Goal: Task Accomplishment & Management: Use online tool/utility

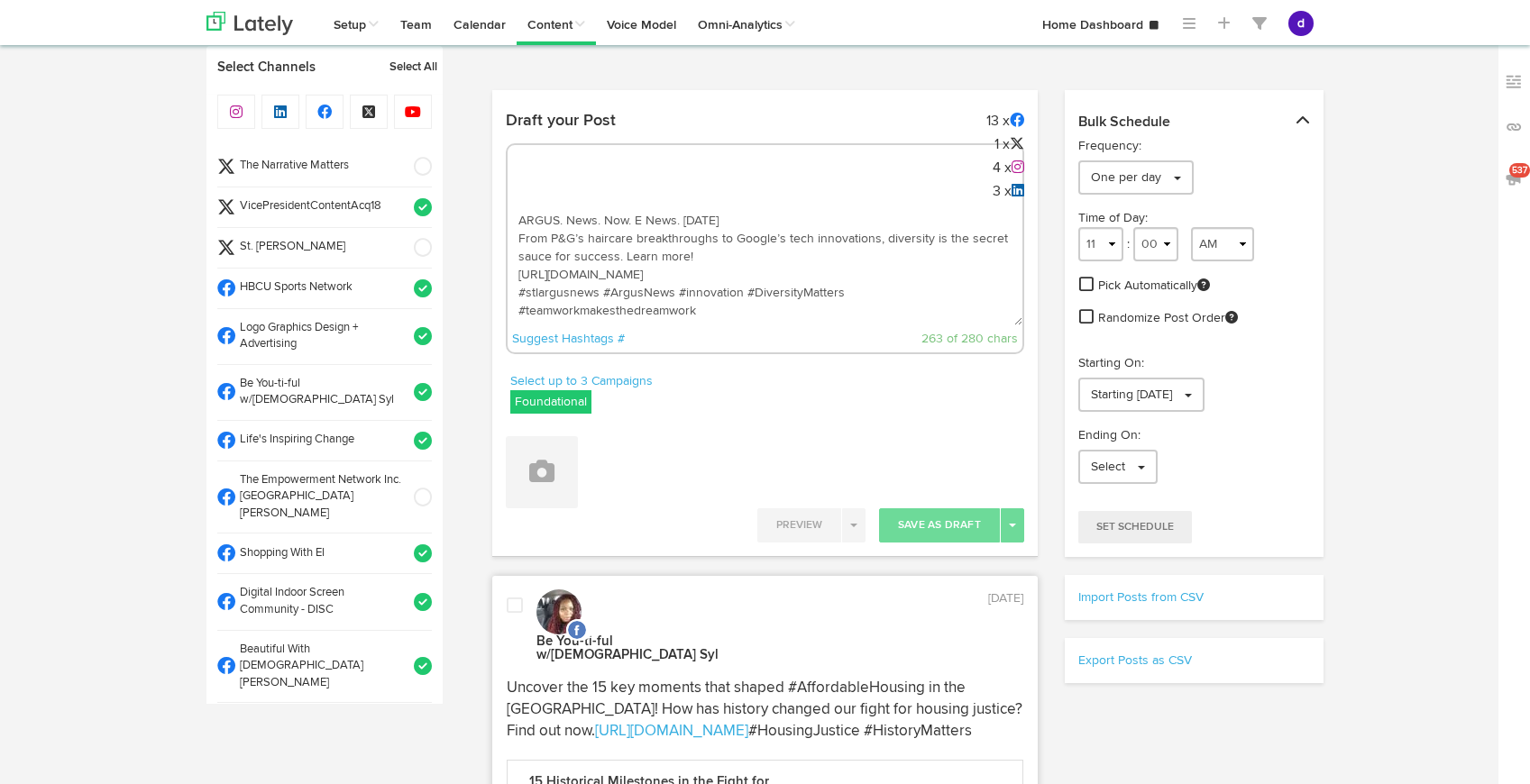
select select "10"
select select "27"
select select "11"
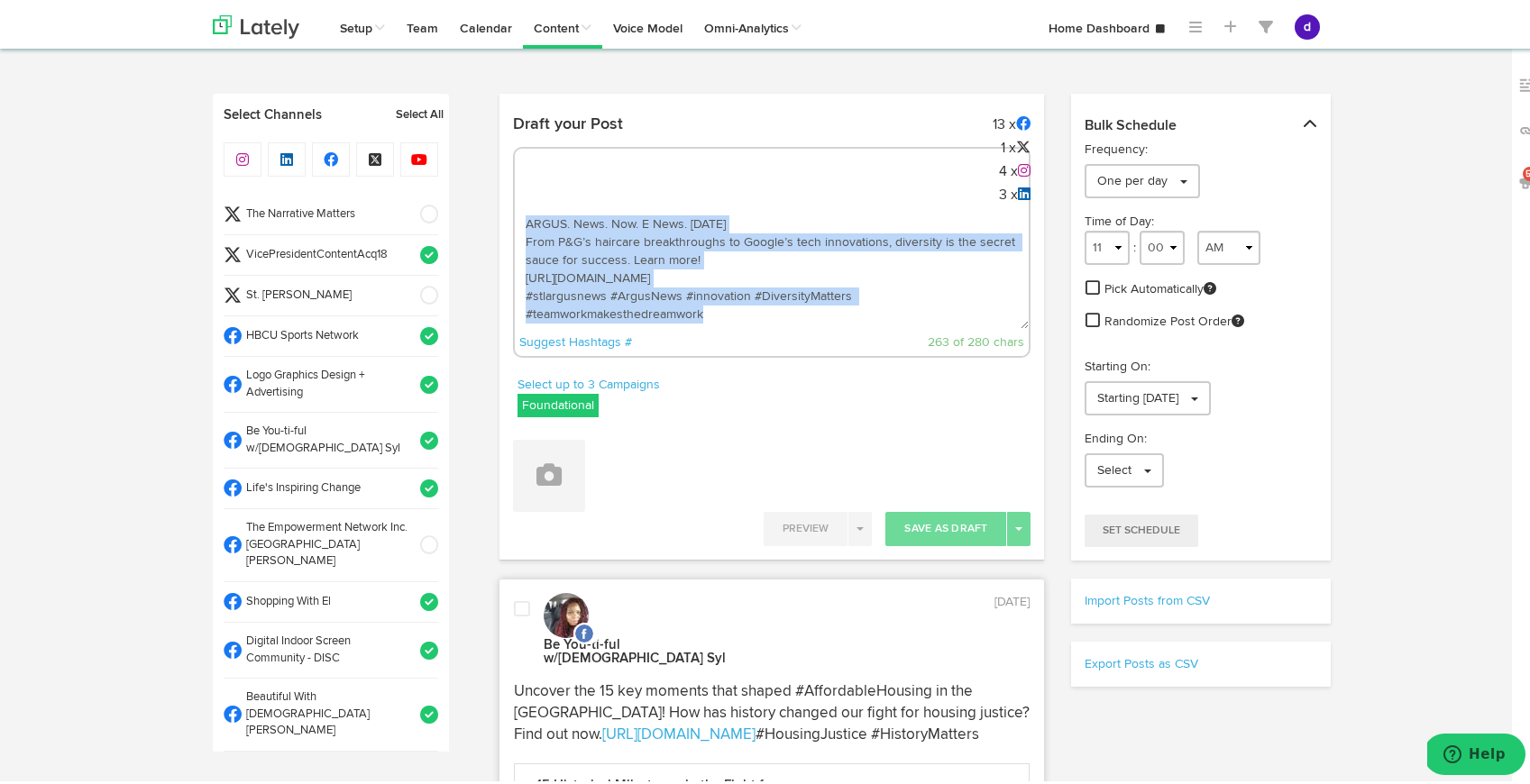
scroll to position [18, 0]
drag, startPoint x: 781, startPoint y: 325, endPoint x: 540, endPoint y: 231, distance: 258.7
click at [541, 231] on div "ARGUS. News. Now. E News. September 24 From P&G’s haircare breakthroughs to Goo…" at bounding box center [771, 248] width 518 height 211
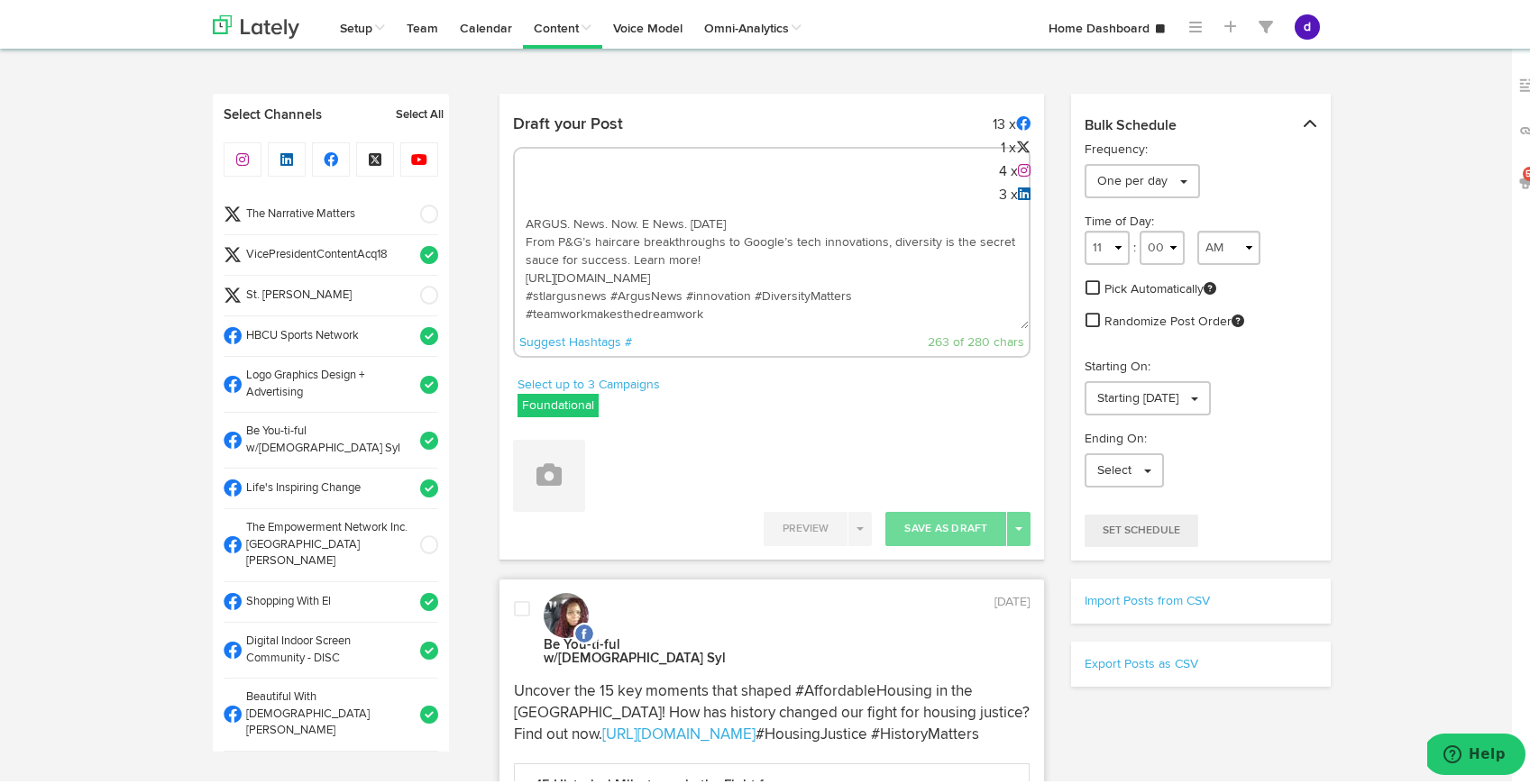
click at [543, 233] on textarea "ARGUS. News. Now. E News. September 24 From P&G’s haircare breakthroughs to Goo…" at bounding box center [771, 265] width 515 height 119
paste textarea "Join the critical conversation. We're hosting a live stream event, "[PERSON_NAM…"
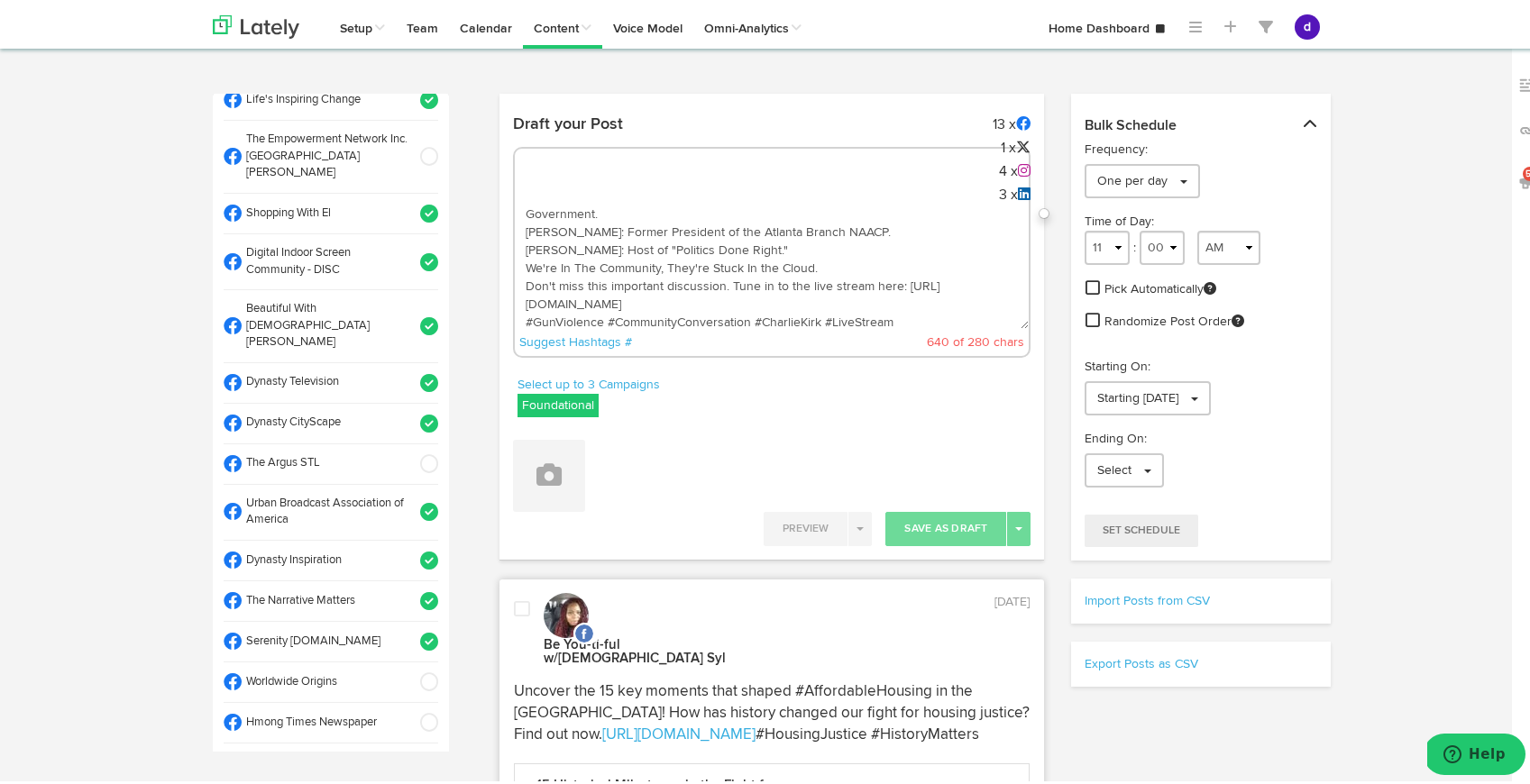
scroll to position [396, 0]
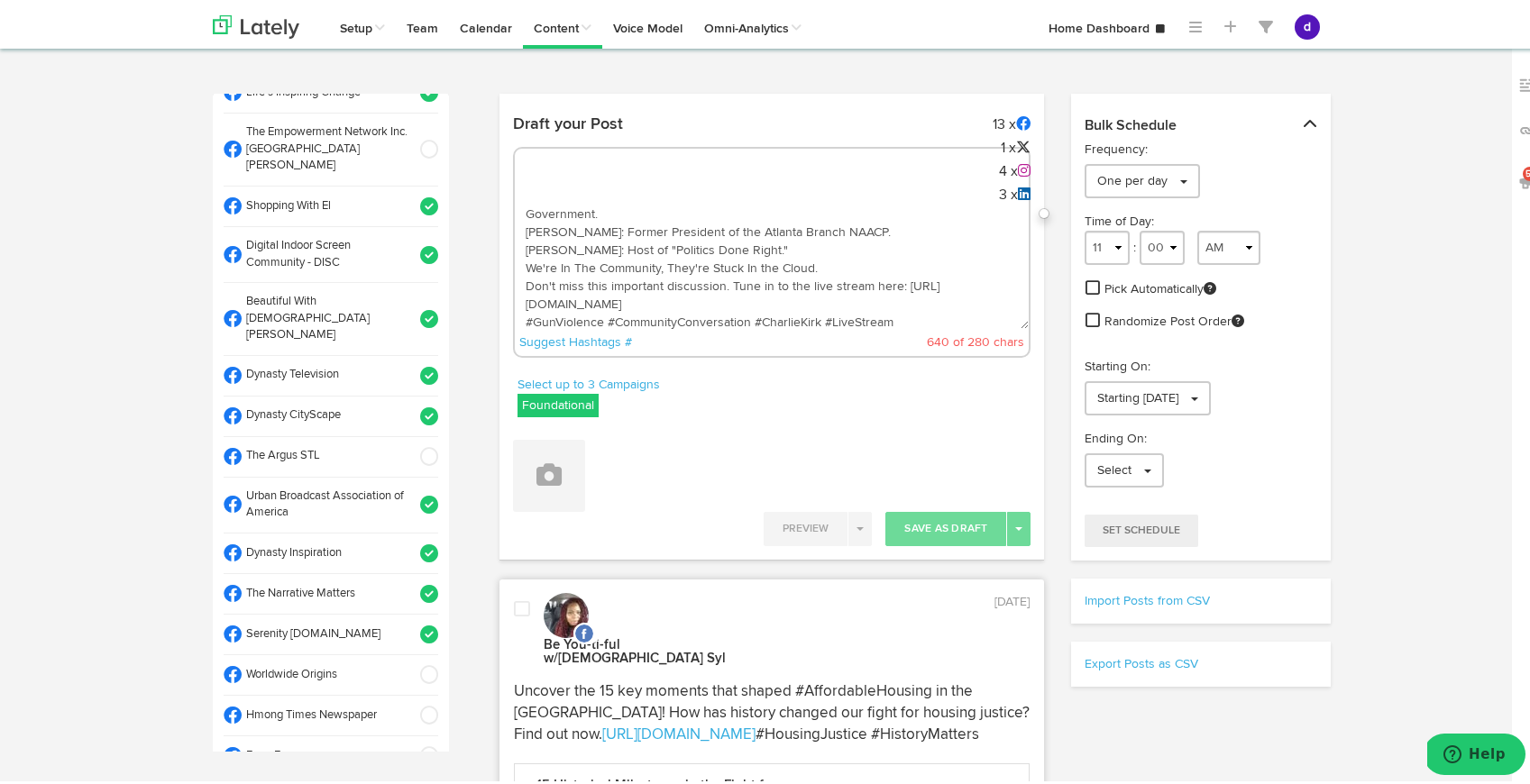
type textarea "Join the critical conversation. We're hosting a live stream event, "[PERSON_NAM…"
click at [411, 444] on span at bounding box center [423, 454] width 29 height 18
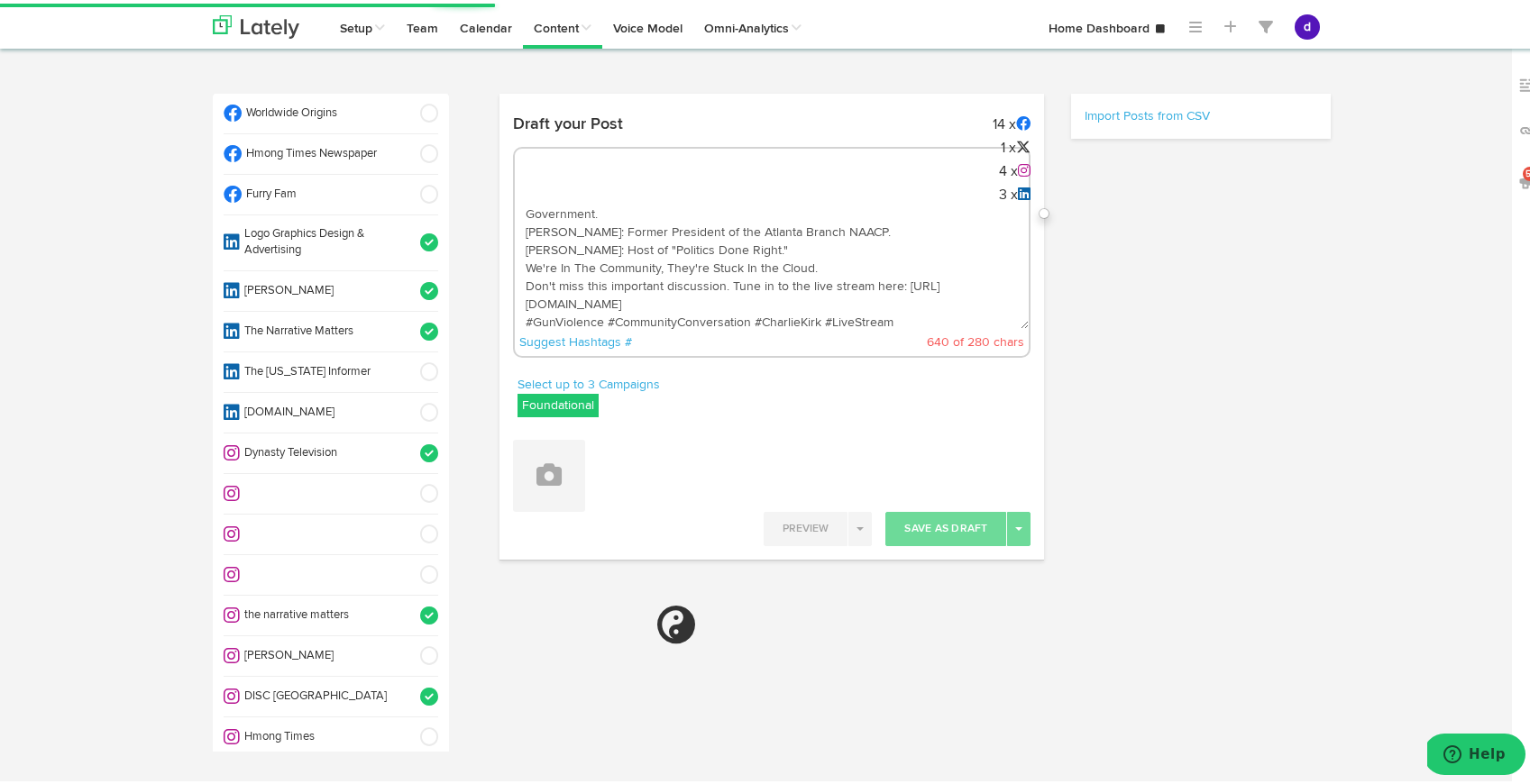
scroll to position [963, 0]
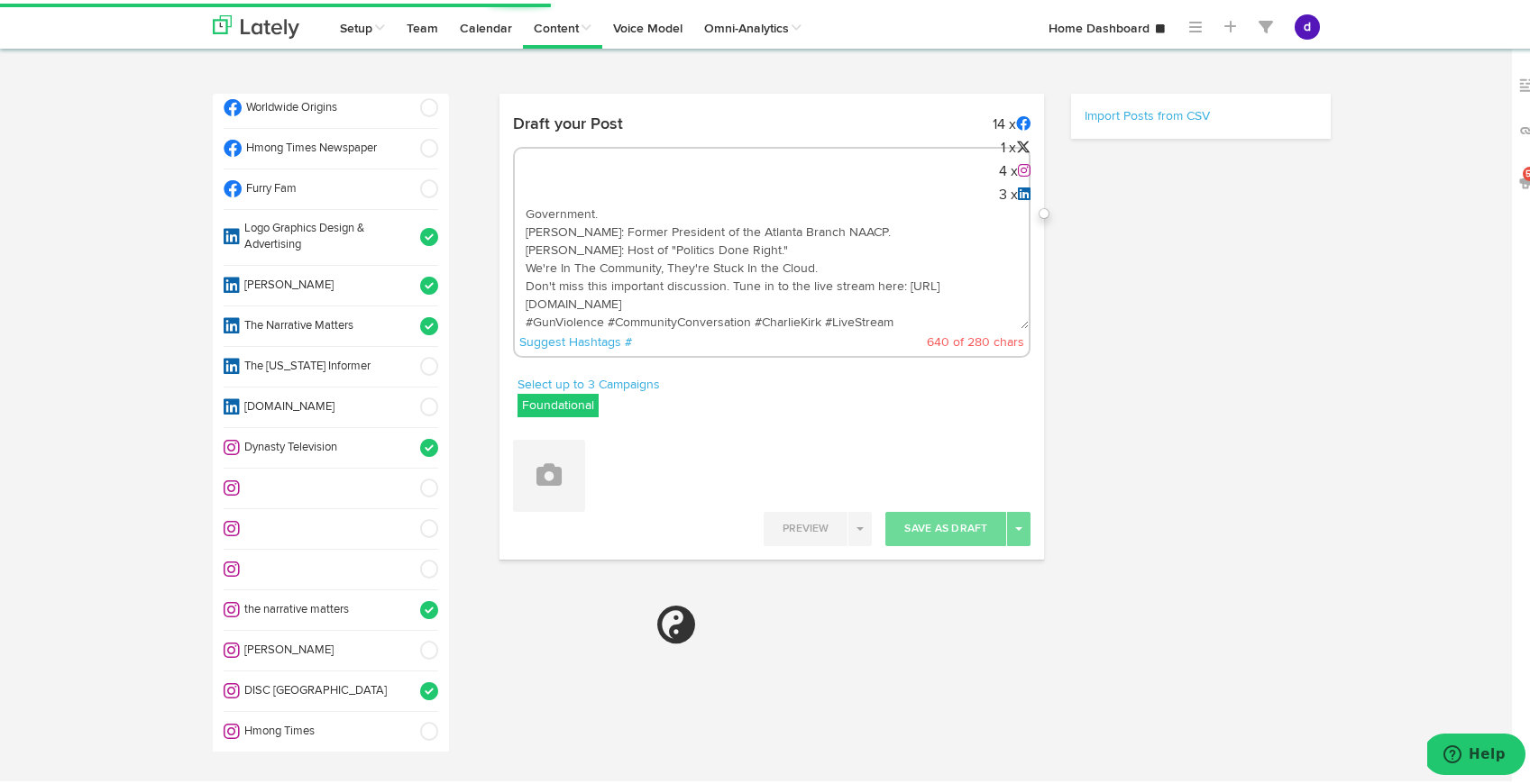
click at [409, 638] on span at bounding box center [423, 647] width 29 height 18
select select "11"
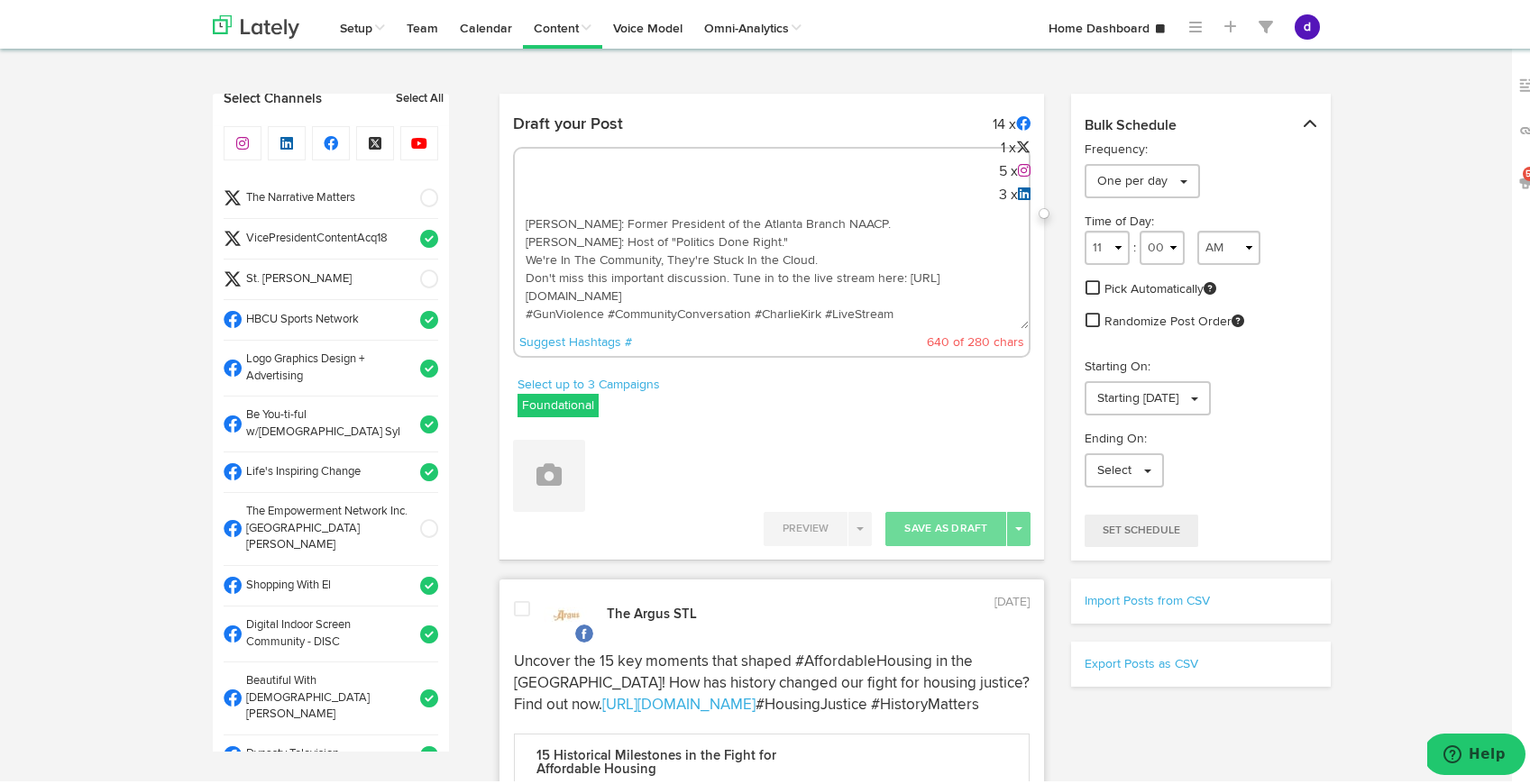
scroll to position [6, 0]
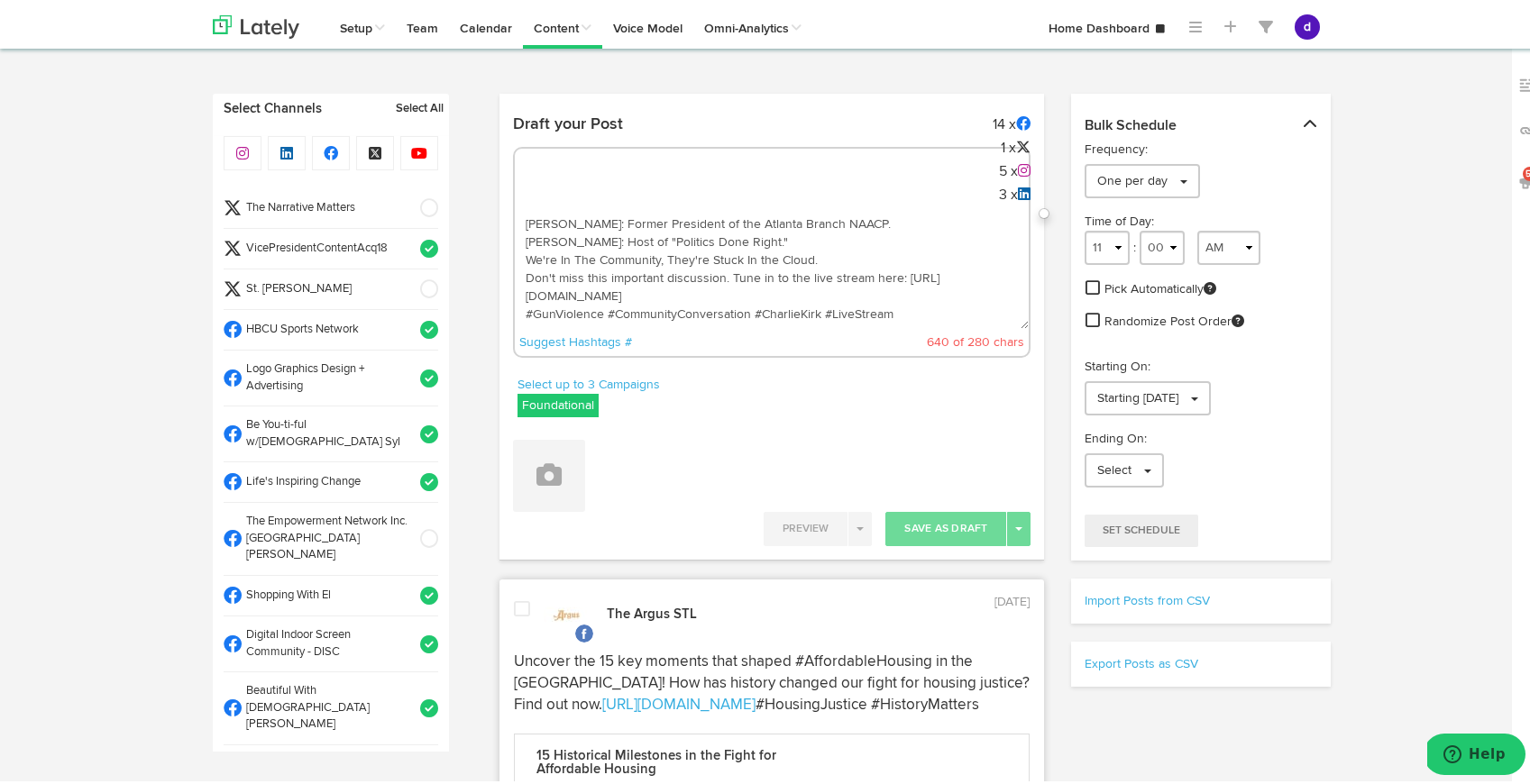
click at [411, 237] on span at bounding box center [423, 246] width 29 height 18
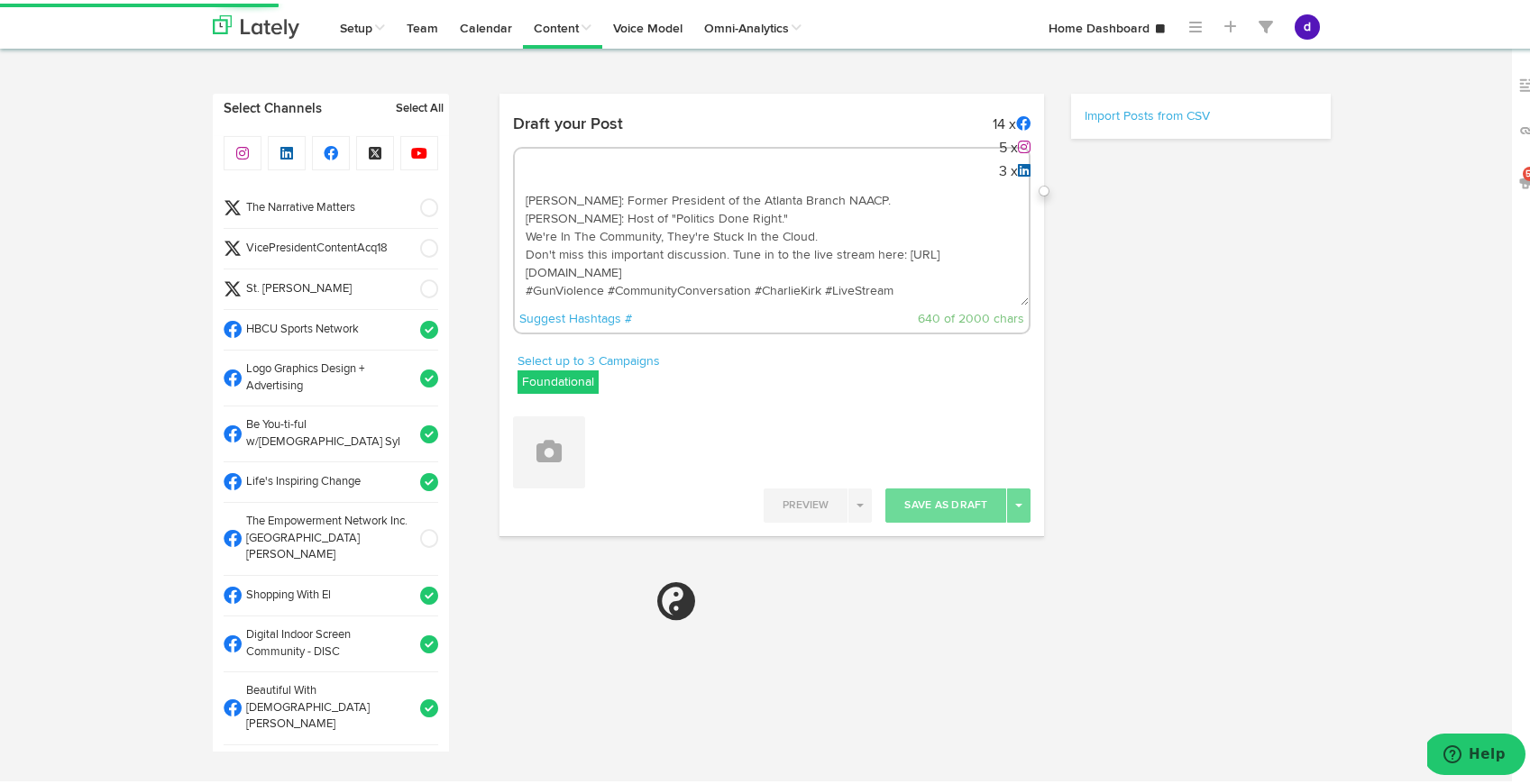
select select "11"
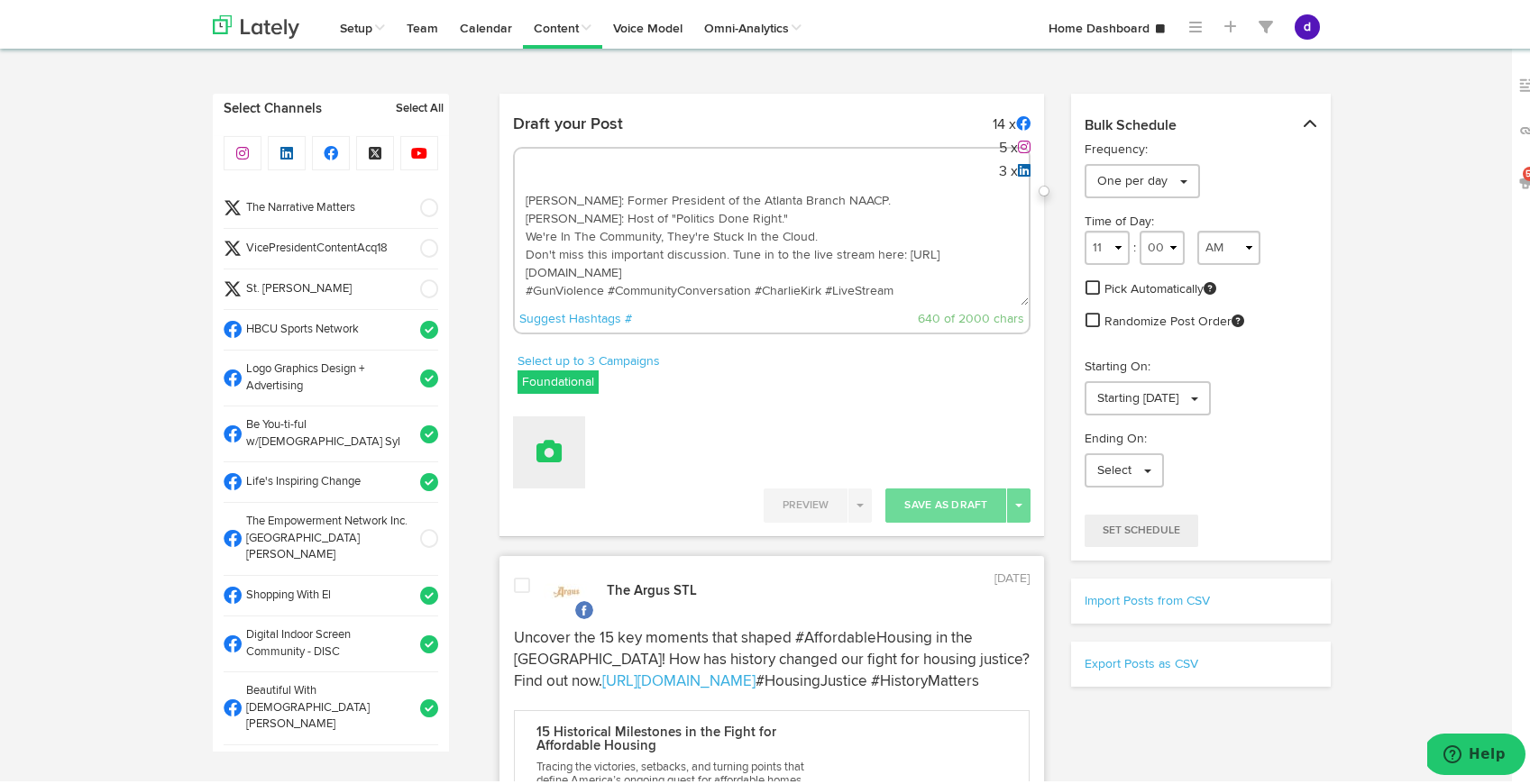
click at [556, 482] on div "Draft your Post 14 x 5 x 3 x Suggest Hashtags # 640 of 2000 chars Select up to …" at bounding box center [771, 318] width 518 height 430
click at [541, 452] on icon at bounding box center [549, 447] width 25 height 25
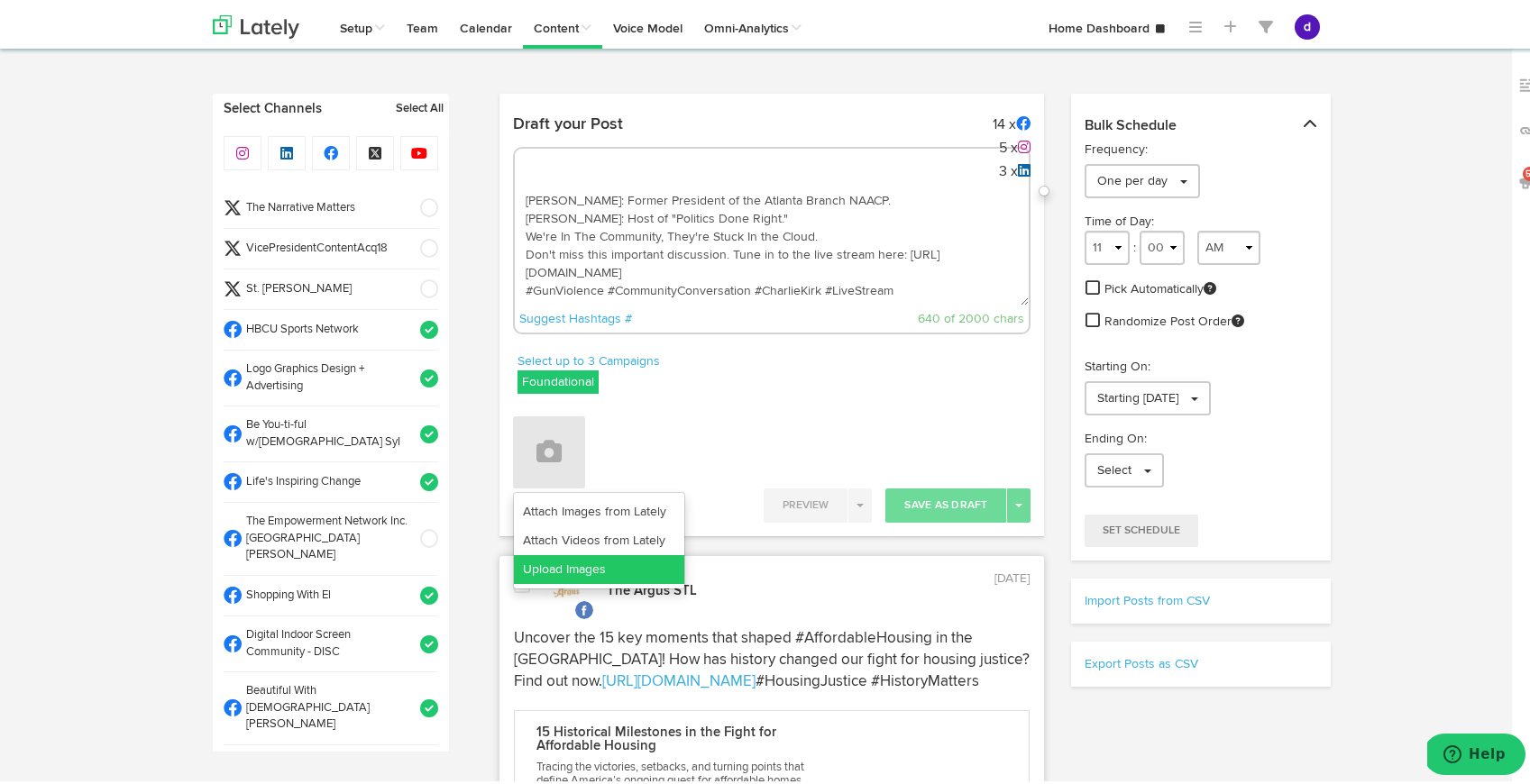
click at [571, 568] on link "Upload Images" at bounding box center [598, 565] width 170 height 29
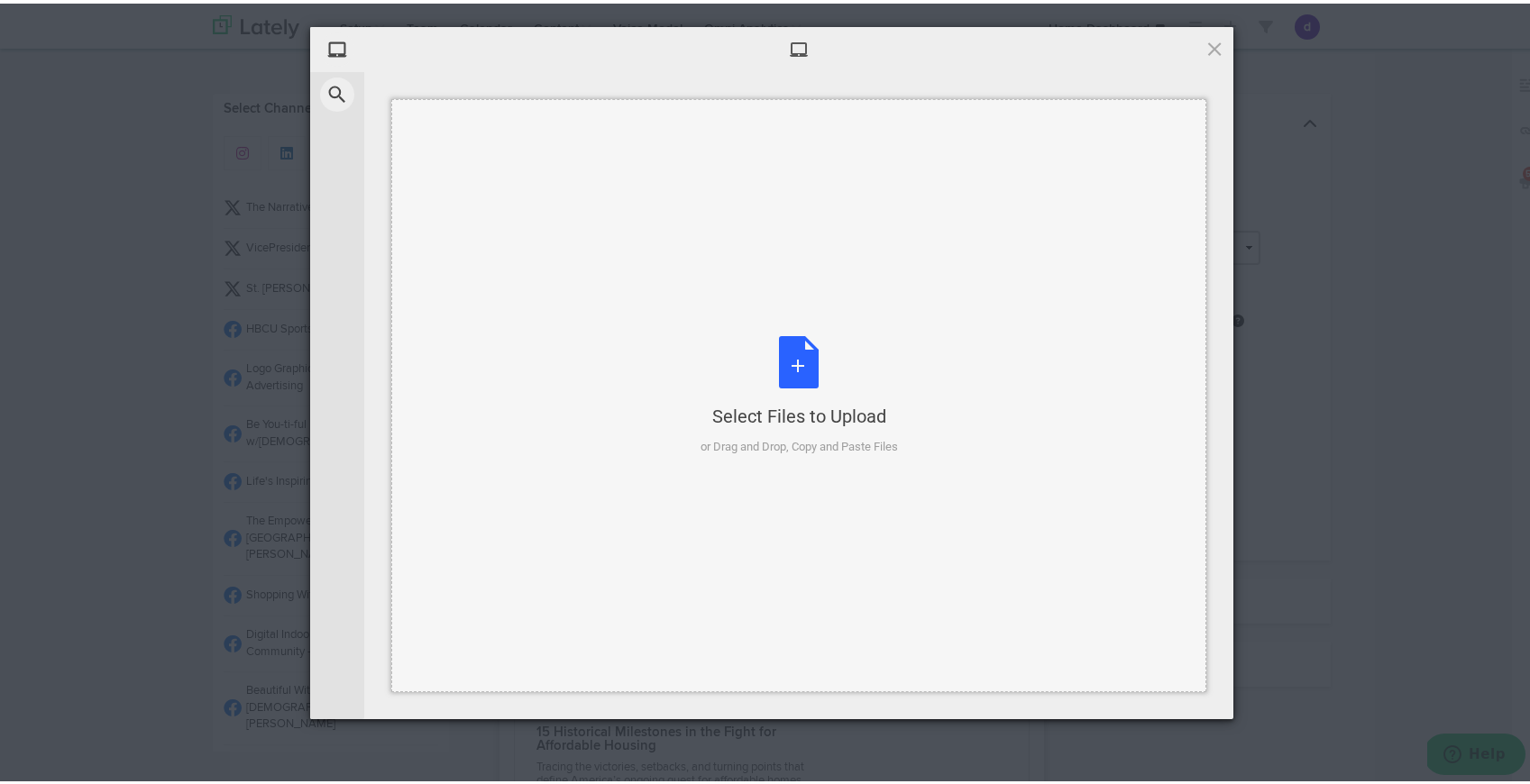
click at [794, 357] on div "Select Files to Upload or Drag and Drop, Copy and Paste Files" at bounding box center [799, 392] width 197 height 120
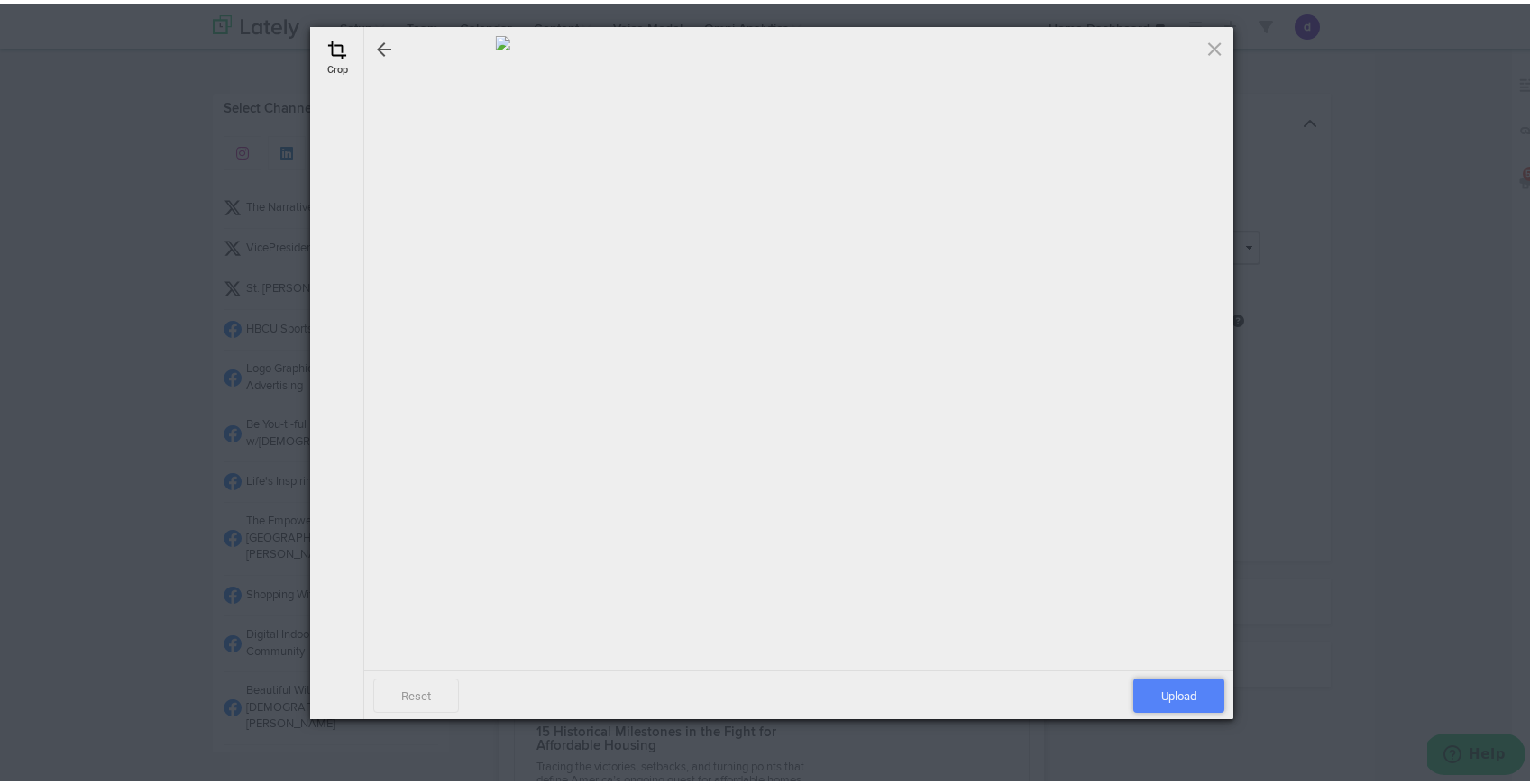
click at [1157, 686] on span "Upload" at bounding box center [1178, 691] width 91 height 34
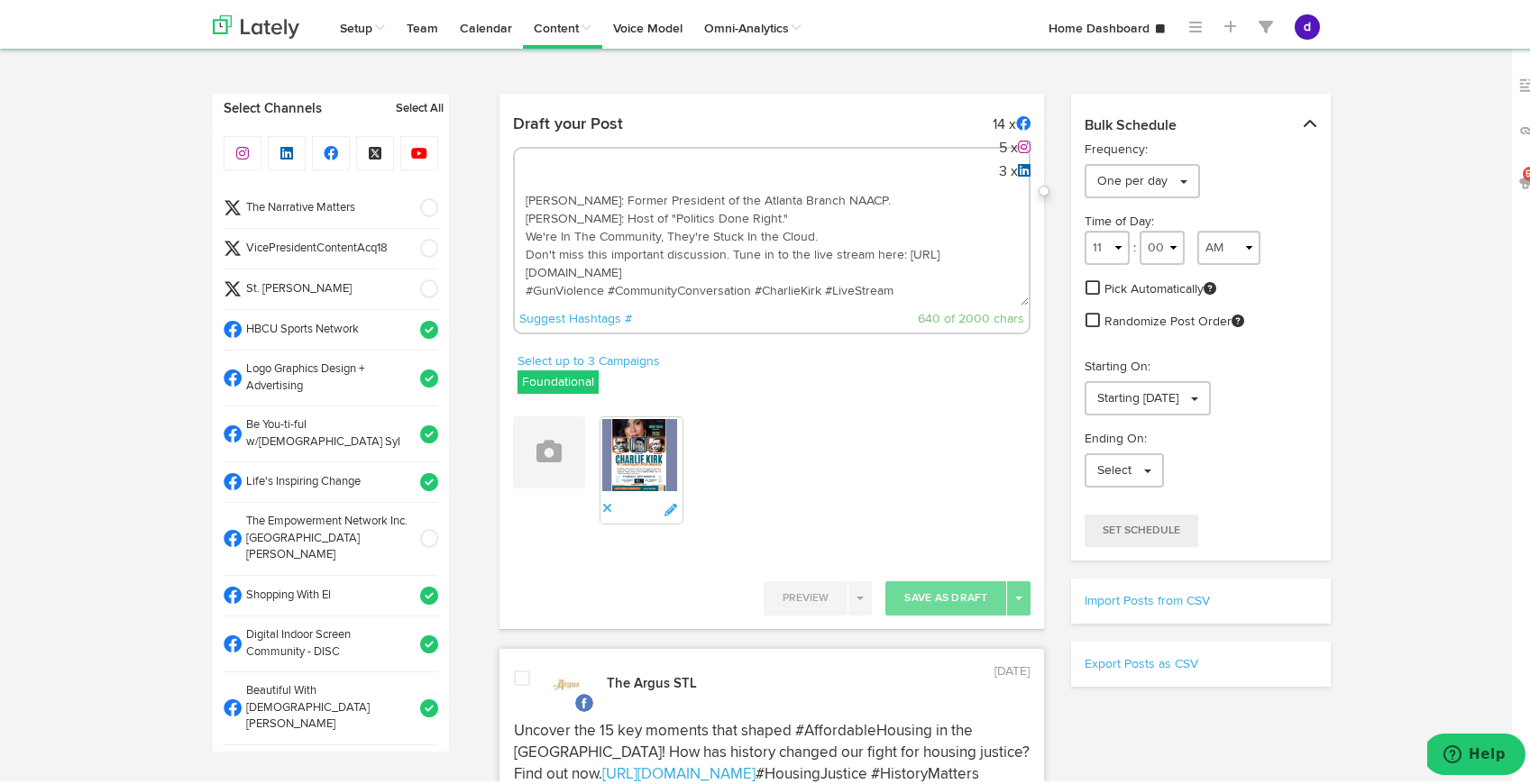
click at [409, 317] on span at bounding box center [423, 327] width 29 height 18
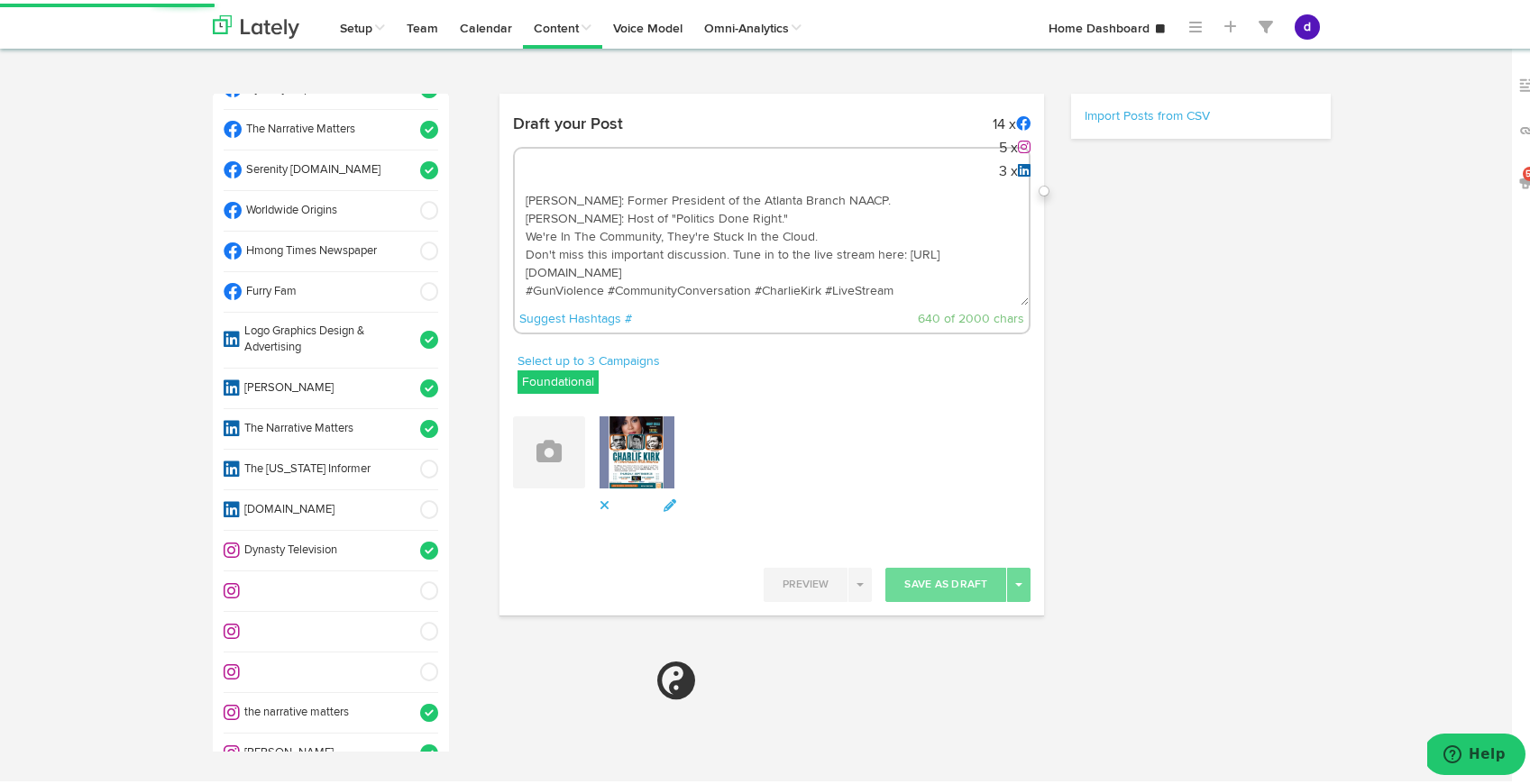
select select "11"
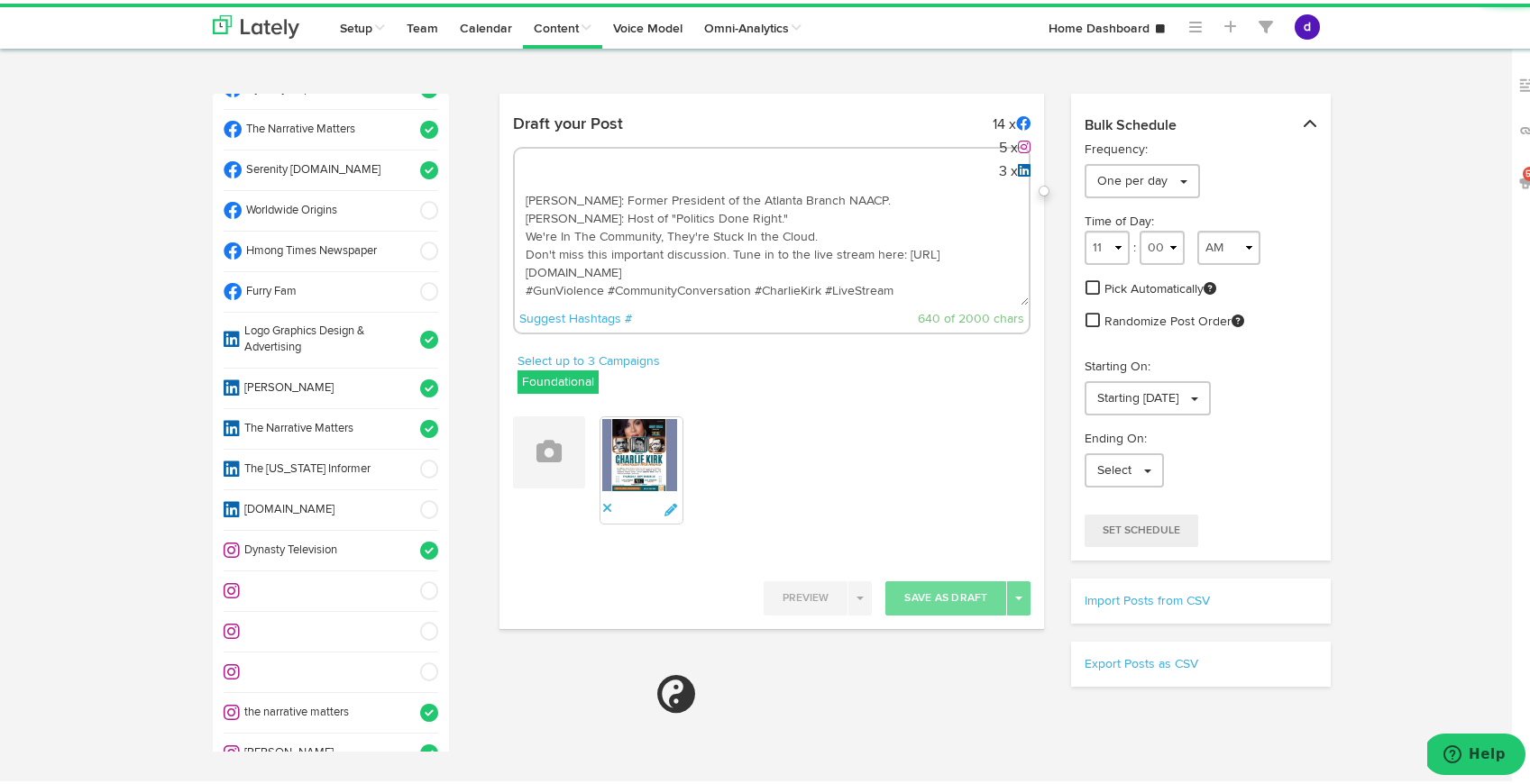
scroll to position [1015, 0]
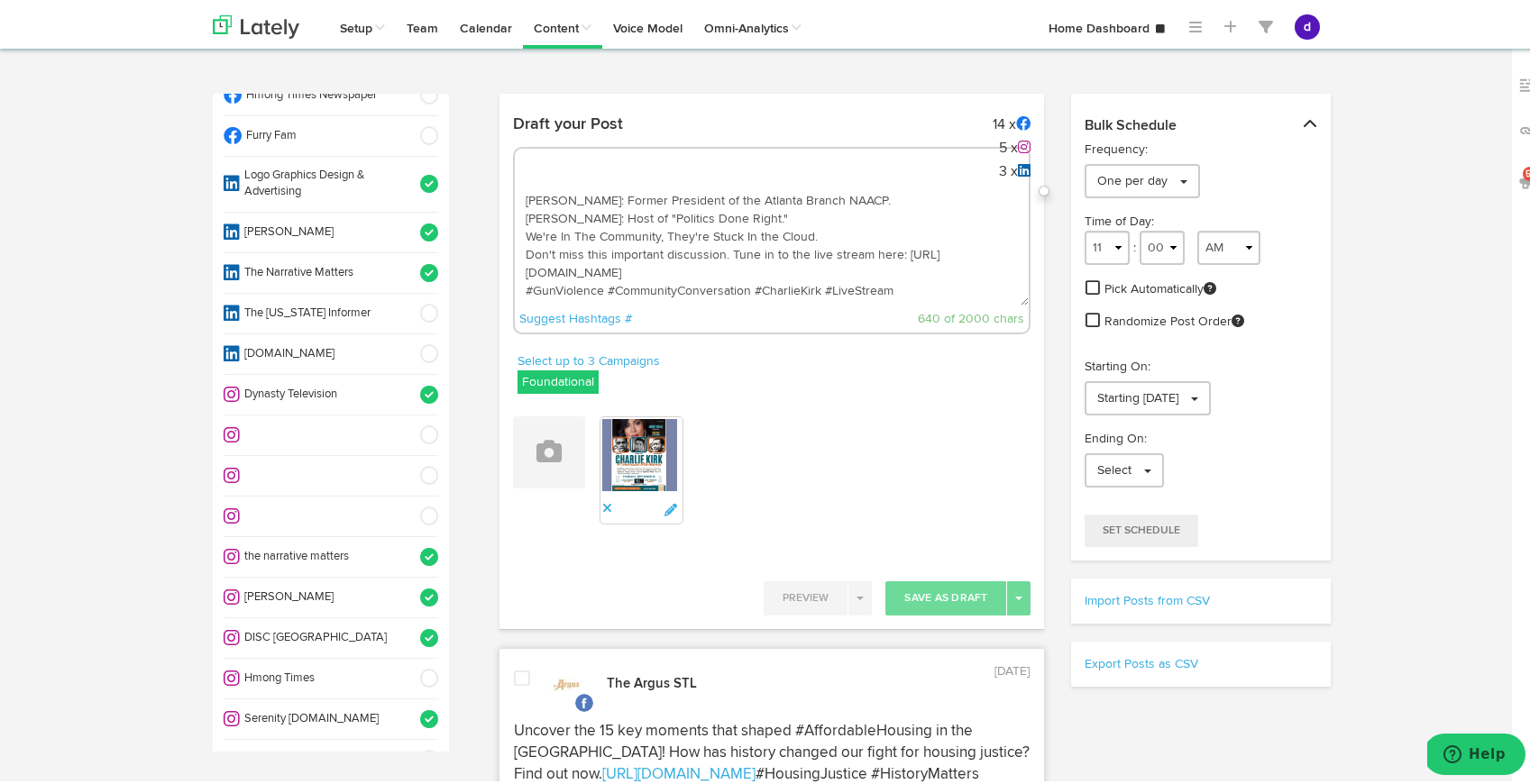
click at [409, 382] on span at bounding box center [423, 391] width 29 height 18
click at [601, 248] on textarea "Join the critical conversation. We're hosting a live stream event, "[PERSON_NAM…" at bounding box center [771, 242] width 515 height 119
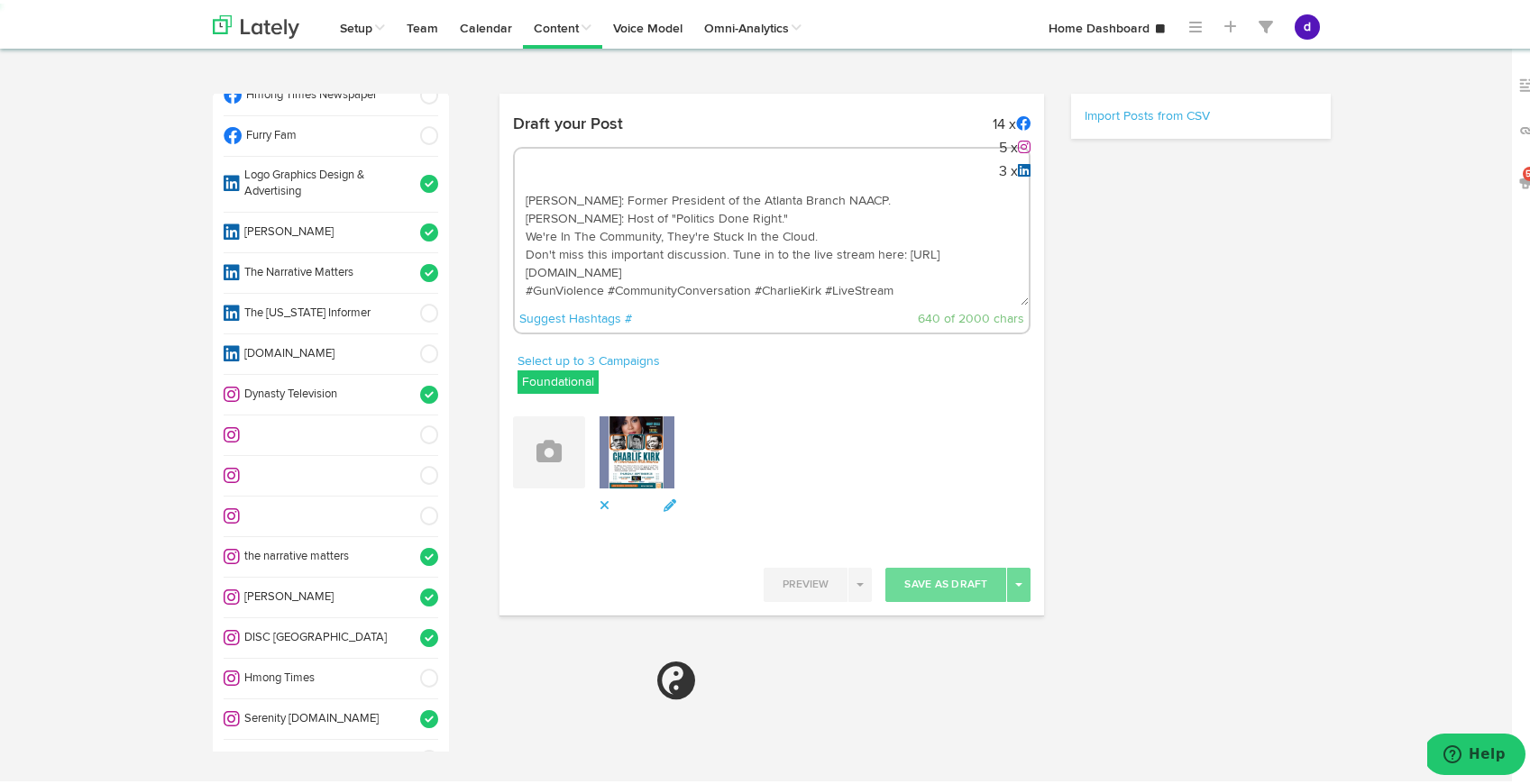
select select "11"
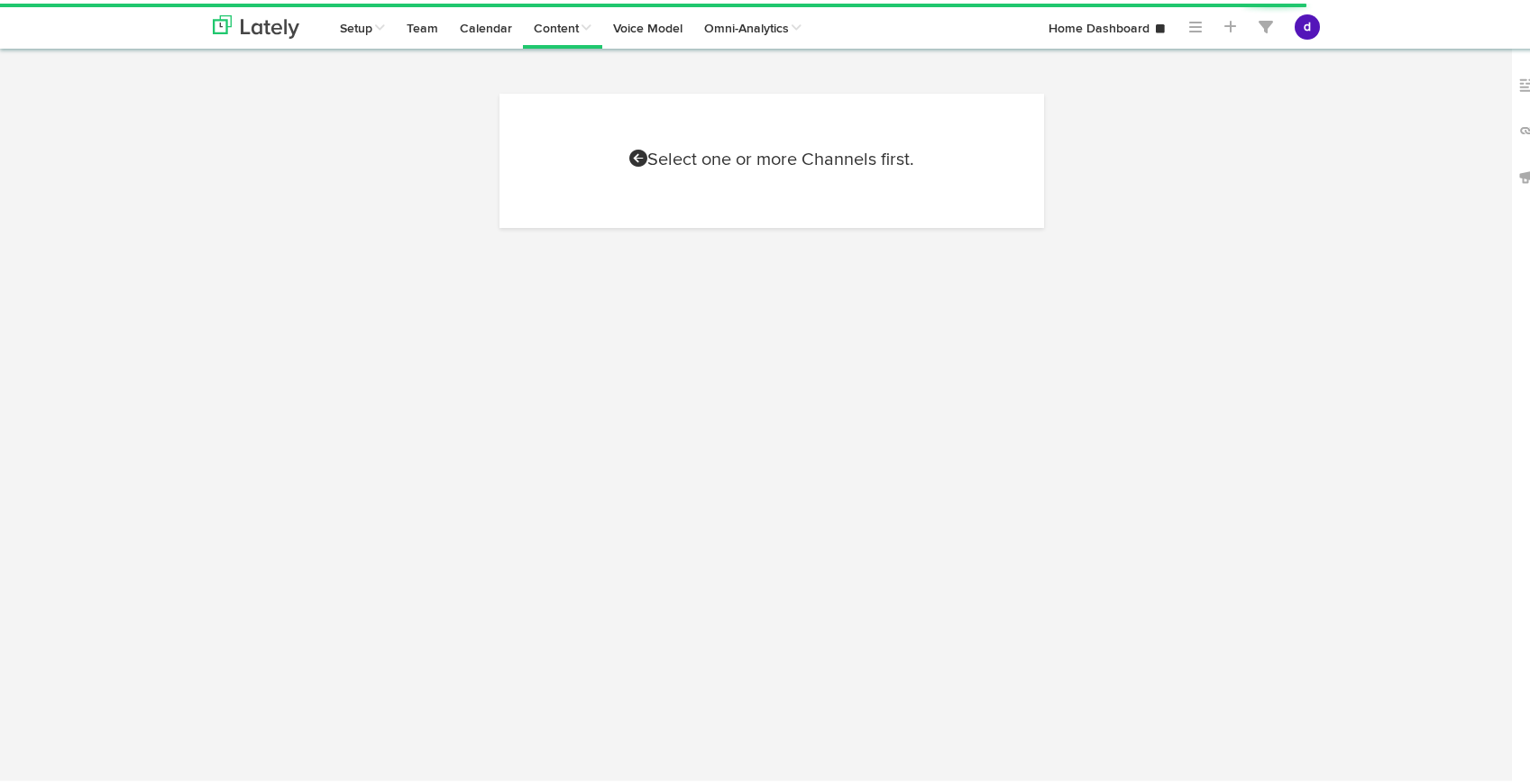
select select "9"
select select "07"
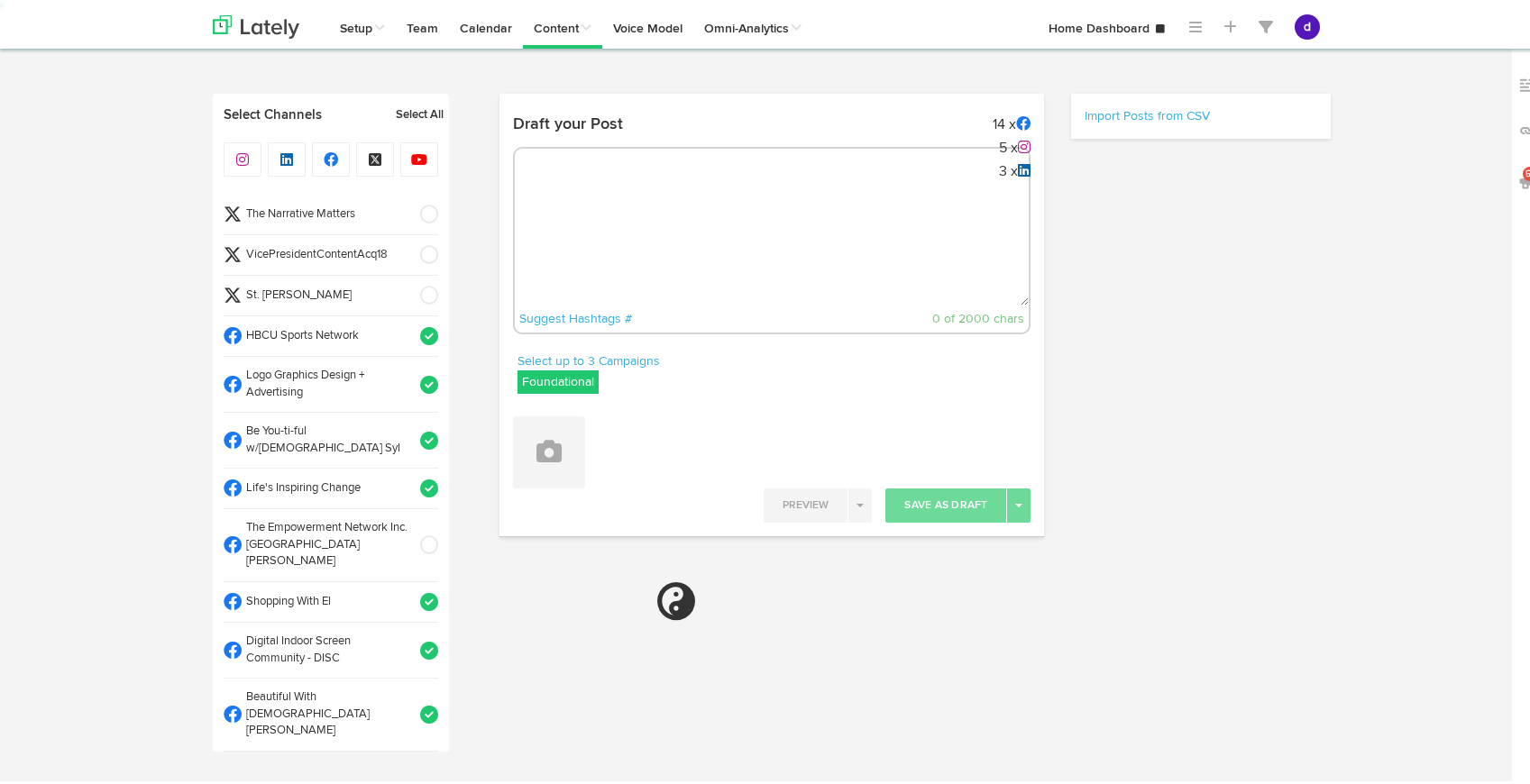
click at [604, 213] on textarea at bounding box center [771, 242] width 515 height 119
paste textarea "Join the critical conversation. We're hosting a live stream event, "[PERSON_NAM…"
type textarea "Join the critical conversation. We're hosting a live stream event, "[PERSON_NAM…"
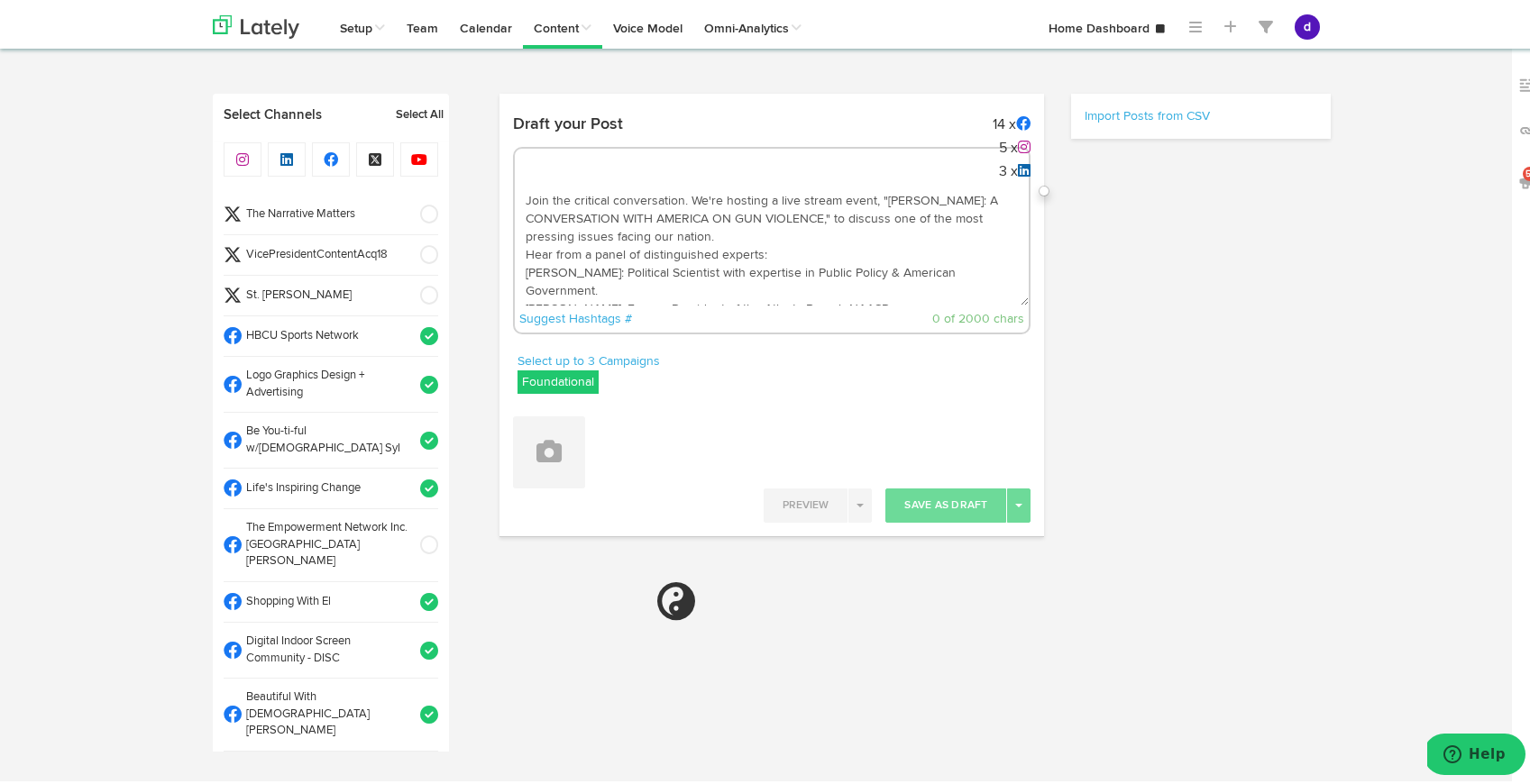
scroll to position [100, 0]
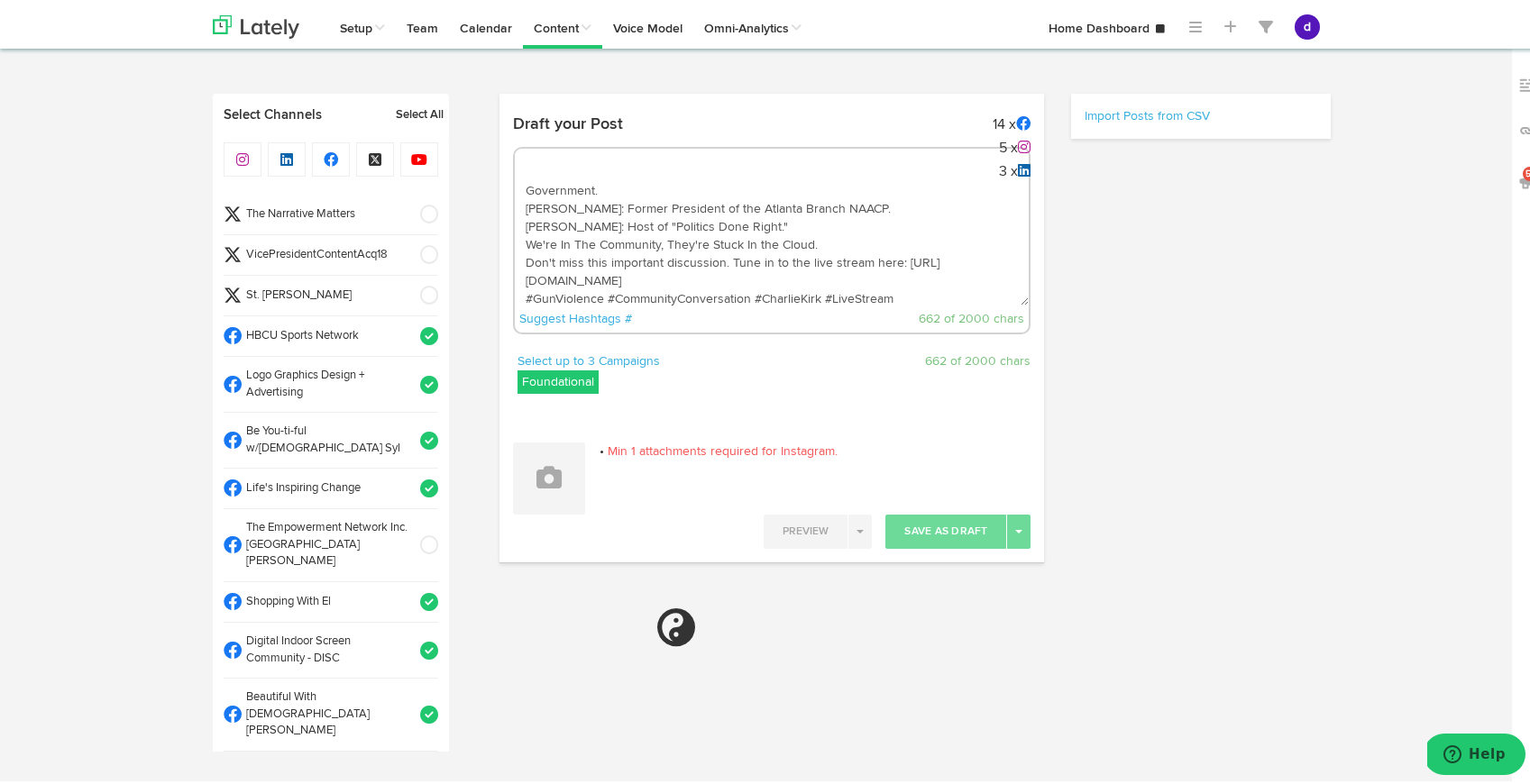
select select "11"
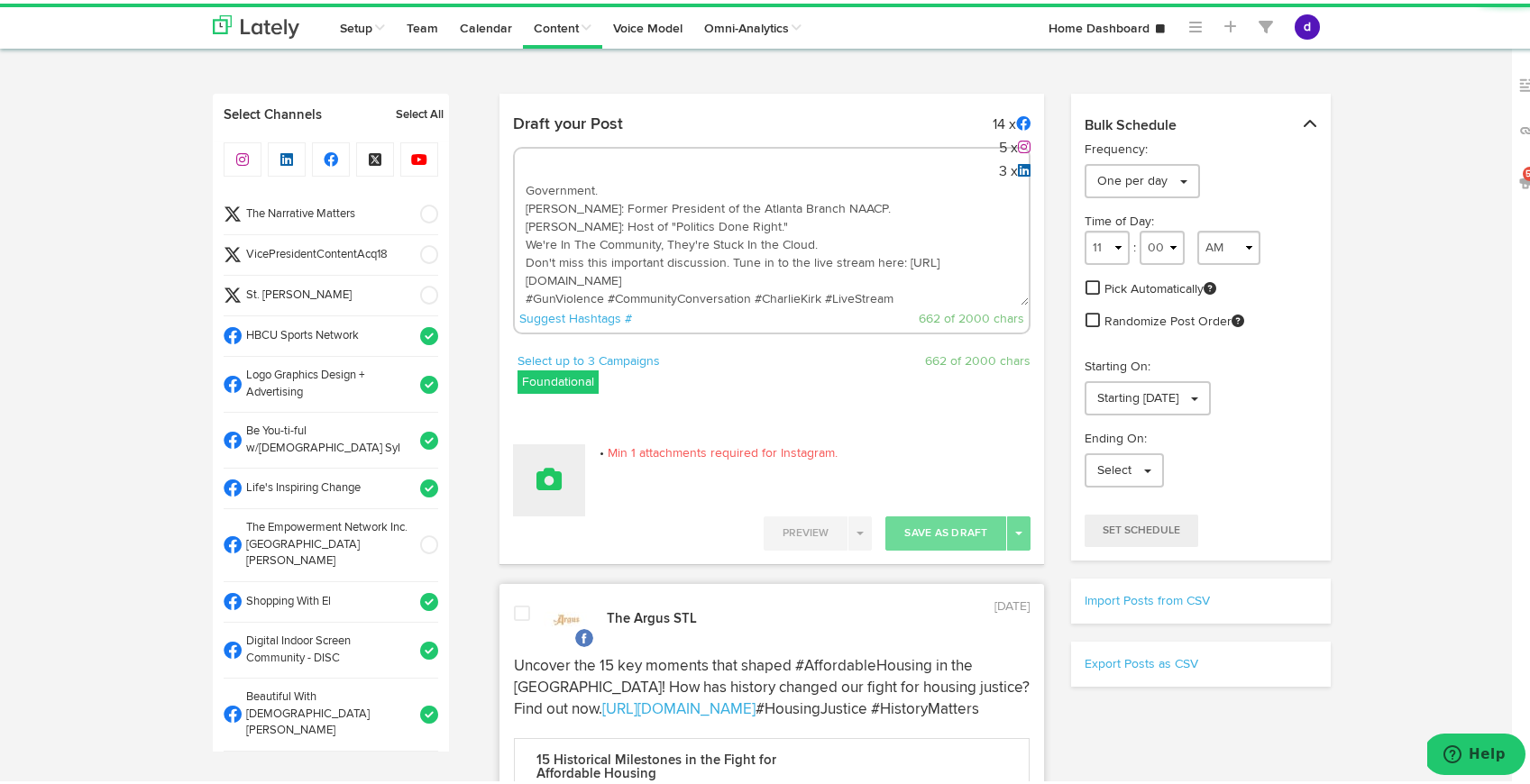
type textarea "Join the critical conversation. We're hosting a live stream event, "[PERSON_NAM…"
click at [562, 473] on button at bounding box center [549, 477] width 72 height 72
click at [587, 534] on link "Attach Images from Lately" at bounding box center [598, 536] width 170 height 29
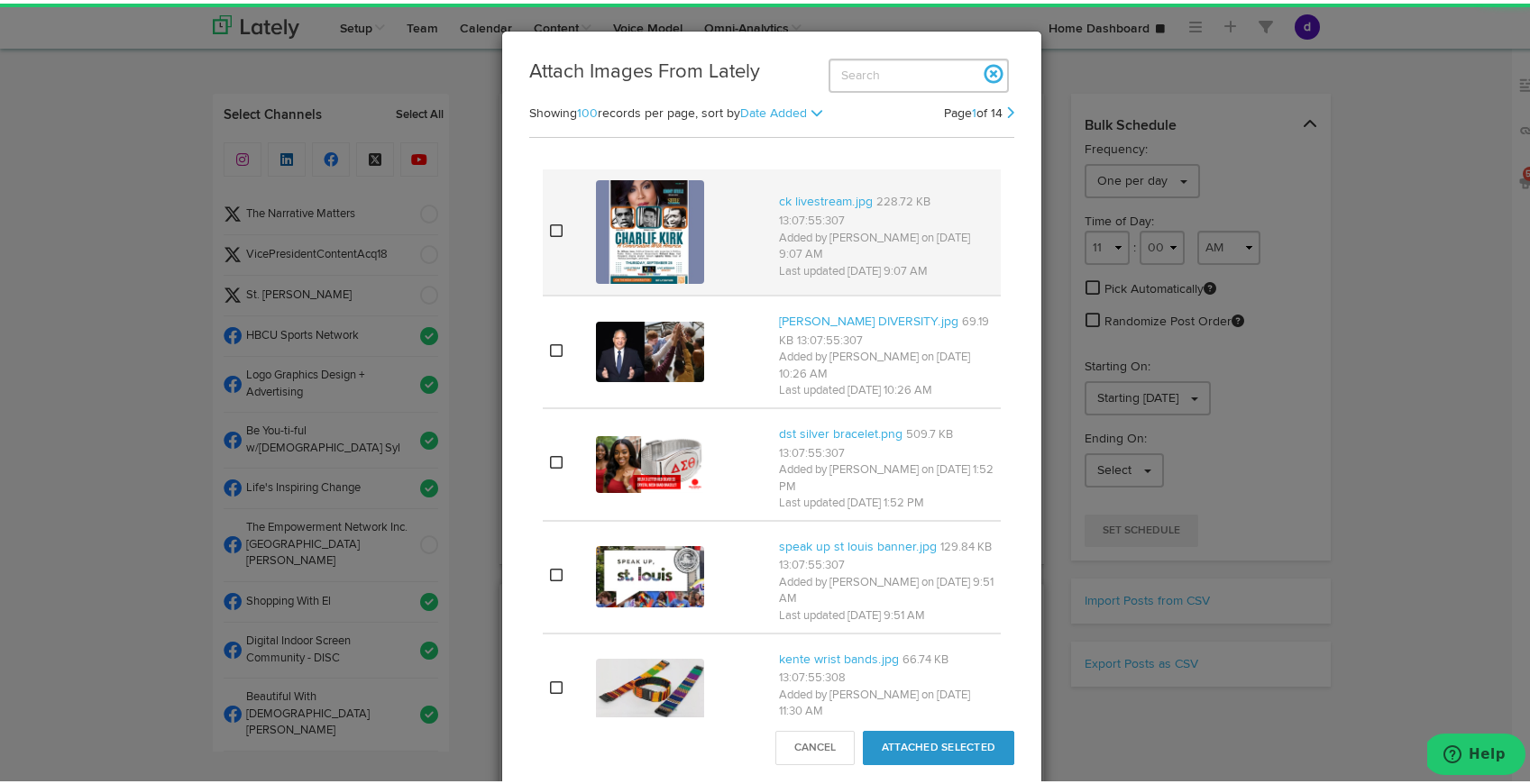
click at [618, 231] on img at bounding box center [649, 228] width 108 height 104
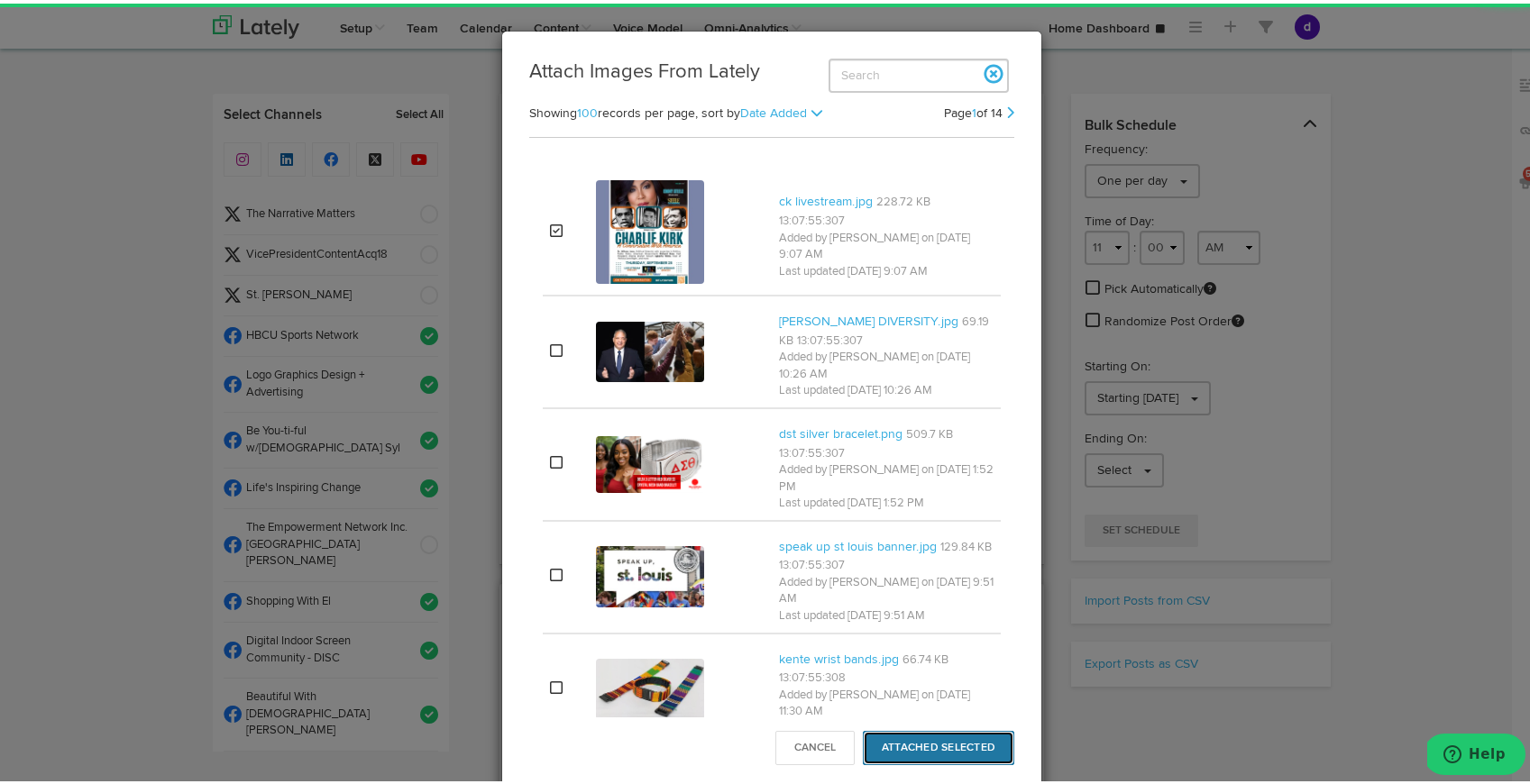
click at [949, 748] on button "Attached Selected" at bounding box center [938, 744] width 151 height 34
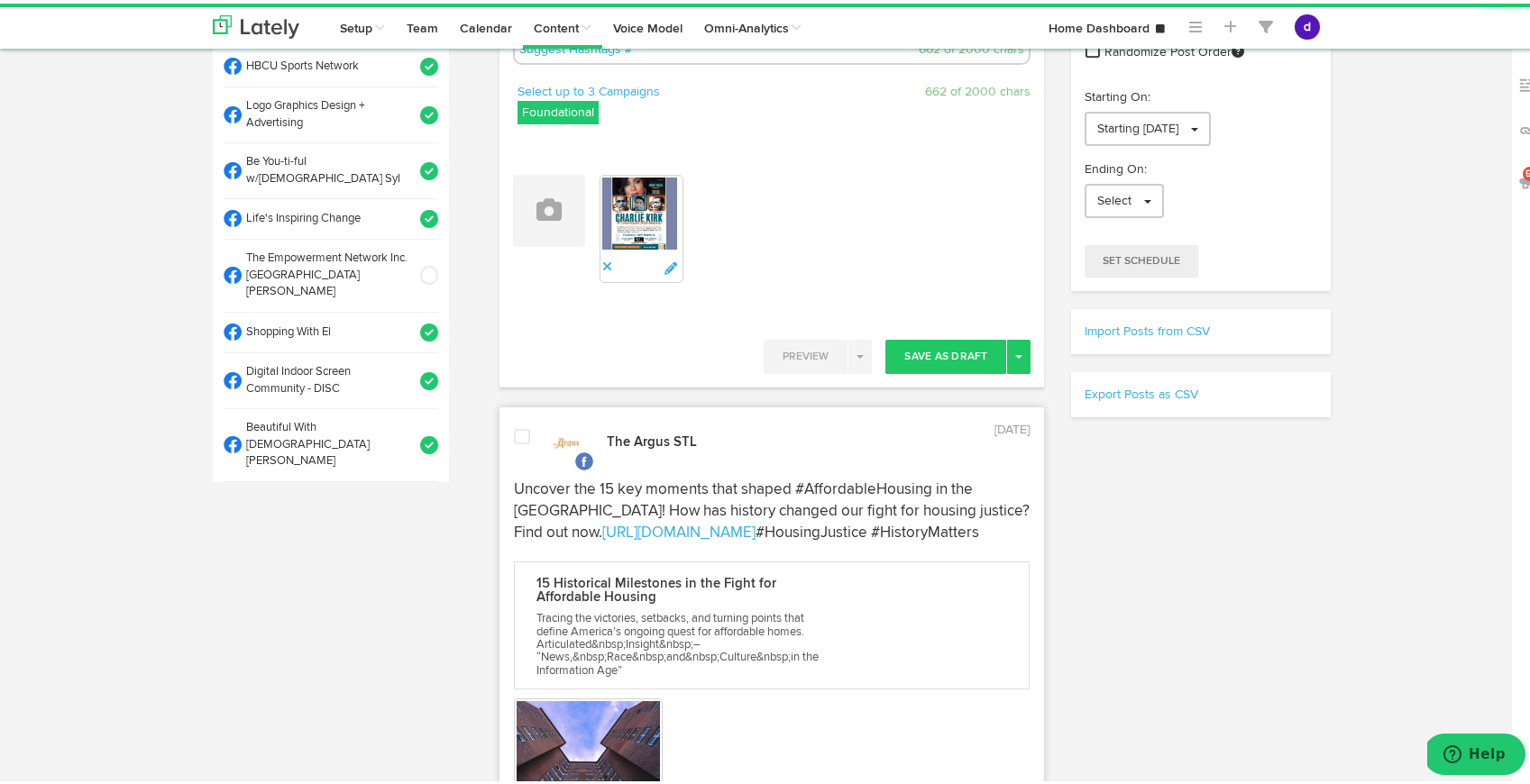
scroll to position [445, 0]
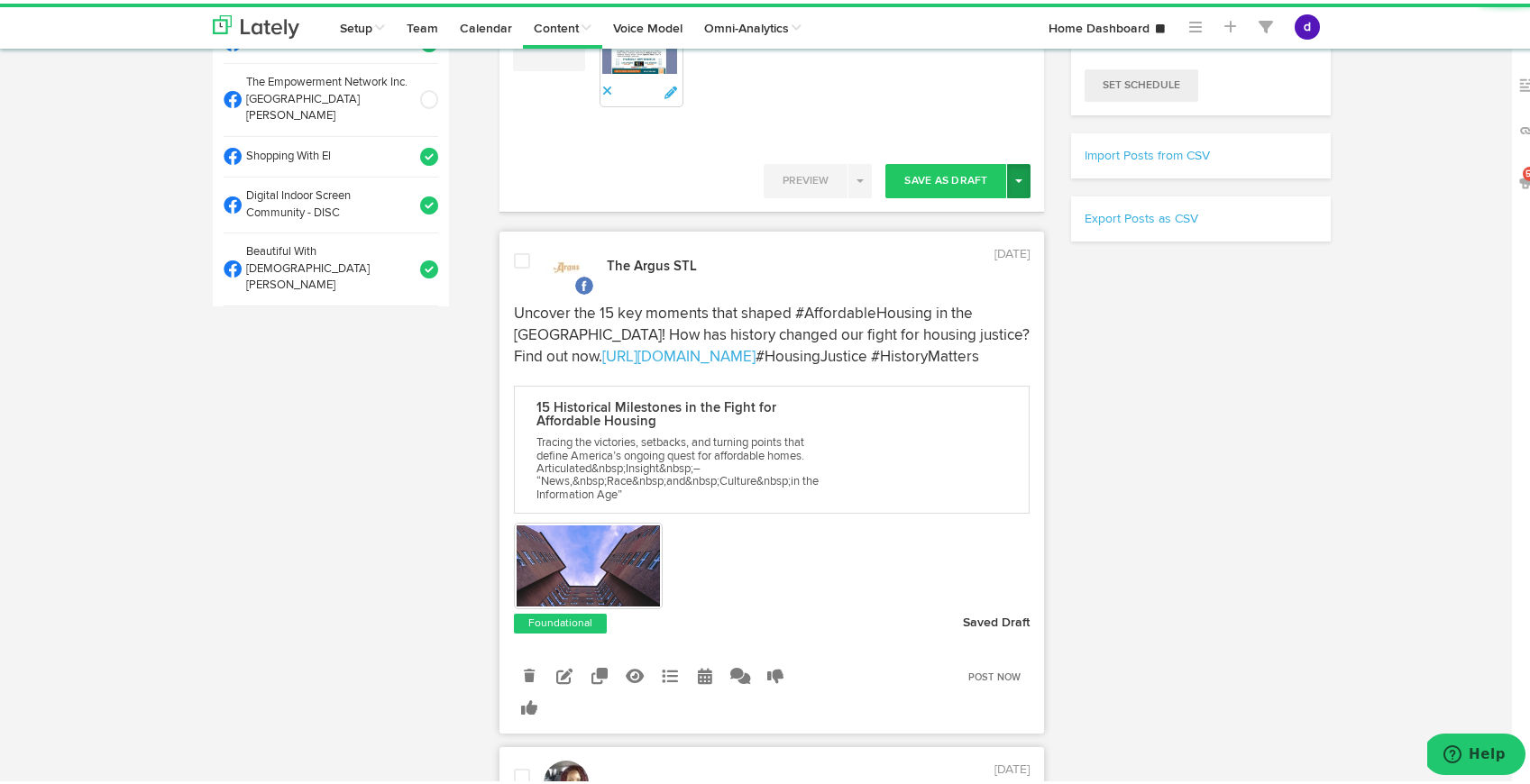
click at [1014, 168] on button "Toggle Dropdown" at bounding box center [1018, 177] width 23 height 34
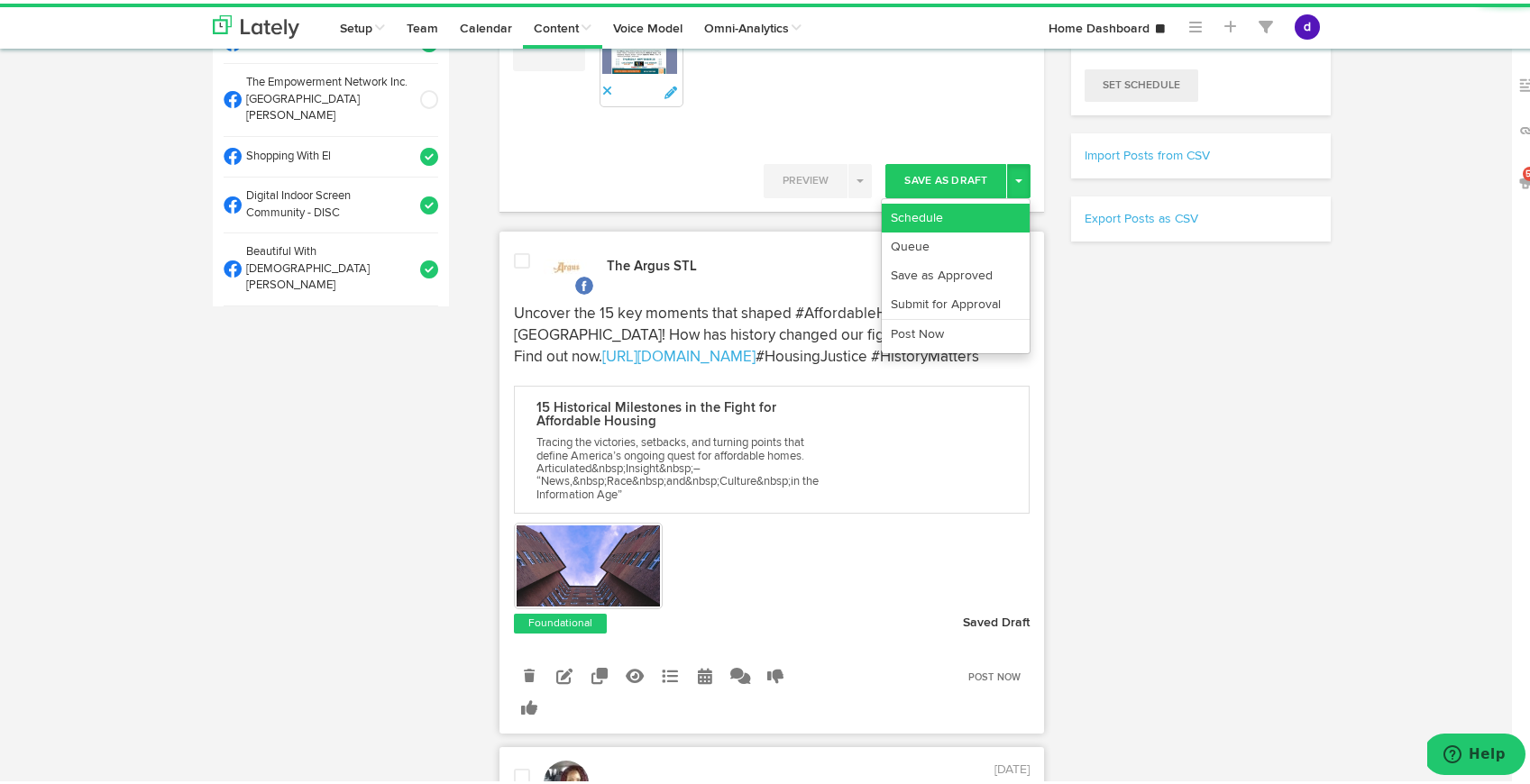
click at [980, 223] on link "Schedule" at bounding box center [956, 213] width 148 height 29
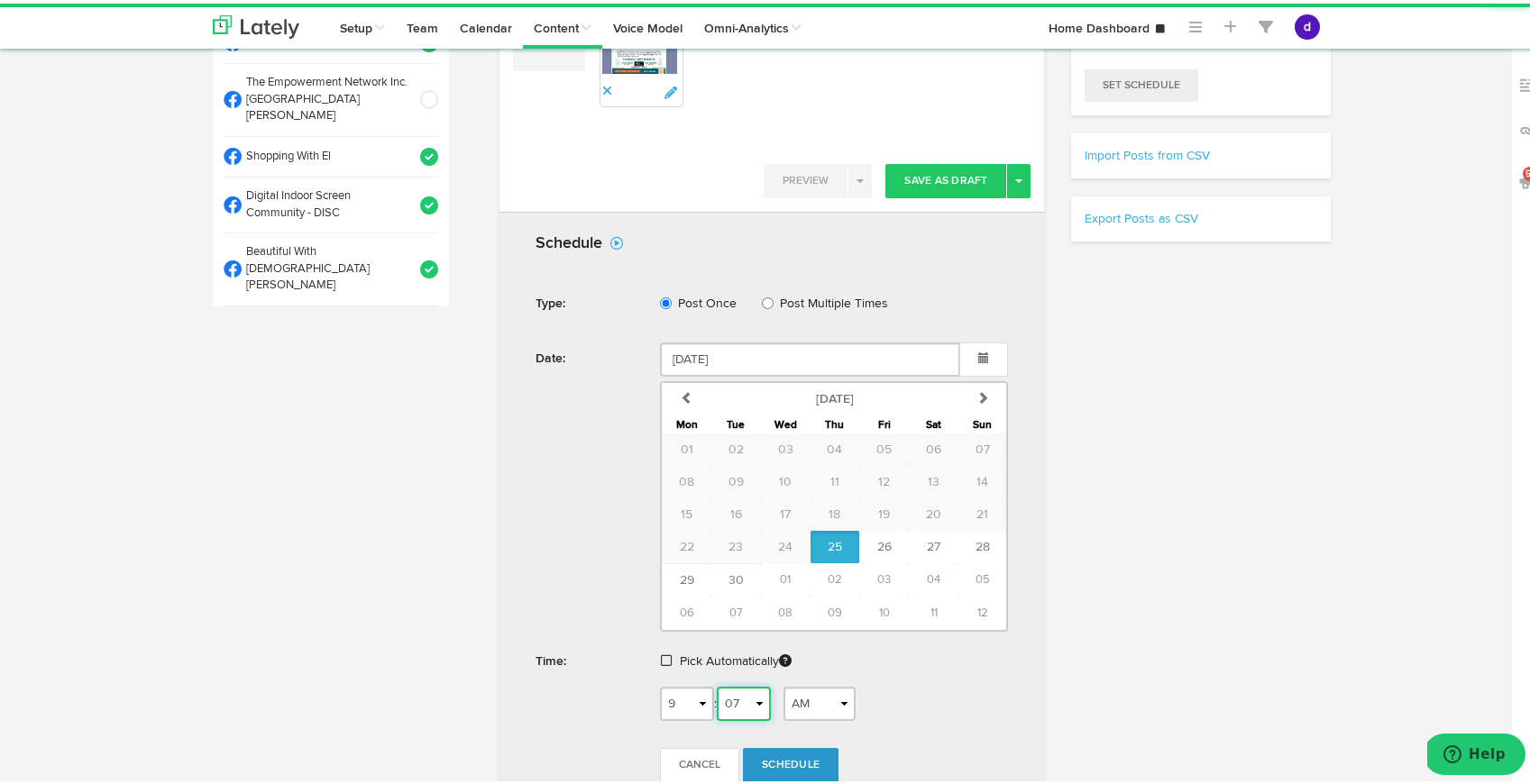
click at [746, 698] on select "00 01 02 03 04 05 06 07 08 09 10 11 12 13 14 15 16 17 18 19 20 21 22 23 24 25 2…" at bounding box center [743, 699] width 54 height 34
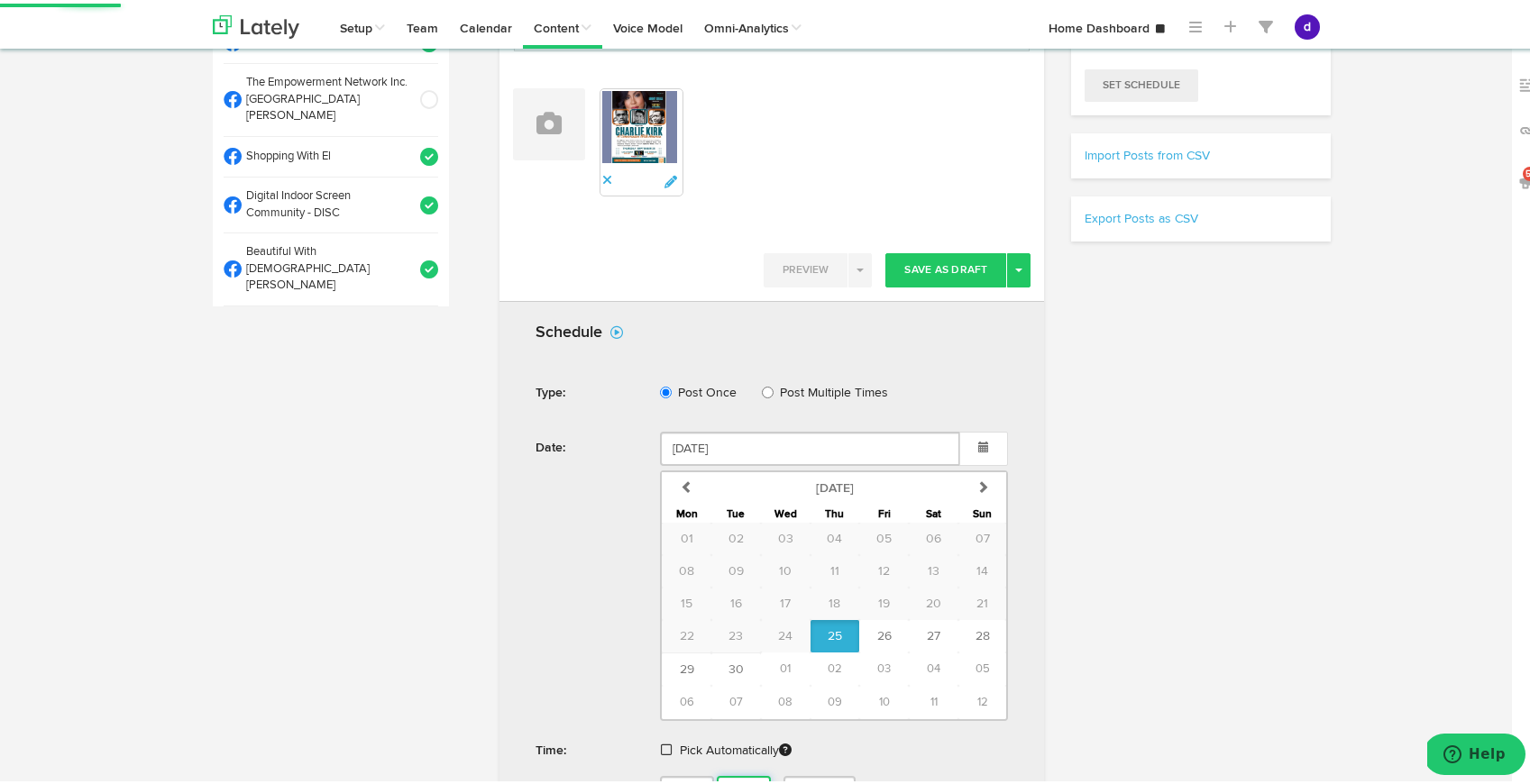
select select "09"
click at [716, 772] on select "00 01 02 03 04 05 06 07 08 09 10 11 12 13 14 15 16 17 18 19 20 21 22 23 24 25 2…" at bounding box center [743, 789] width 54 height 34
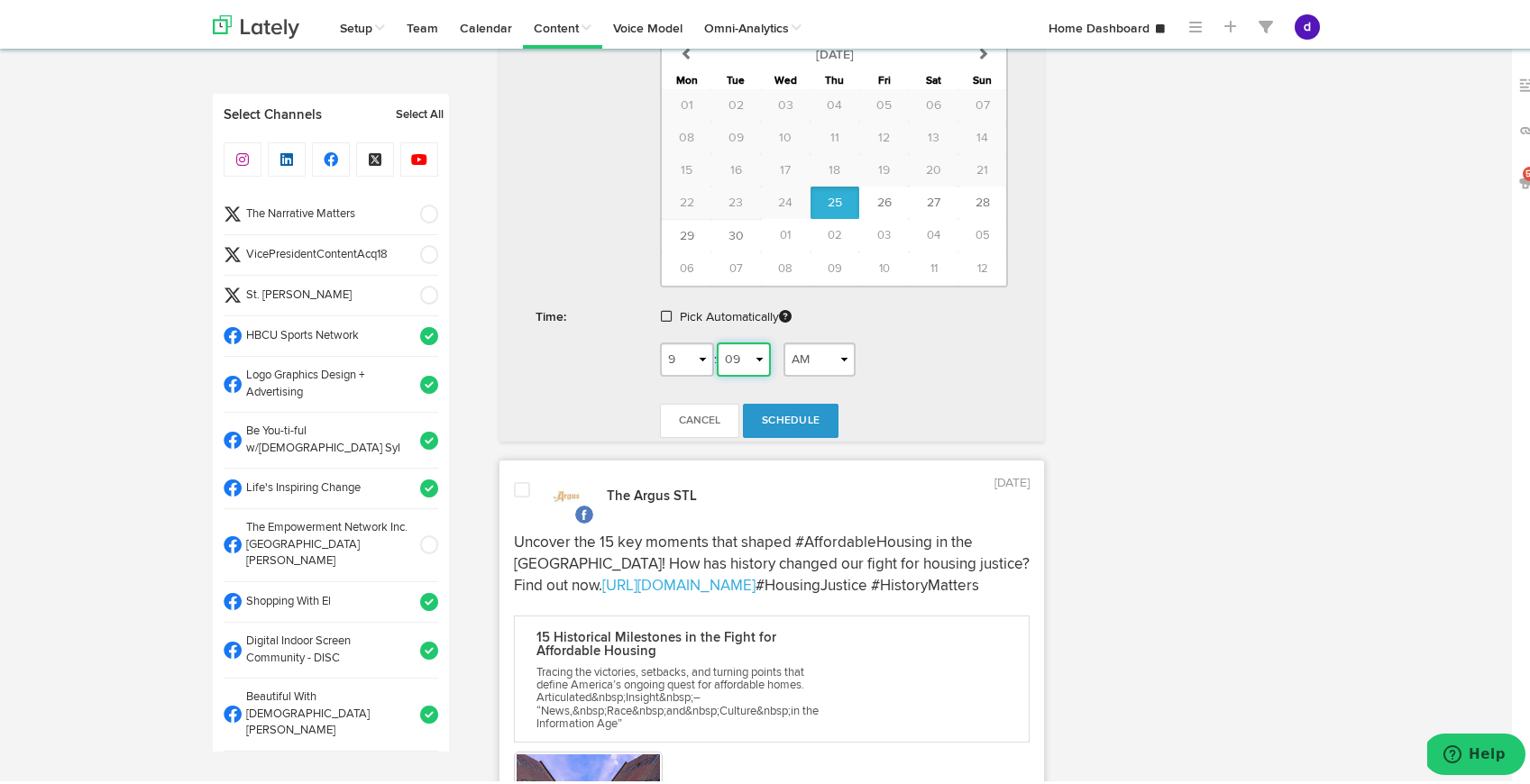
scroll to position [914, 0]
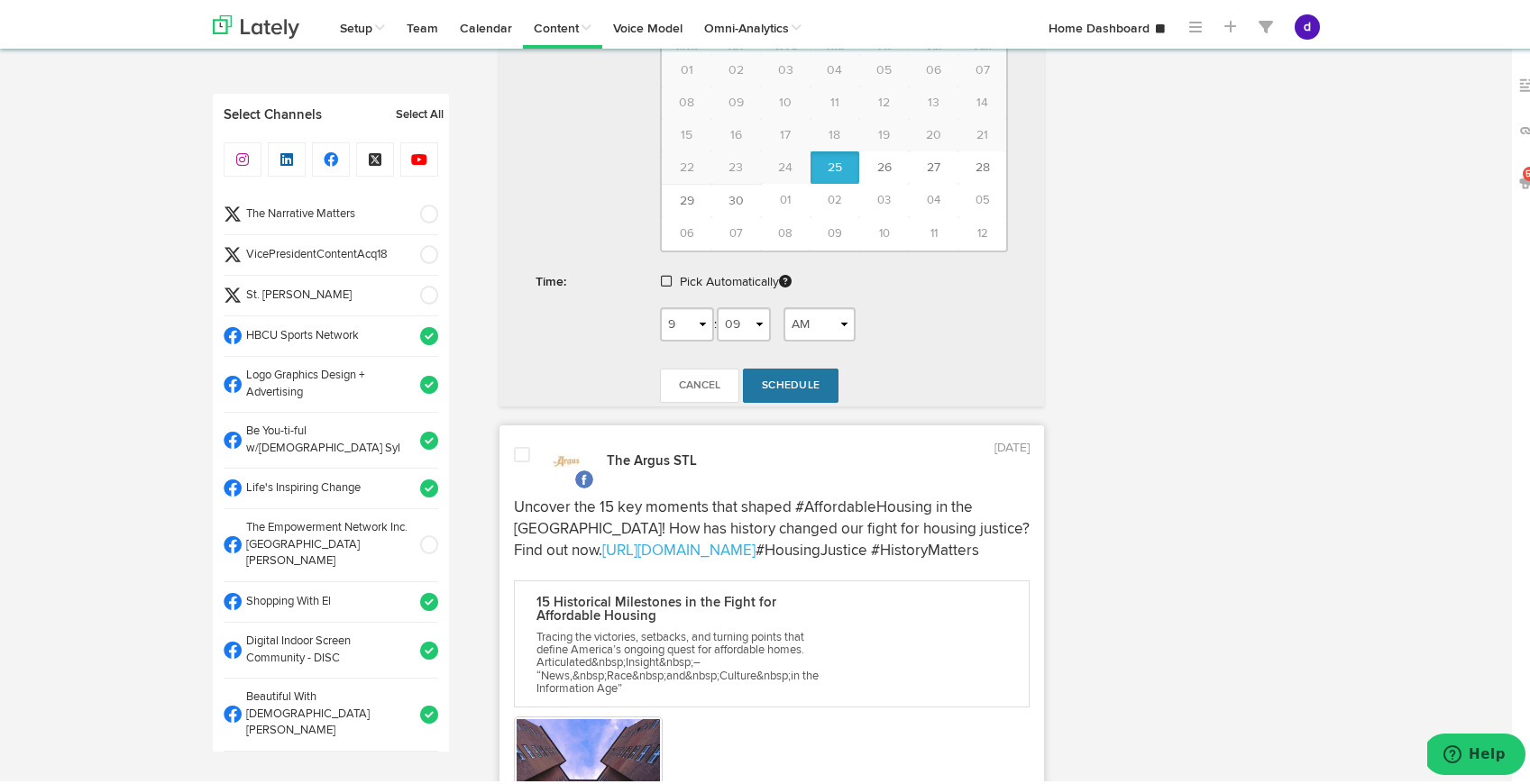
click at [791, 385] on span "Schedule" at bounding box center [790, 382] width 58 height 11
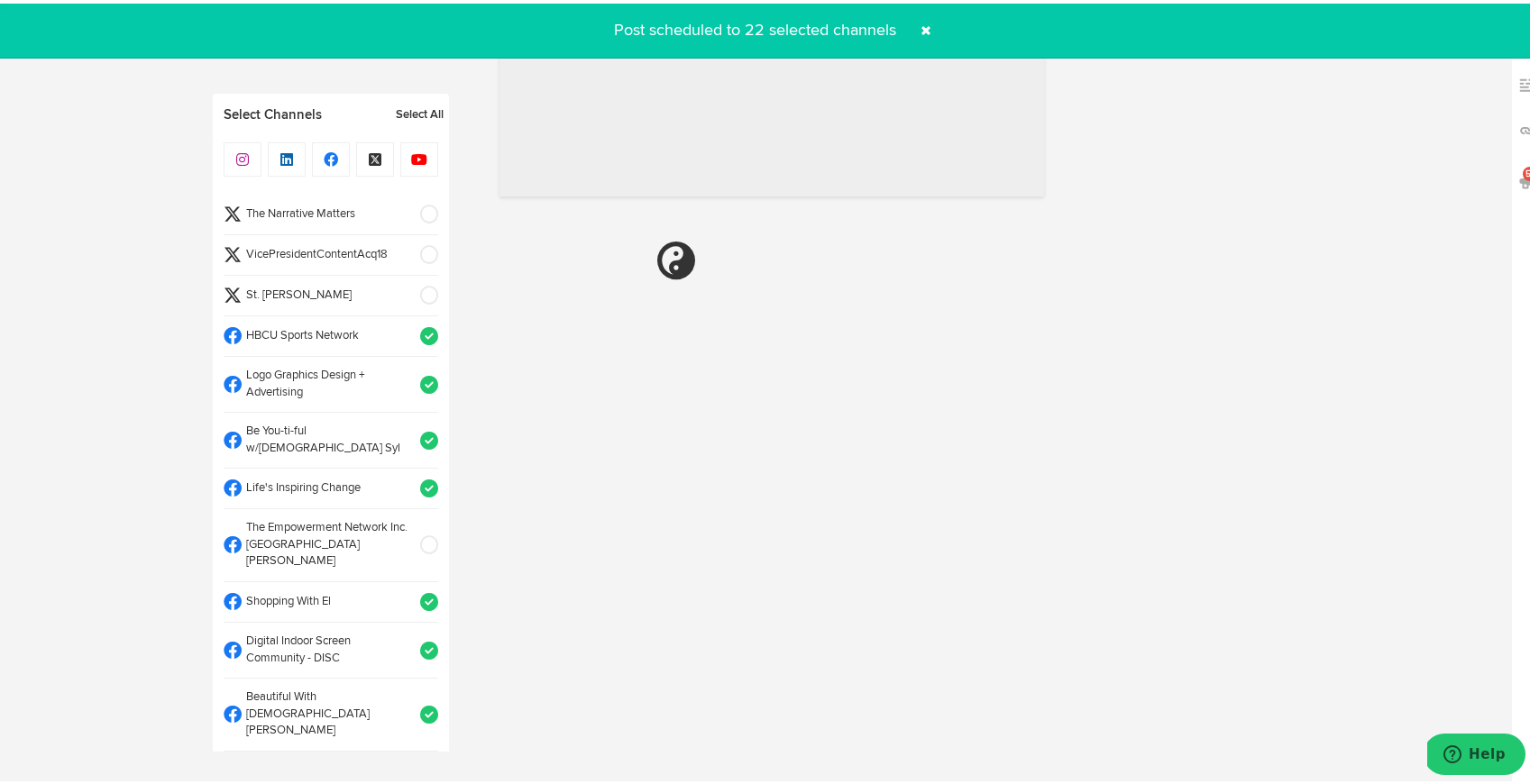
radio input "true"
select select "9"
select select "08"
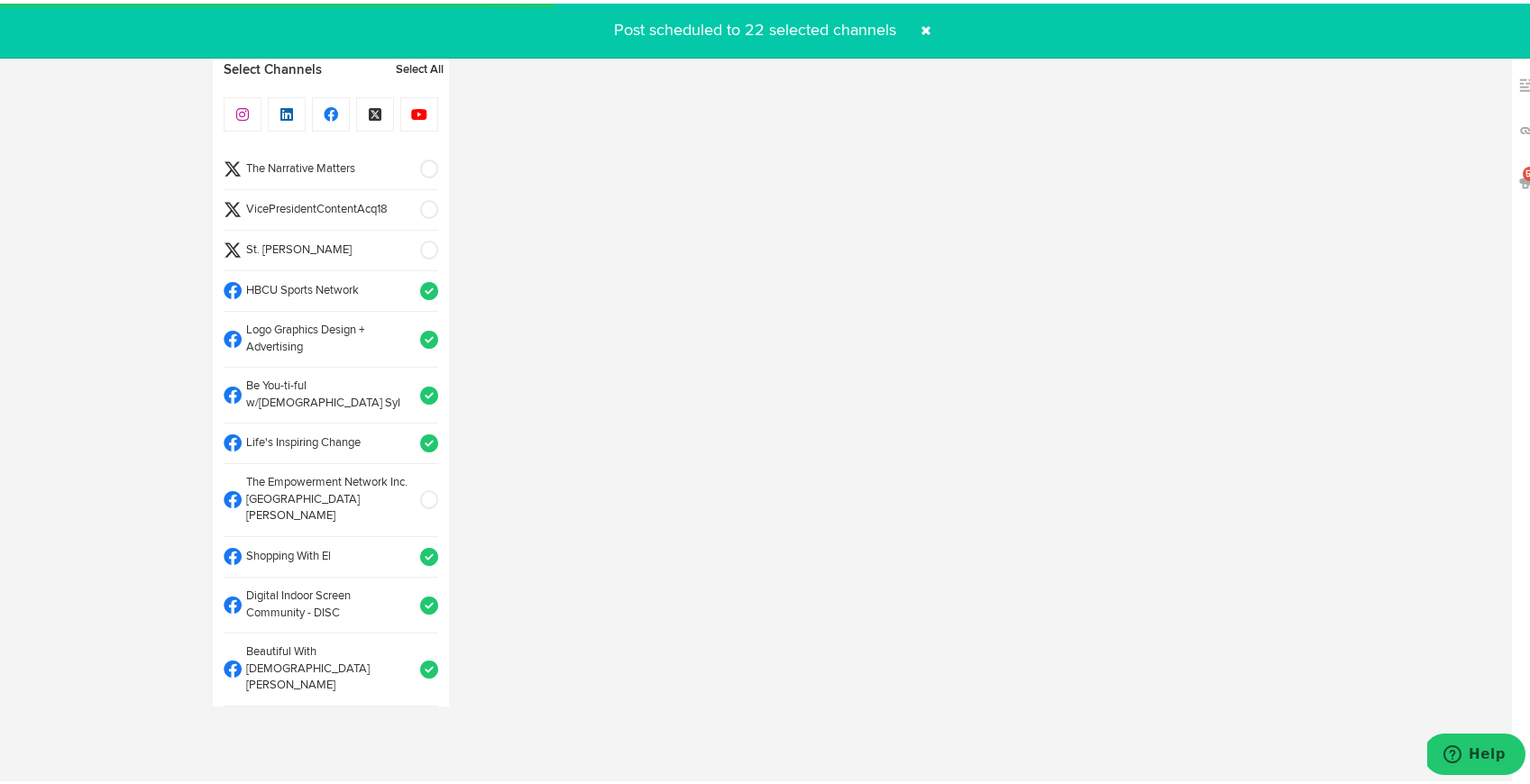
select select "11"
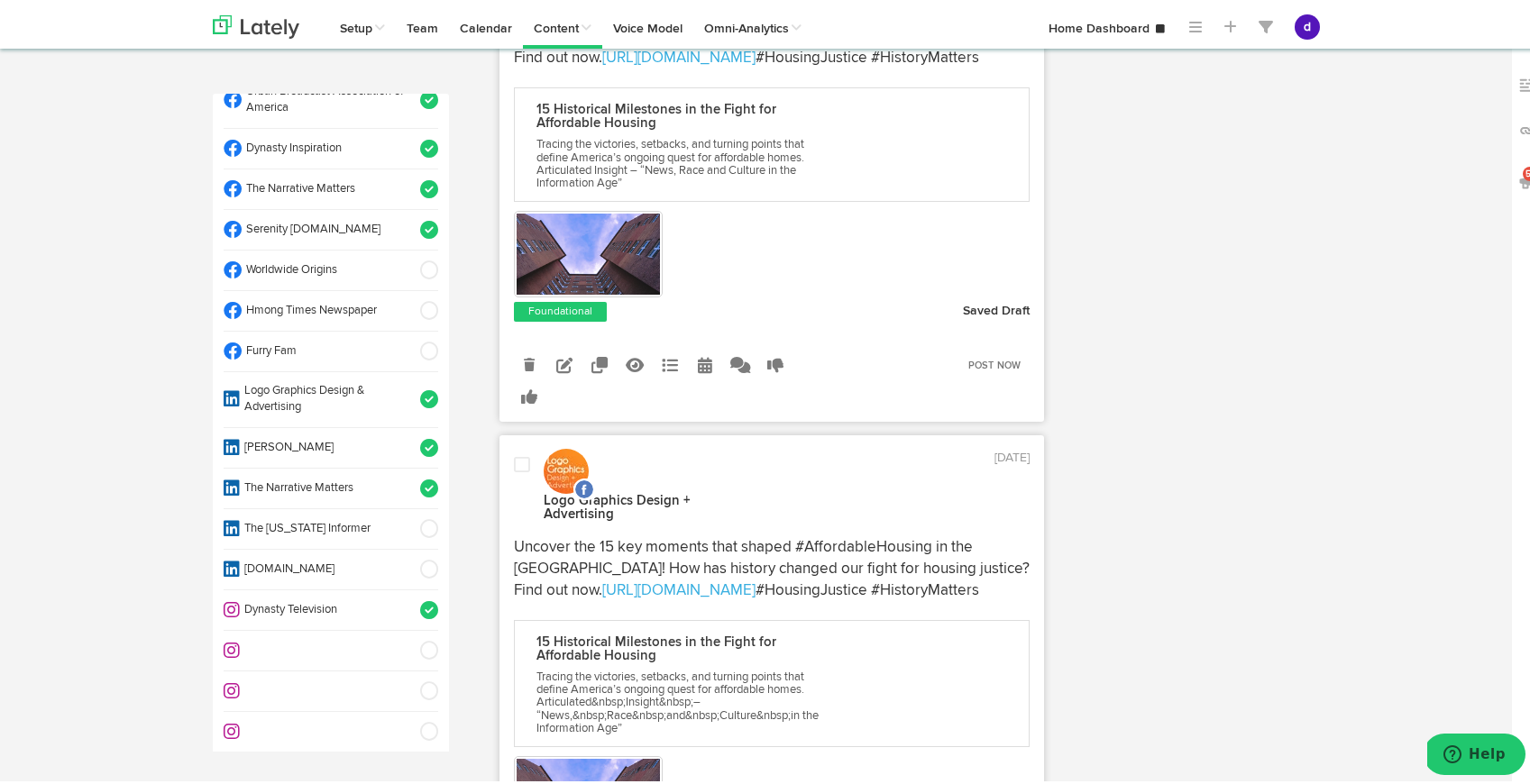
scroll to position [1015, 0]
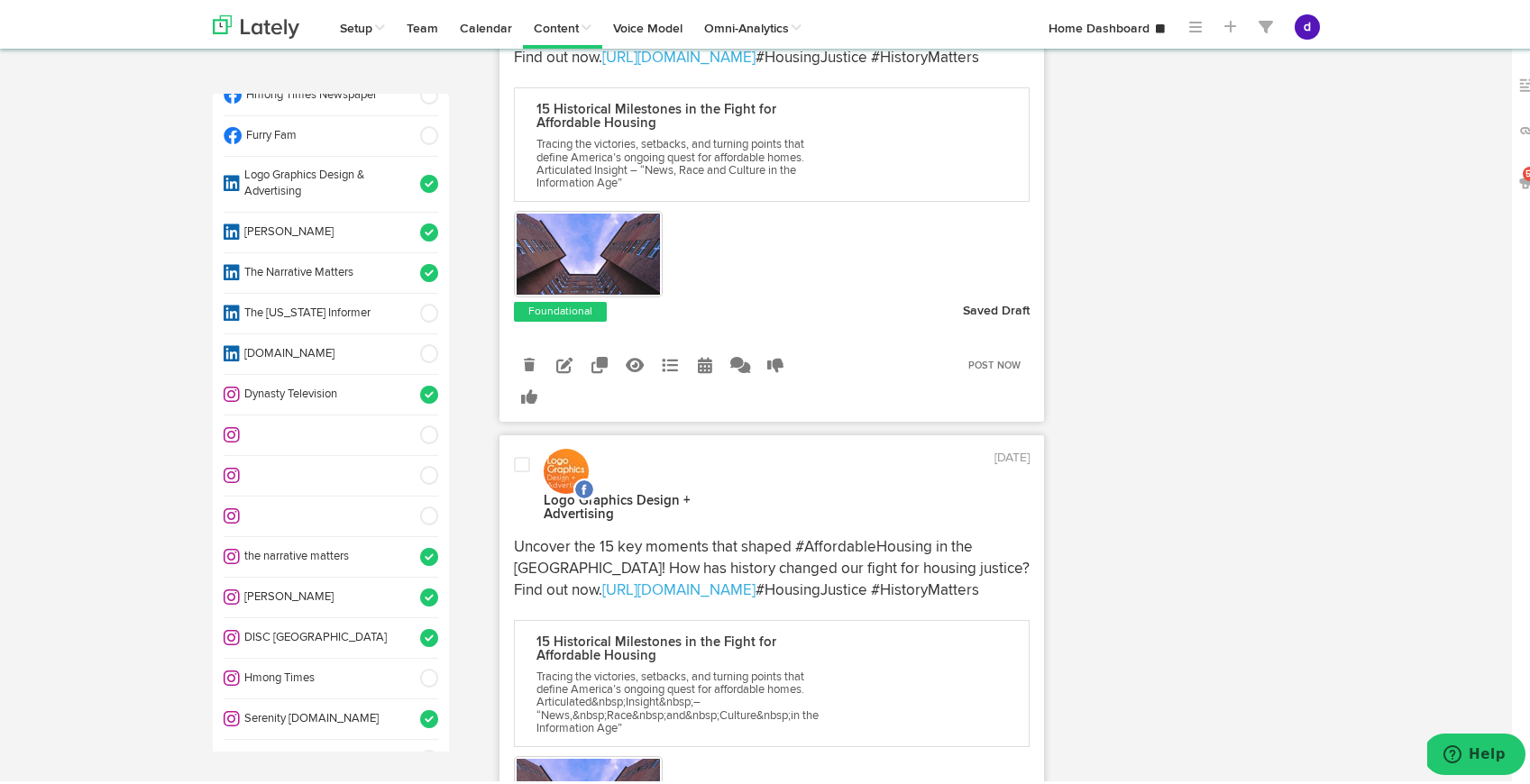
click at [411, 584] on span at bounding box center [423, 594] width 29 height 18
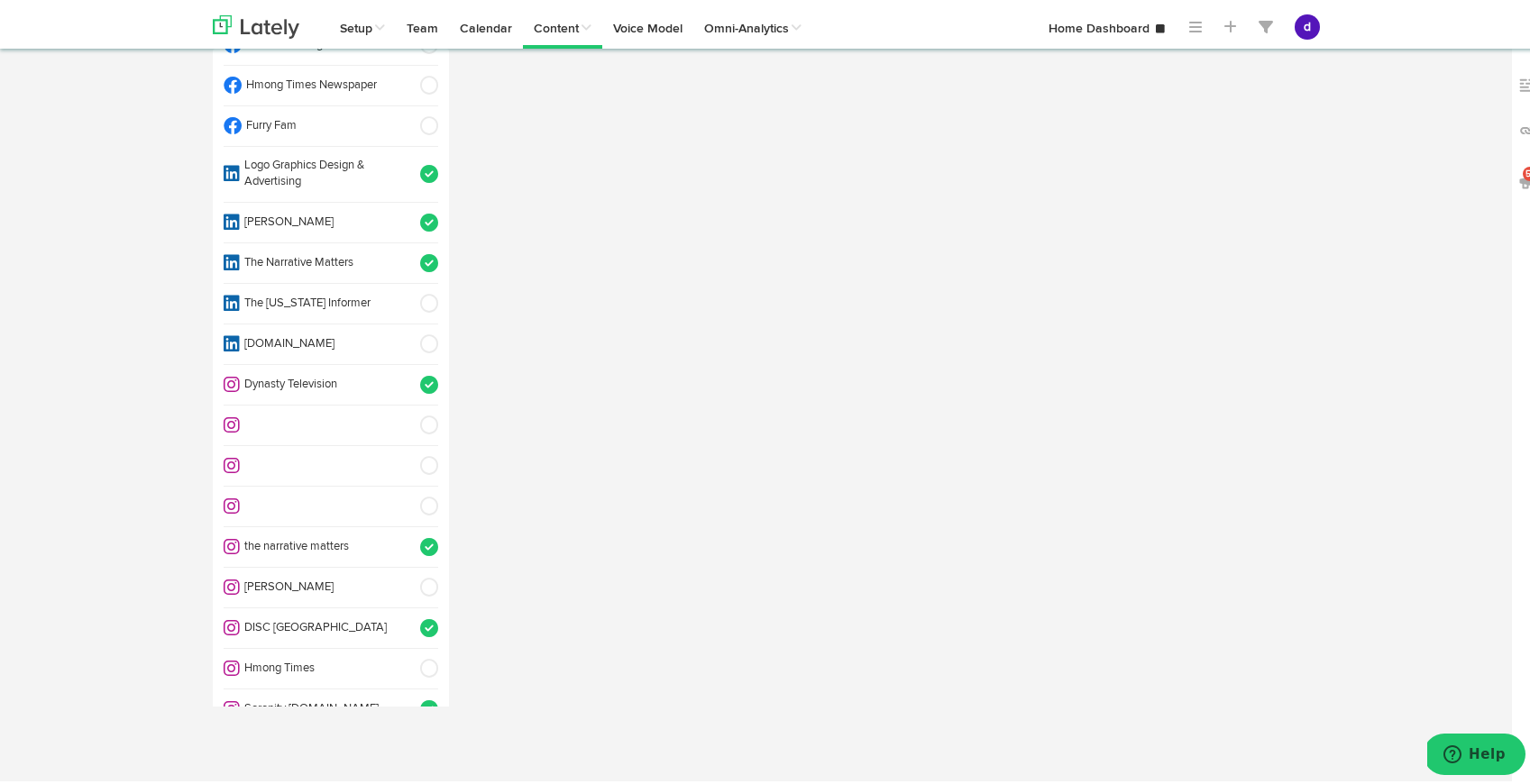
scroll to position [813, 0]
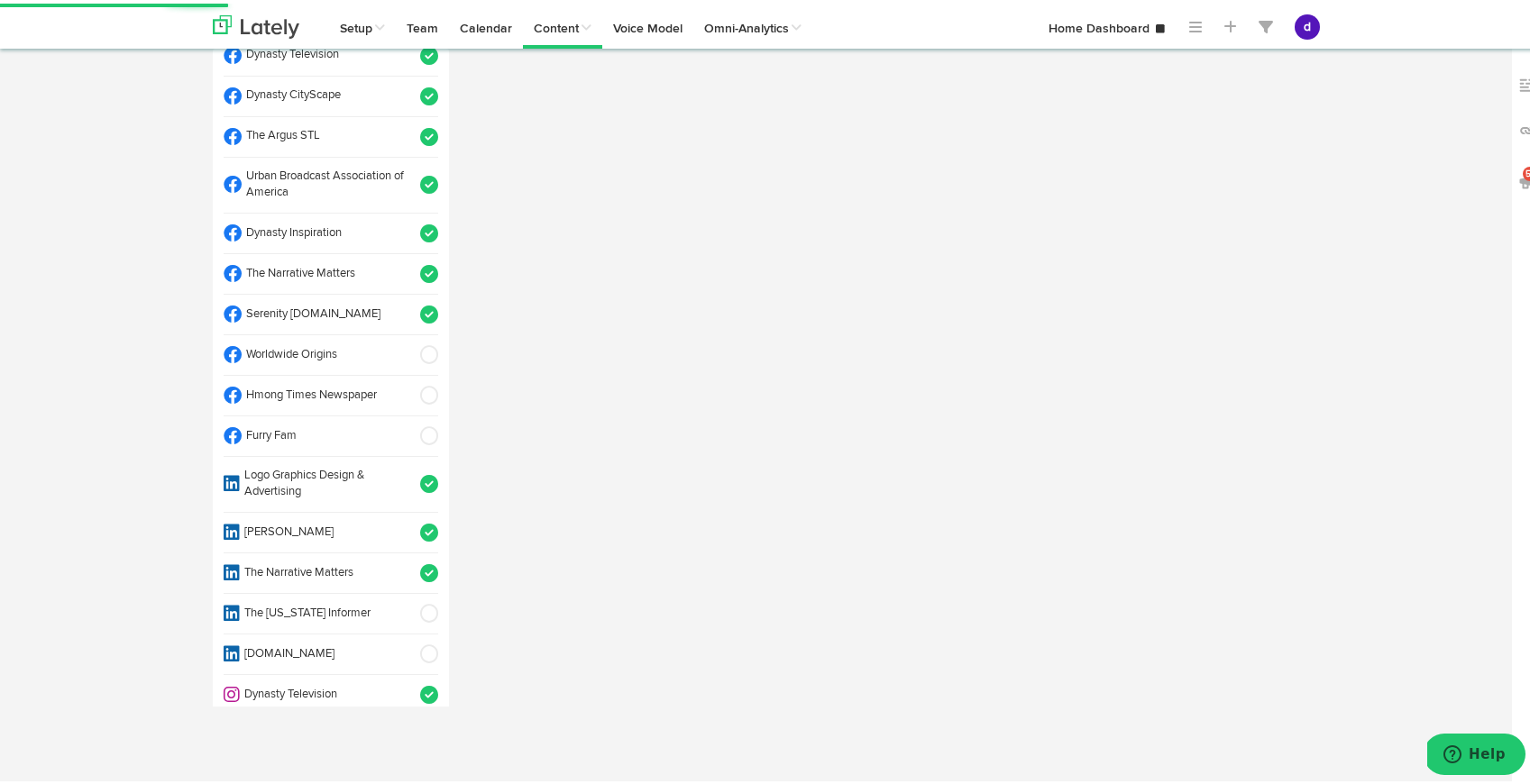
select select "11"
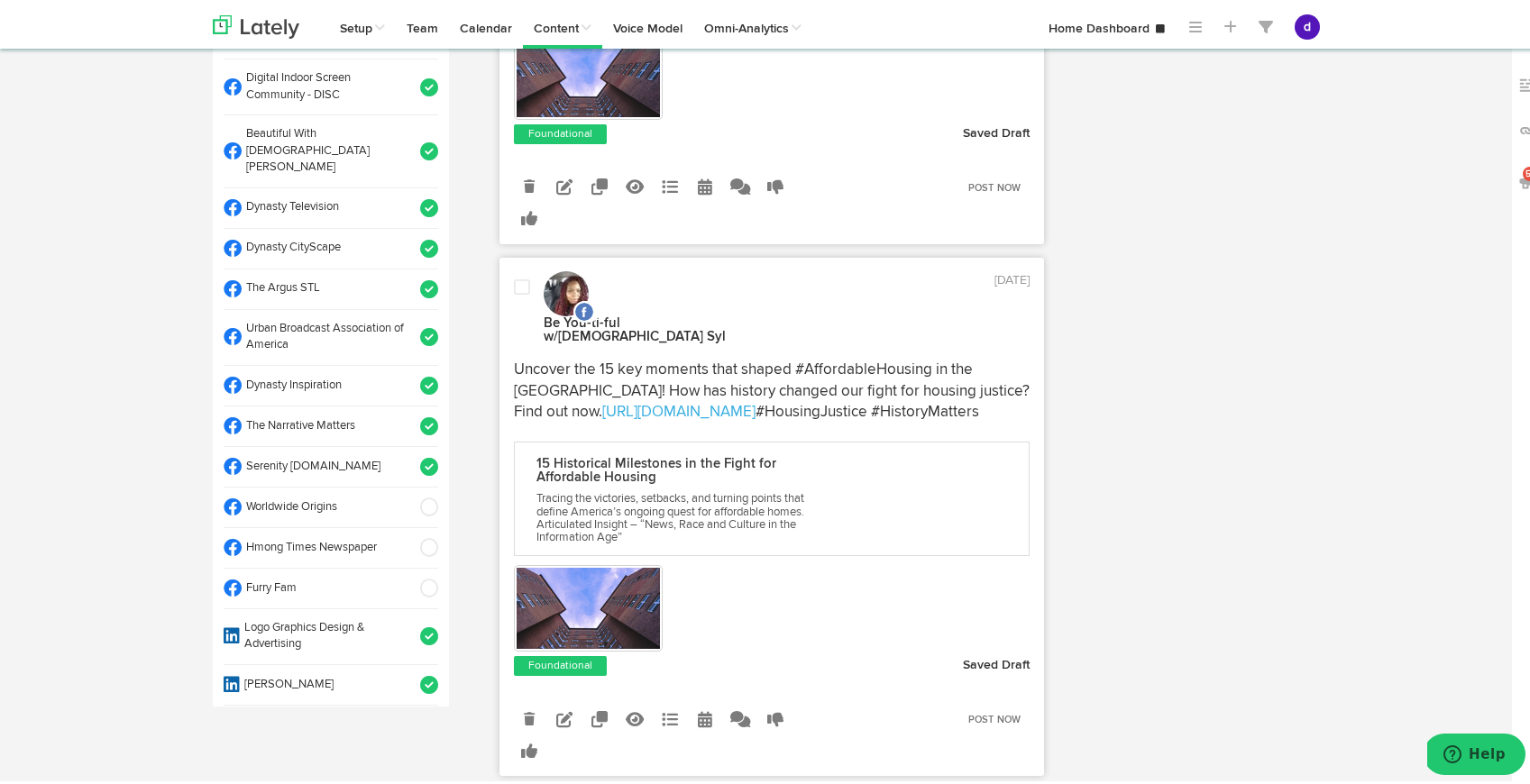
scroll to position [516, 0]
click at [409, 279] on span at bounding box center [423, 288] width 29 height 18
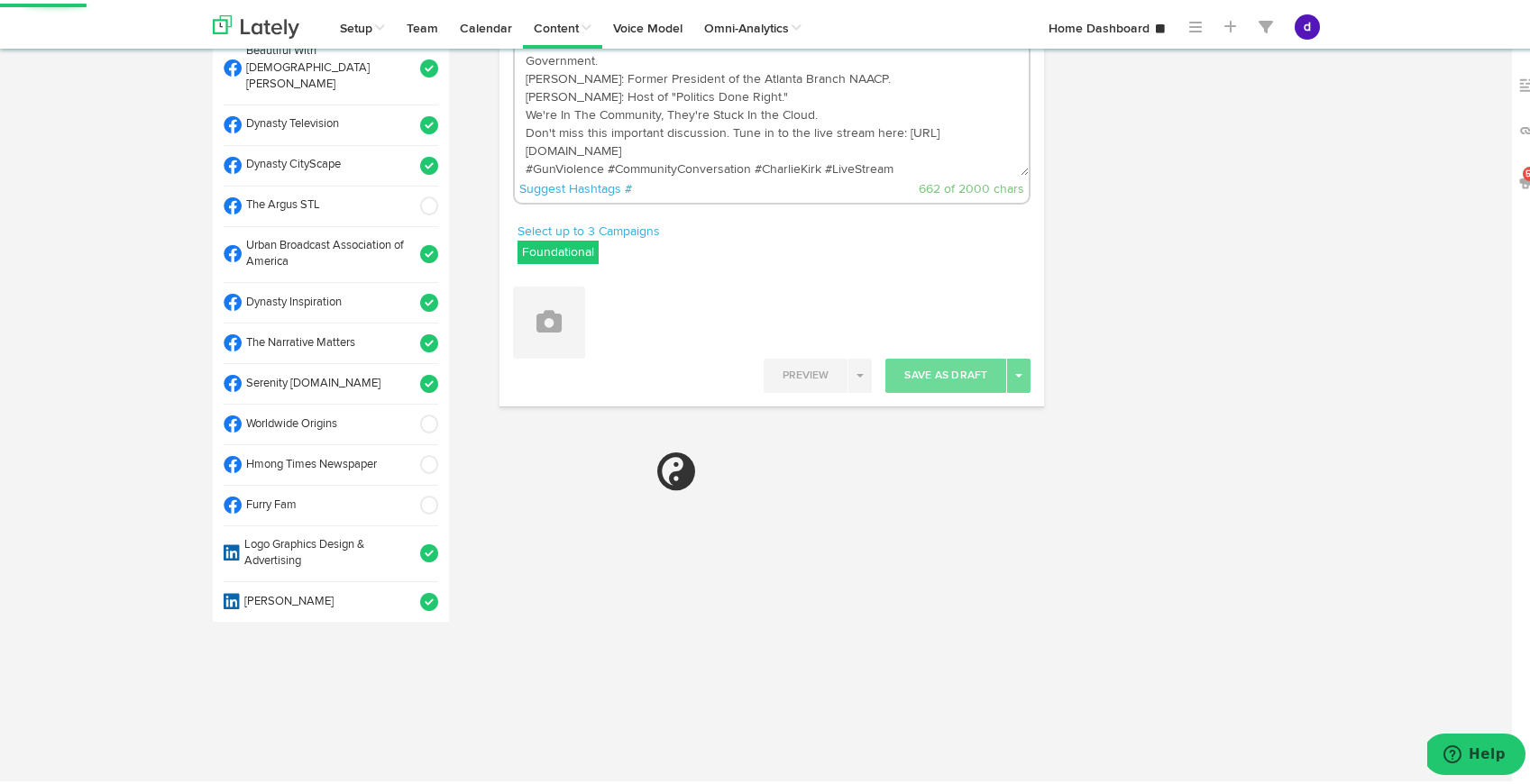
scroll to position [48, 0]
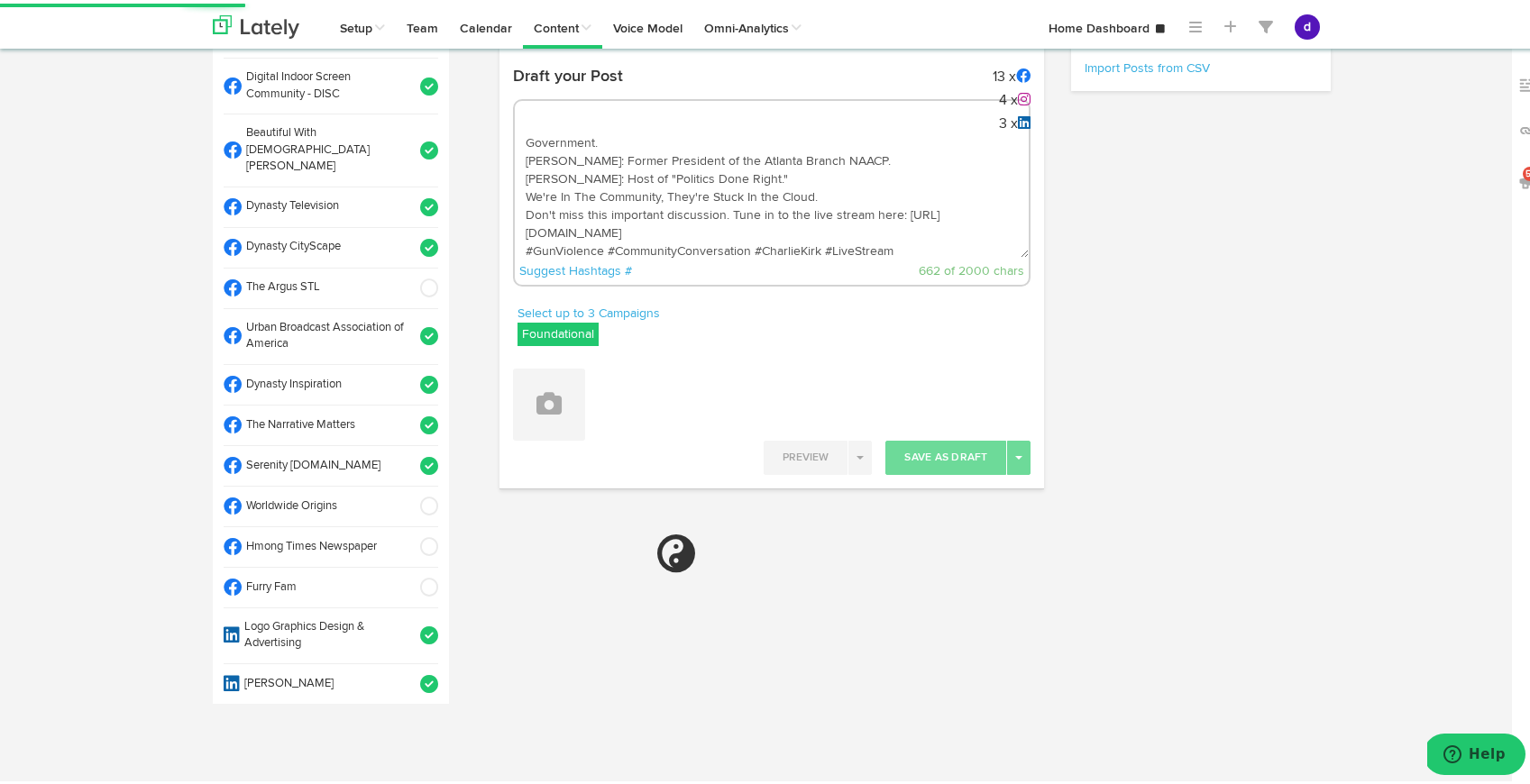
select select "11"
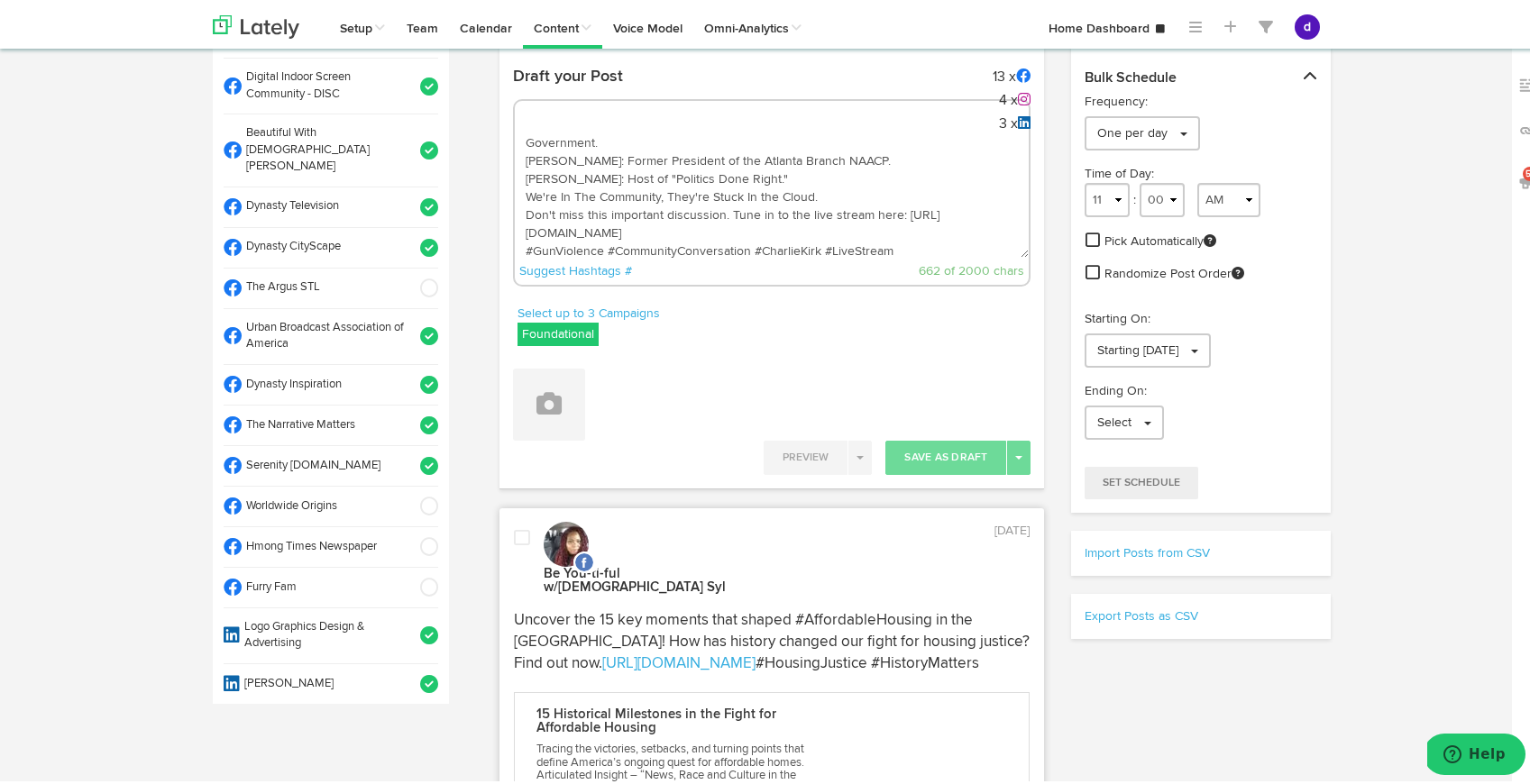
click at [755, 180] on textarea "Join the critical conversation. We're hosting a live stream event, "[PERSON_NAM…" at bounding box center [771, 194] width 515 height 119
paste textarea "ARGUS News Now. E News [DATE] From activism to action: Rebuilding civic platfor…"
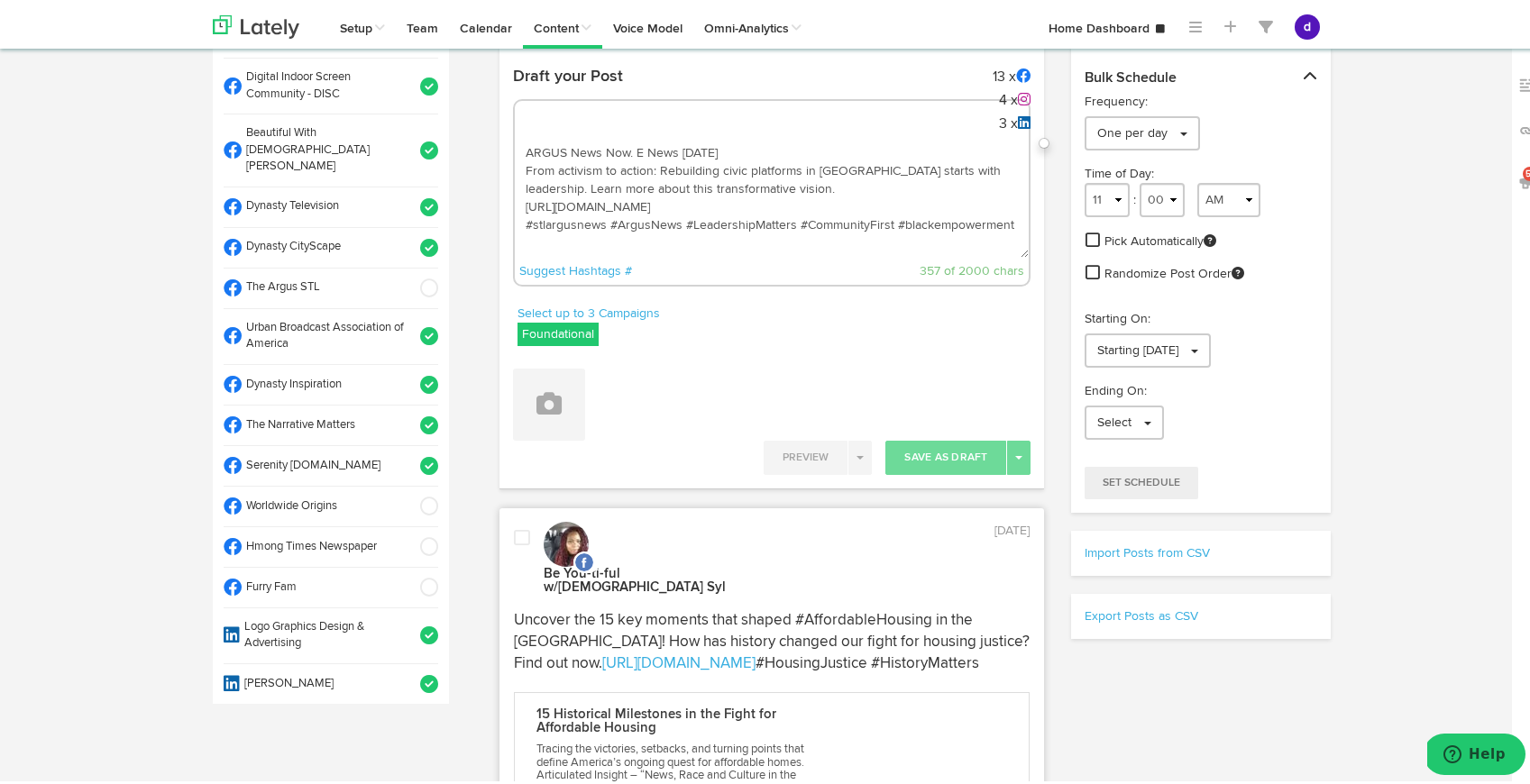
scroll to position [0, 0]
type textarea "ARGUS News Now. E News [DATE] From activism to action: Rebuilding civic platfor…"
click at [568, 393] on button at bounding box center [549, 401] width 72 height 72
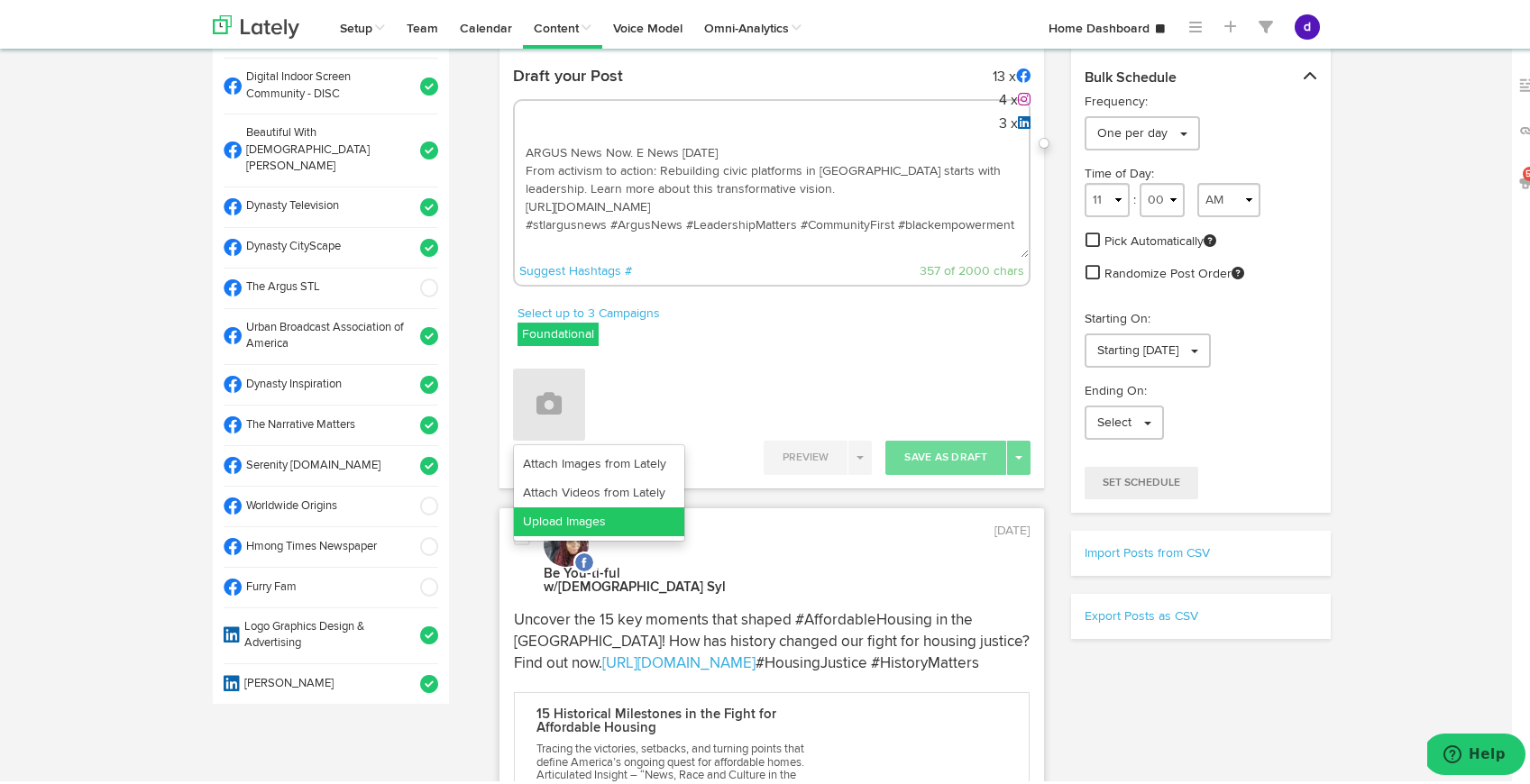
click at [583, 507] on link "Upload Images" at bounding box center [598, 517] width 170 height 29
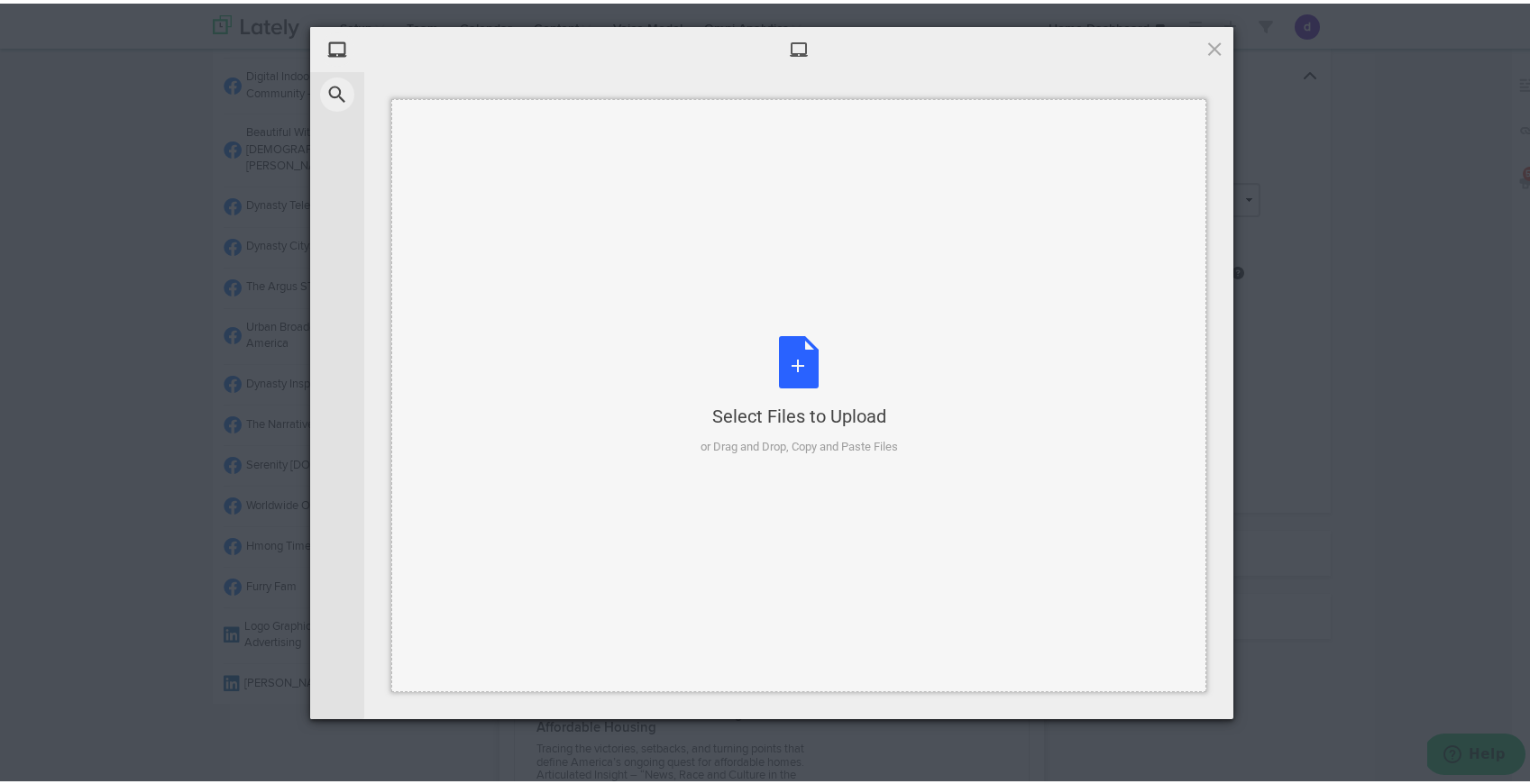
click at [790, 352] on div "Select Files to Upload or Drag and Drop, Copy and Paste Files" at bounding box center [799, 392] width 197 height 120
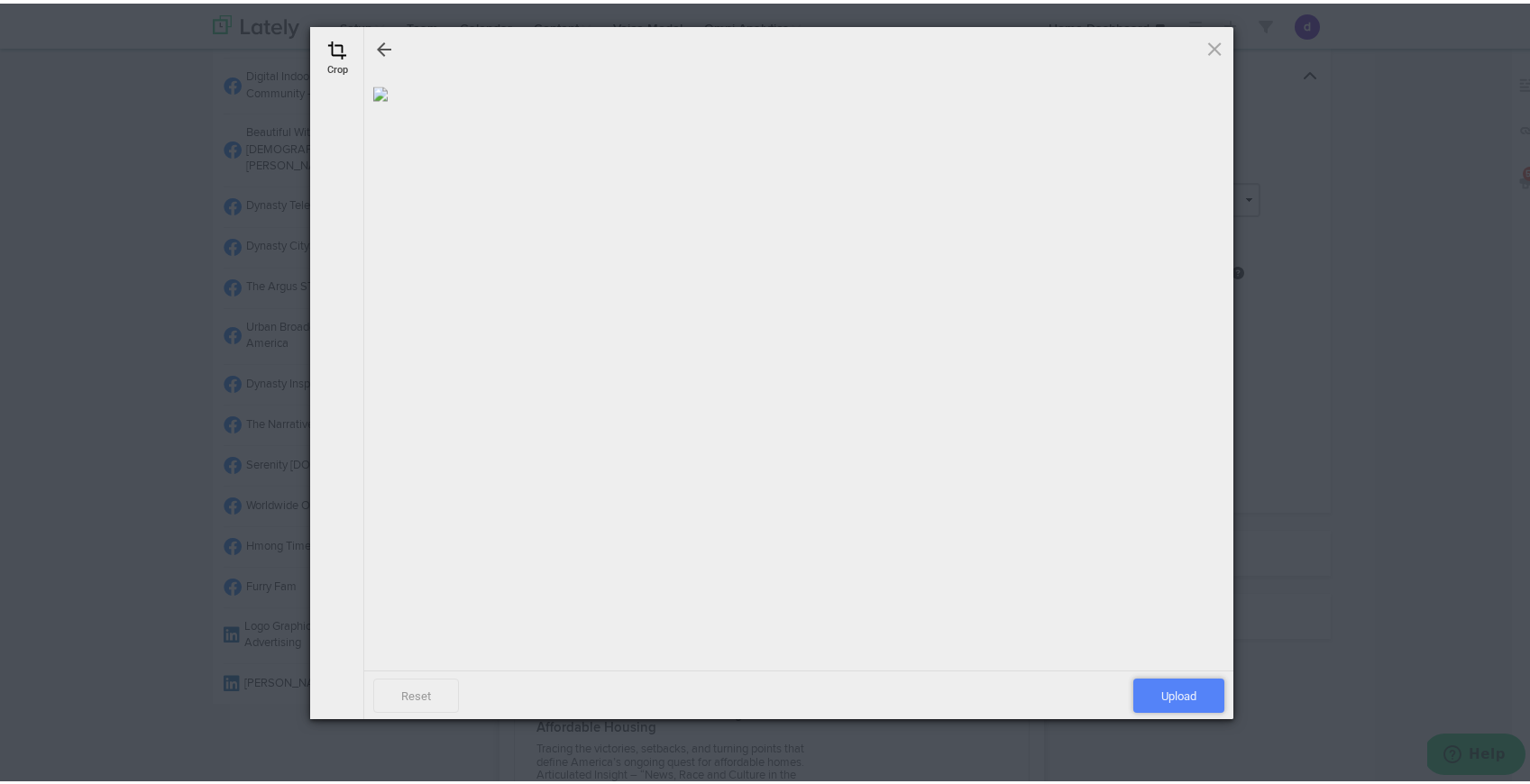
click at [1165, 696] on span "Upload" at bounding box center [1178, 691] width 91 height 34
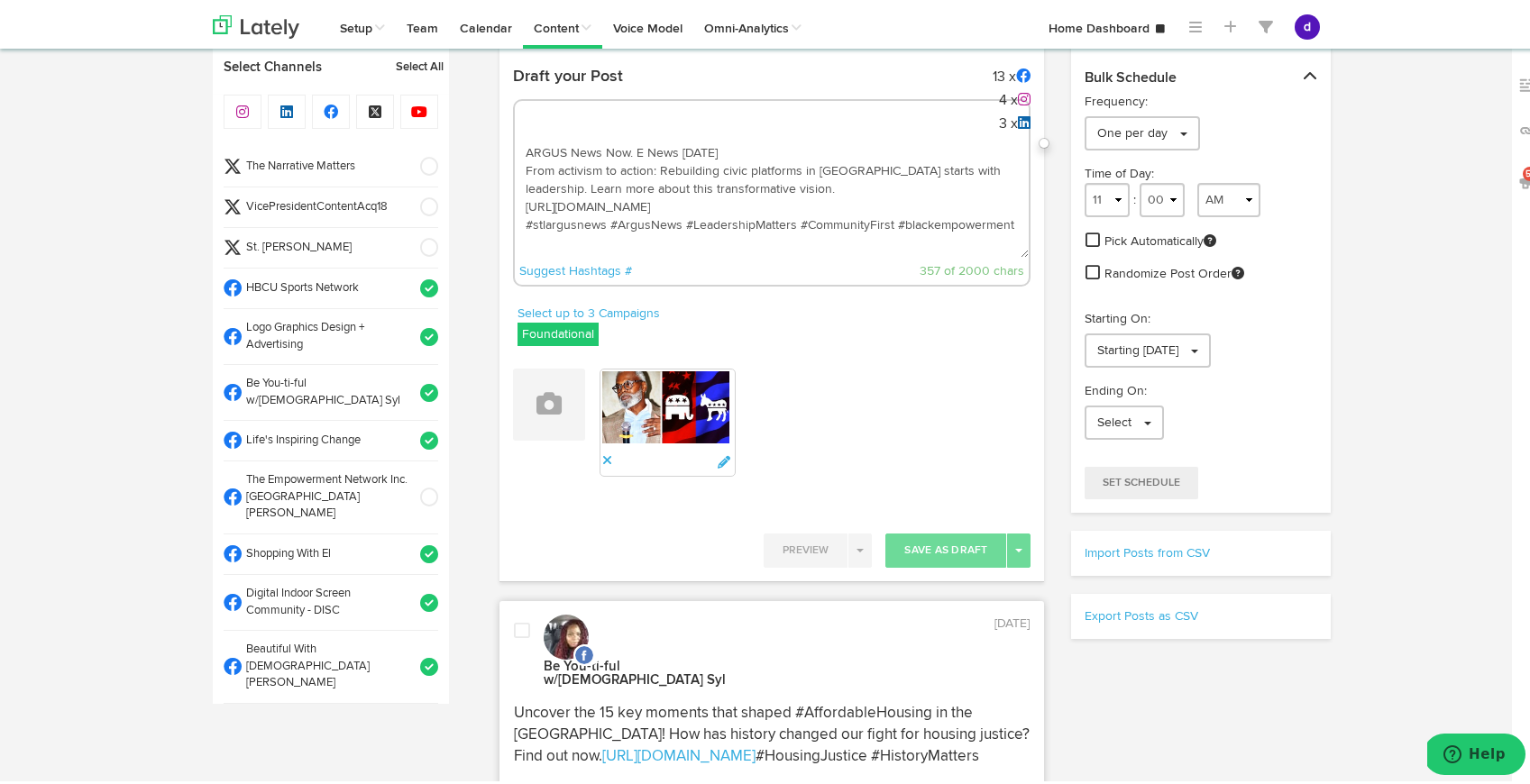
click at [409, 198] on span at bounding box center [423, 203] width 29 height 18
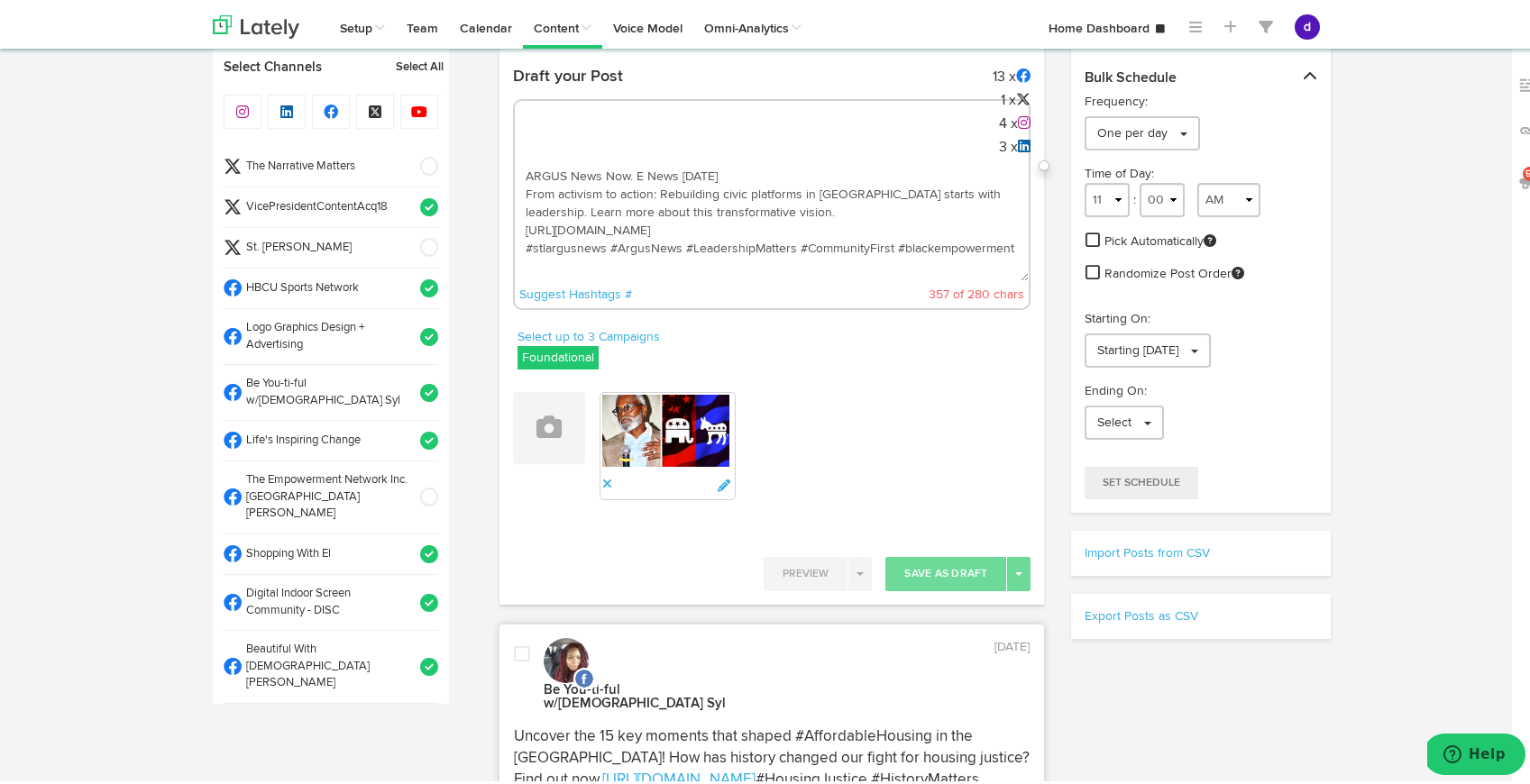
click at [409, 198] on span at bounding box center [423, 203] width 29 height 18
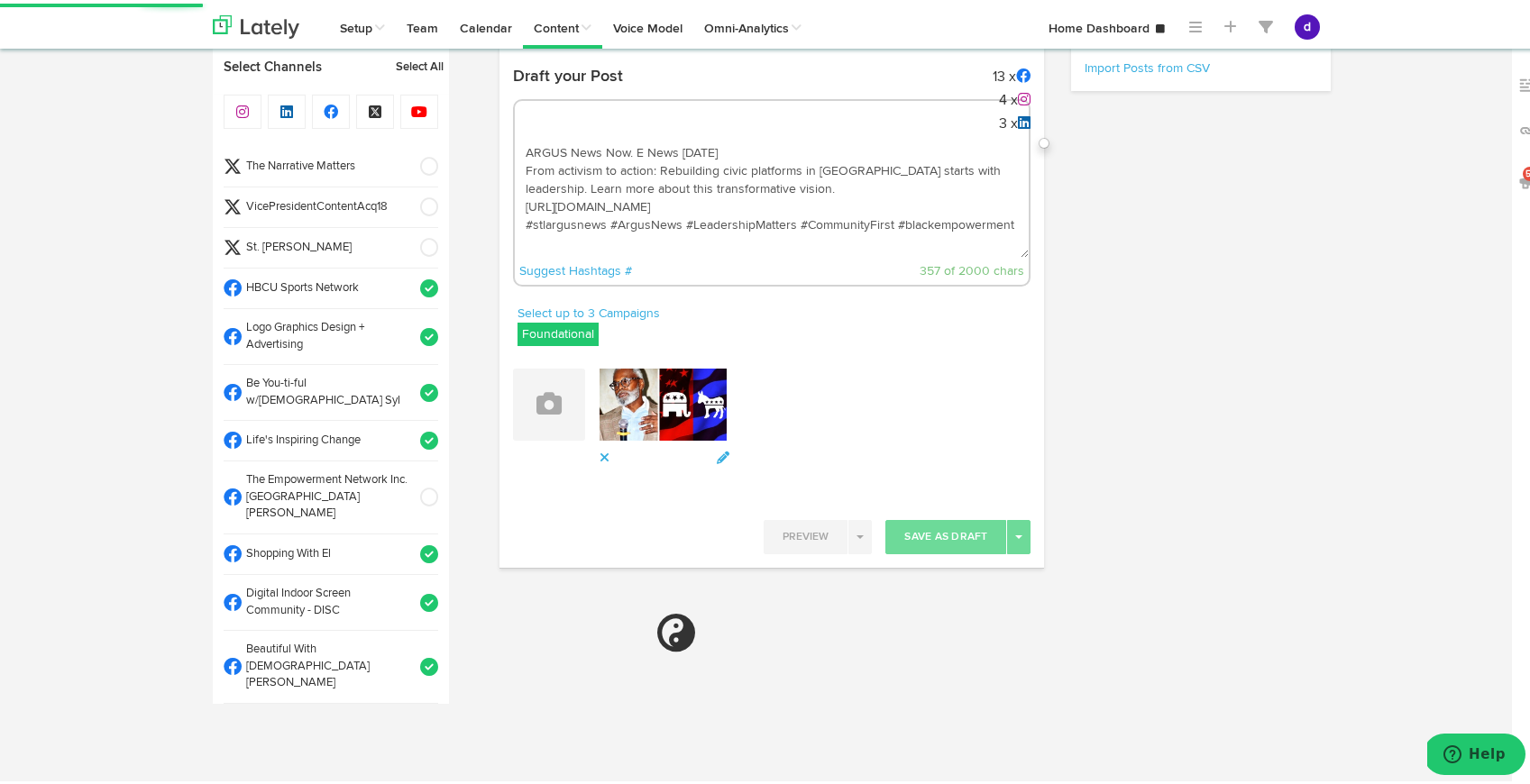
select select "11"
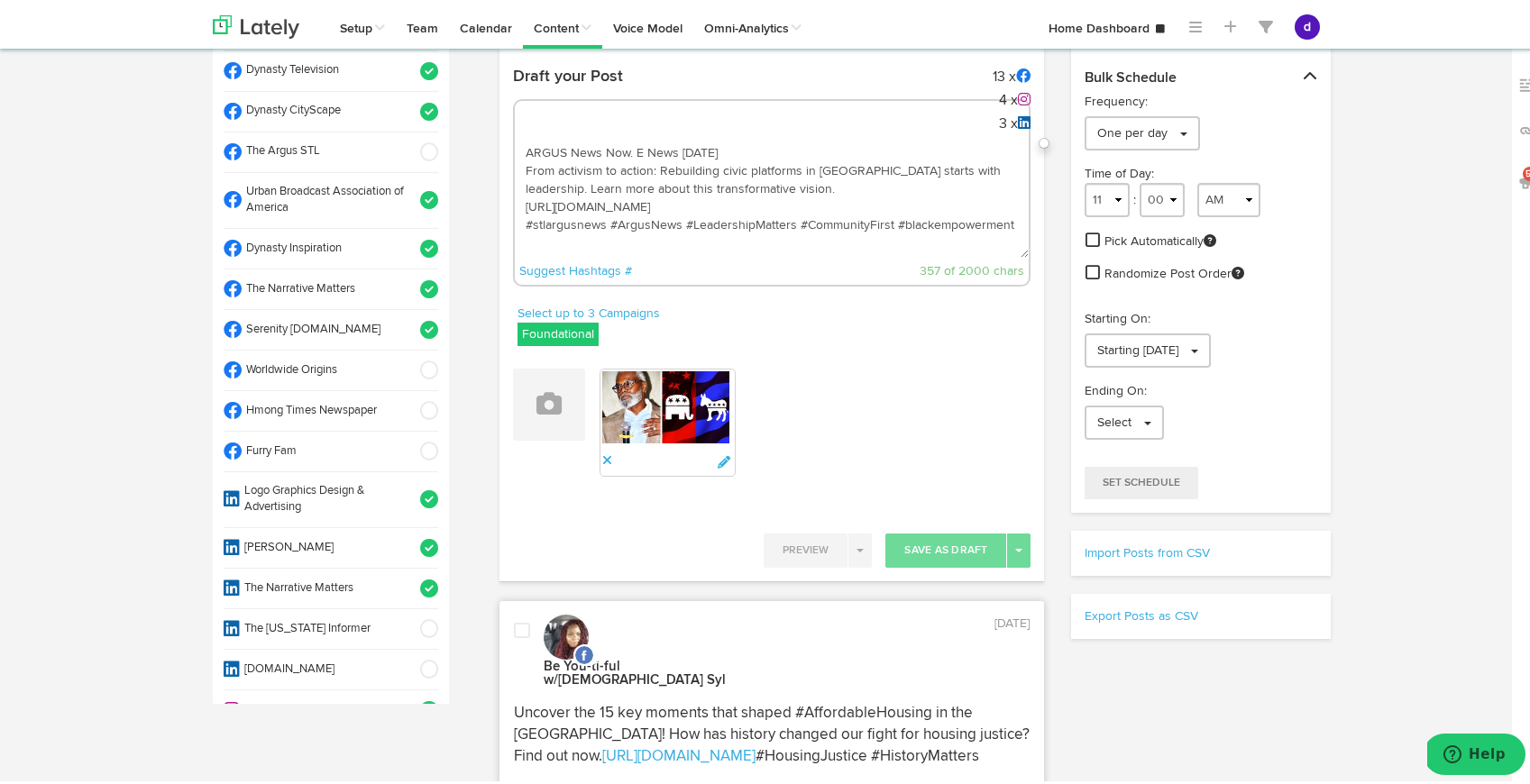
scroll to position [1015, 0]
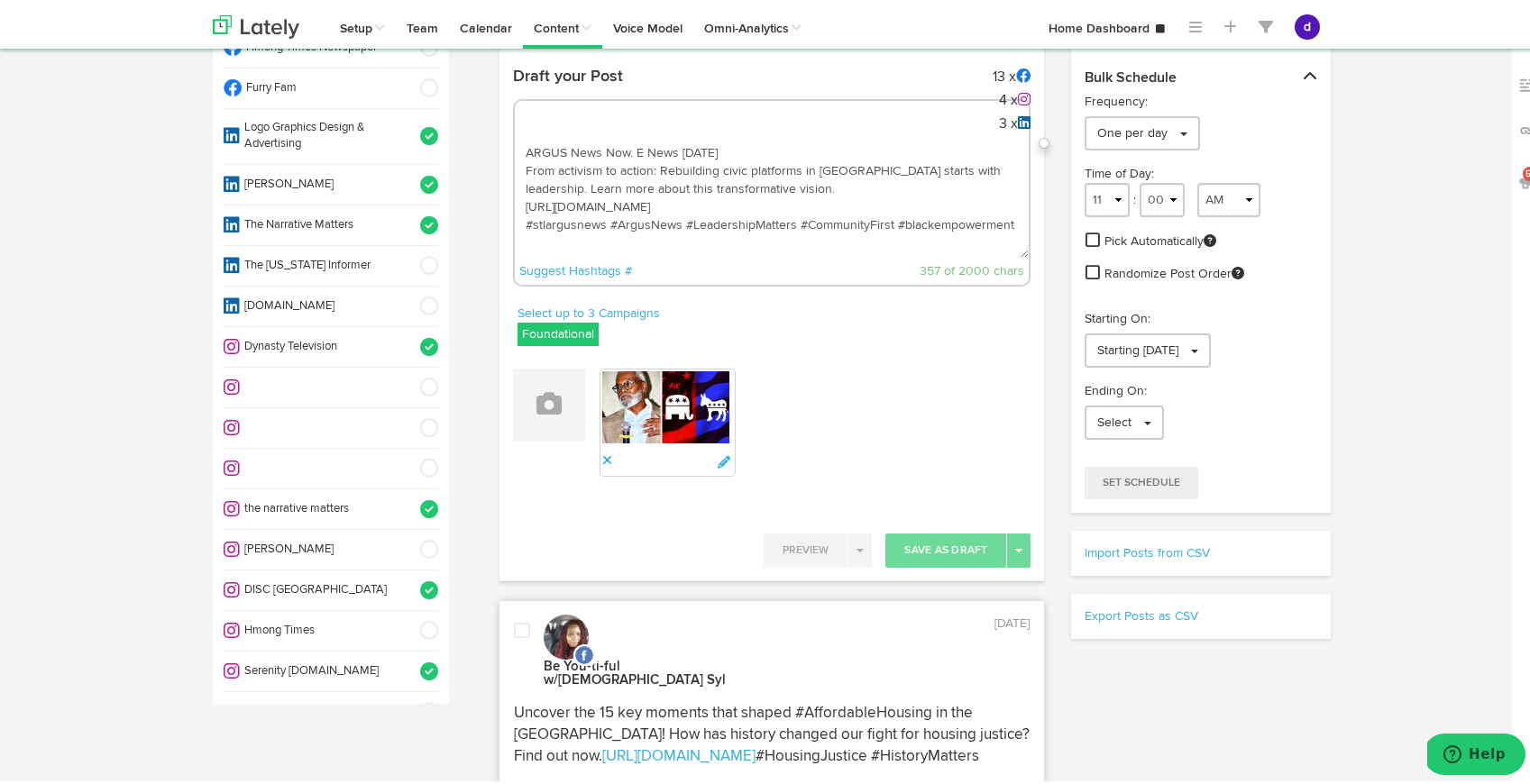
click at [409, 659] on span at bounding box center [423, 668] width 29 height 18
click at [612, 219] on textarea "ARGUS News Now. E News [DATE] From activism to action: Rebuilding civic platfor…" at bounding box center [771, 194] width 515 height 119
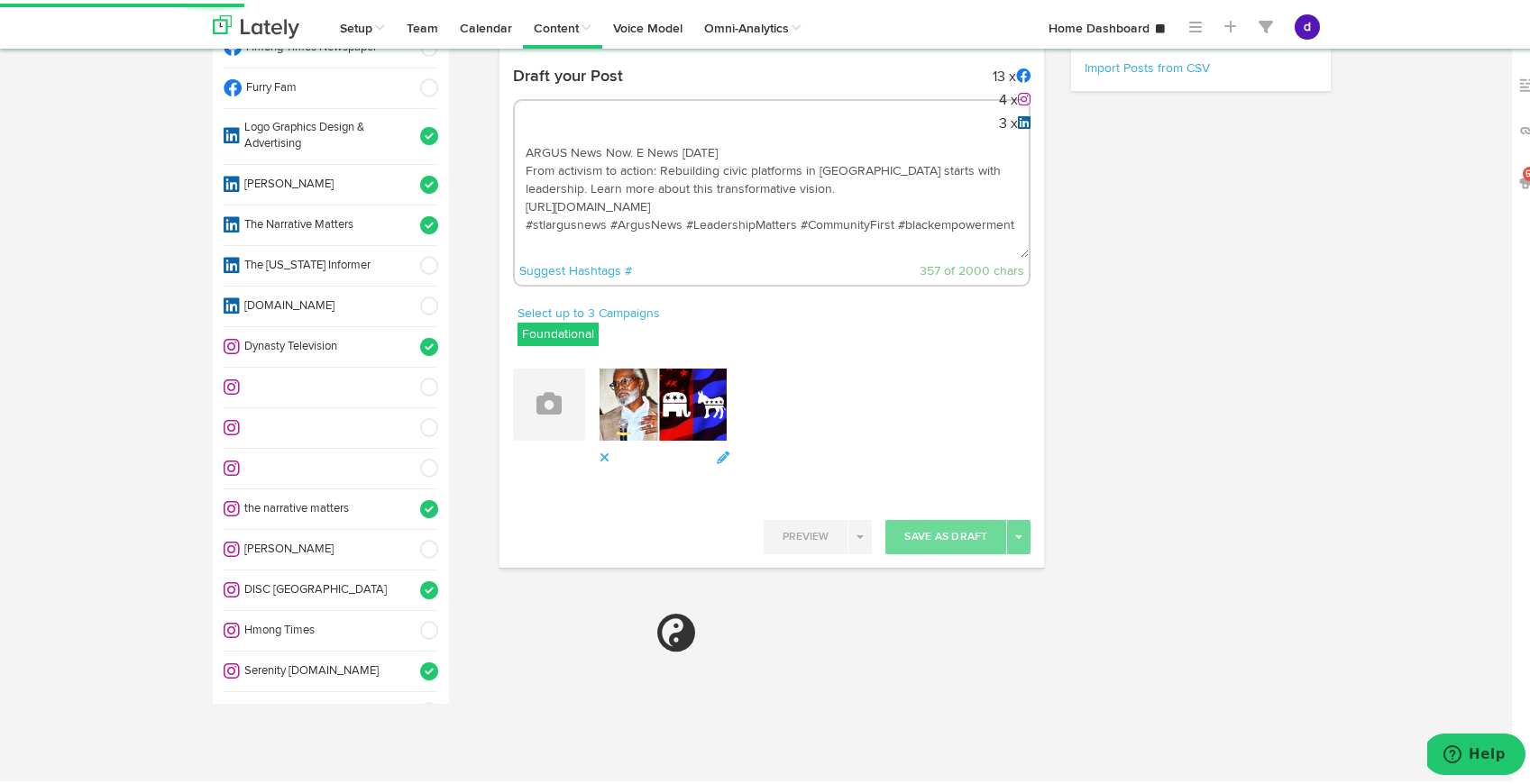
select select "11"
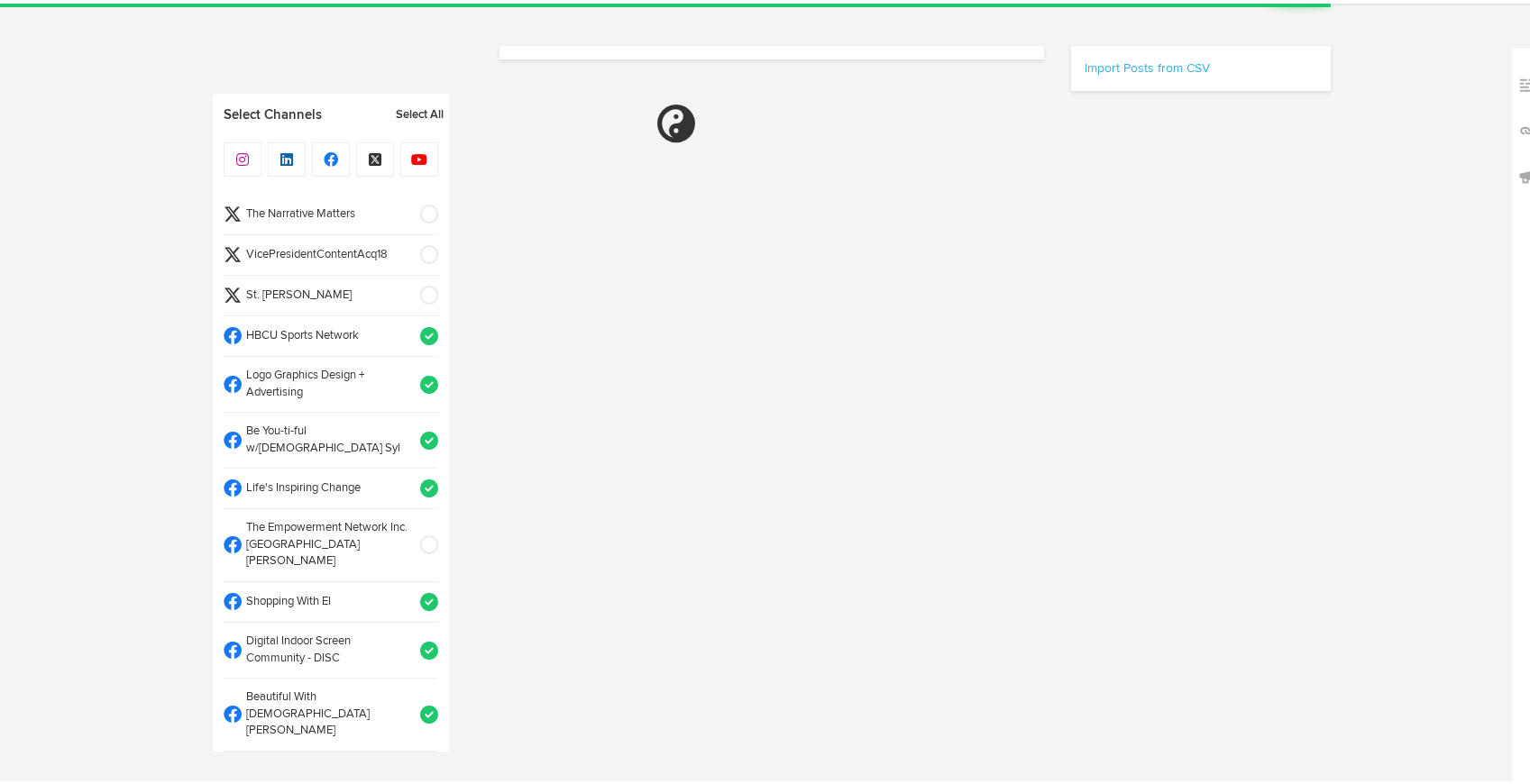
select select "9"
select select "14"
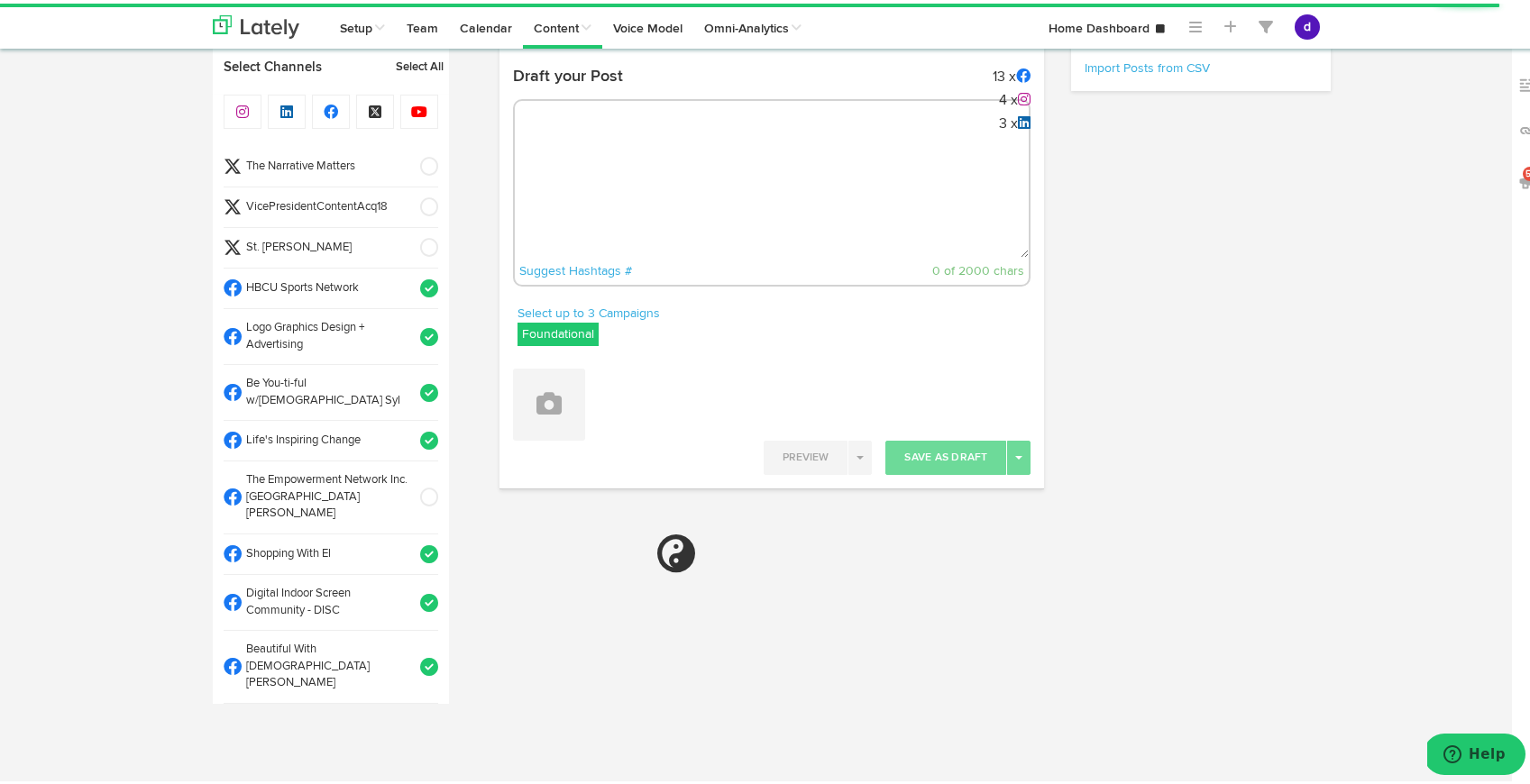
click at [577, 167] on textarea at bounding box center [771, 194] width 515 height 119
paste textarea "ARGUS News Now. E News [DATE] From activism to action: Rebuilding civic platfor…"
type textarea "ARGUS News Now. E News [DATE] From activism to action: Rebuilding civic platfor…"
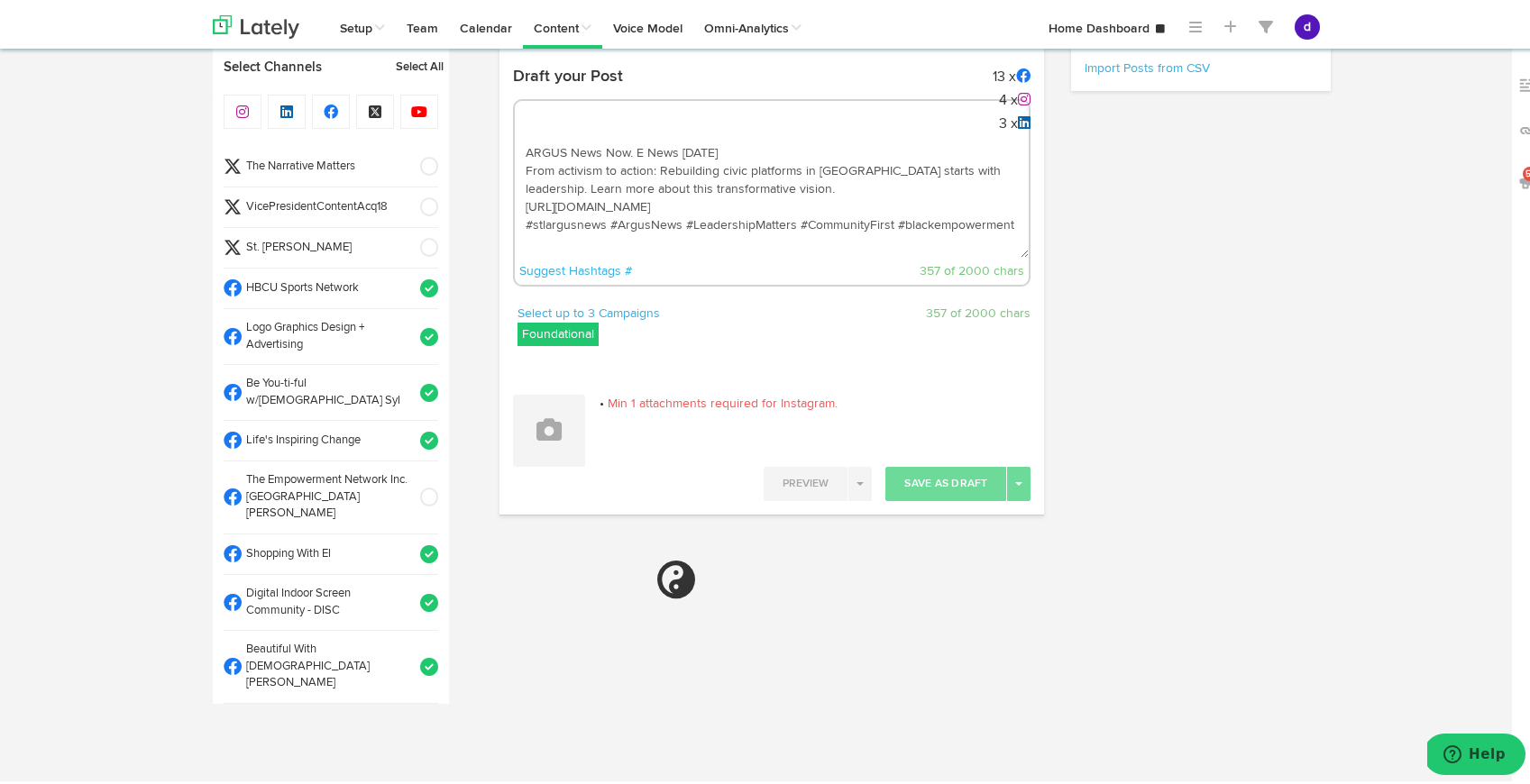
select select "11"
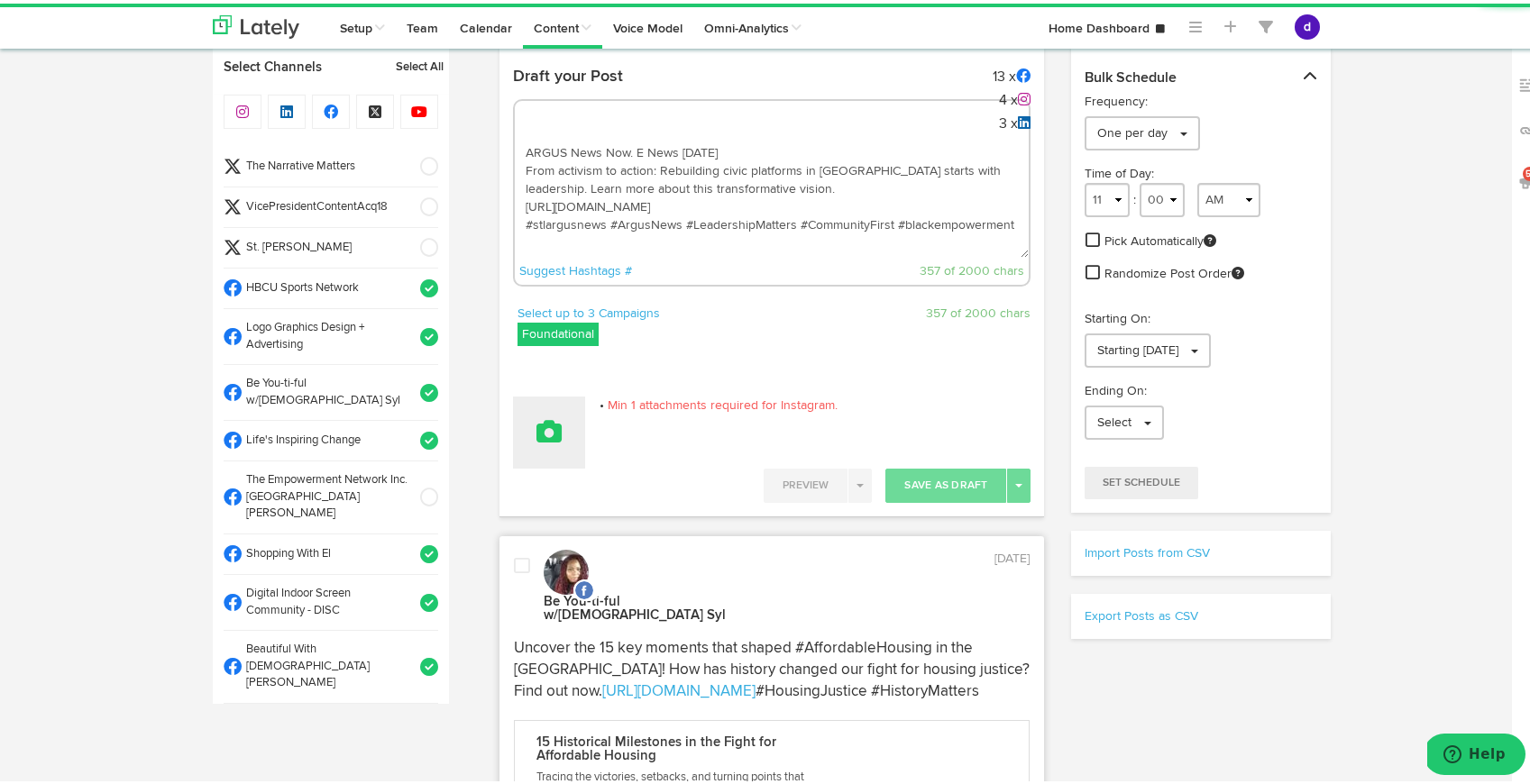
type textarea "ARGUS News Now. E News [DATE] From activism to action: Rebuilding civic platfor…"
click at [541, 453] on button at bounding box center [549, 429] width 72 height 72
click at [559, 488] on link "Attach Images from Lately" at bounding box center [598, 488] width 170 height 29
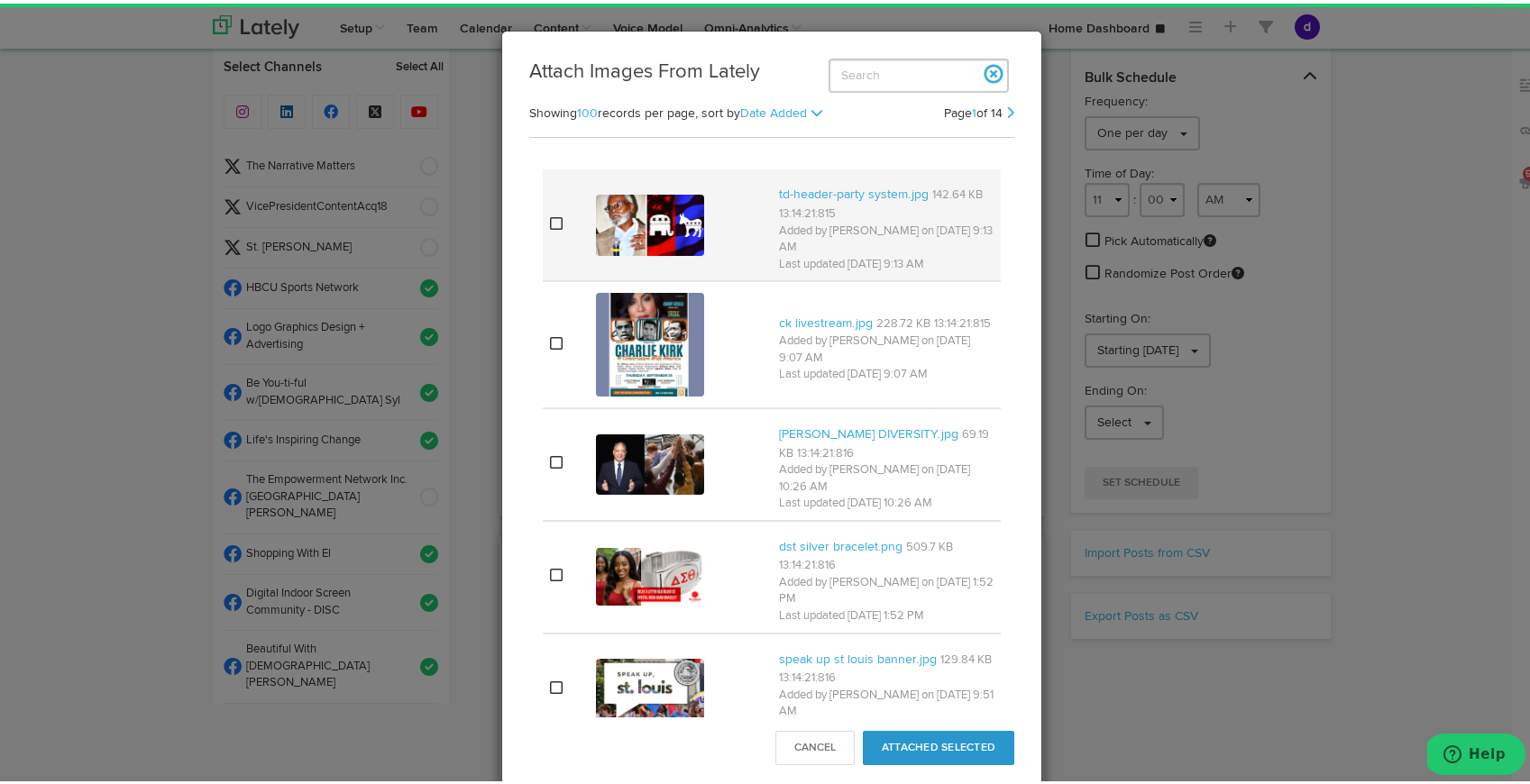
click at [550, 224] on icon at bounding box center [556, 220] width 13 height 15
click at [926, 739] on button "Attached Selected" at bounding box center [938, 744] width 151 height 34
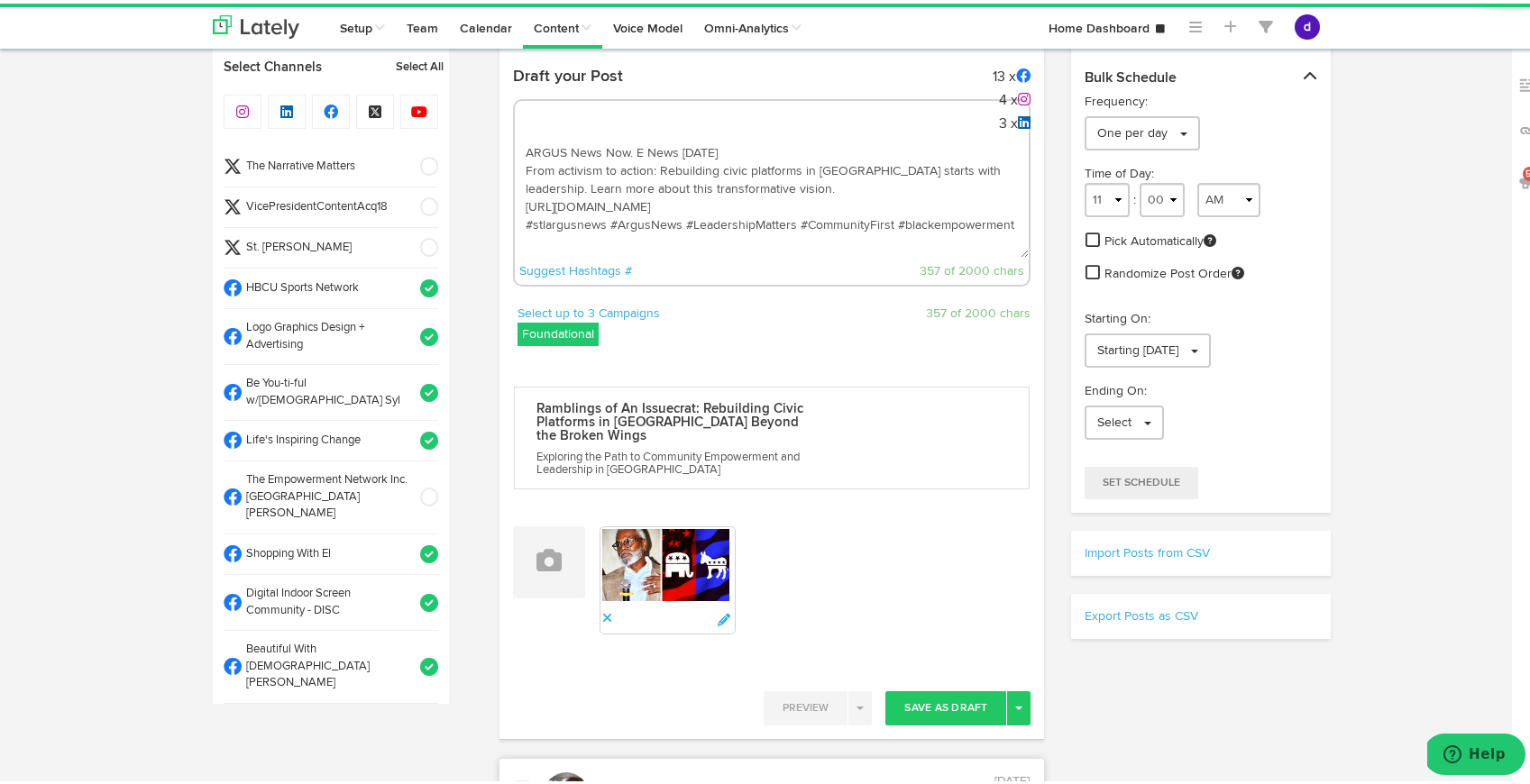
click at [409, 203] on span at bounding box center [423, 203] width 29 height 18
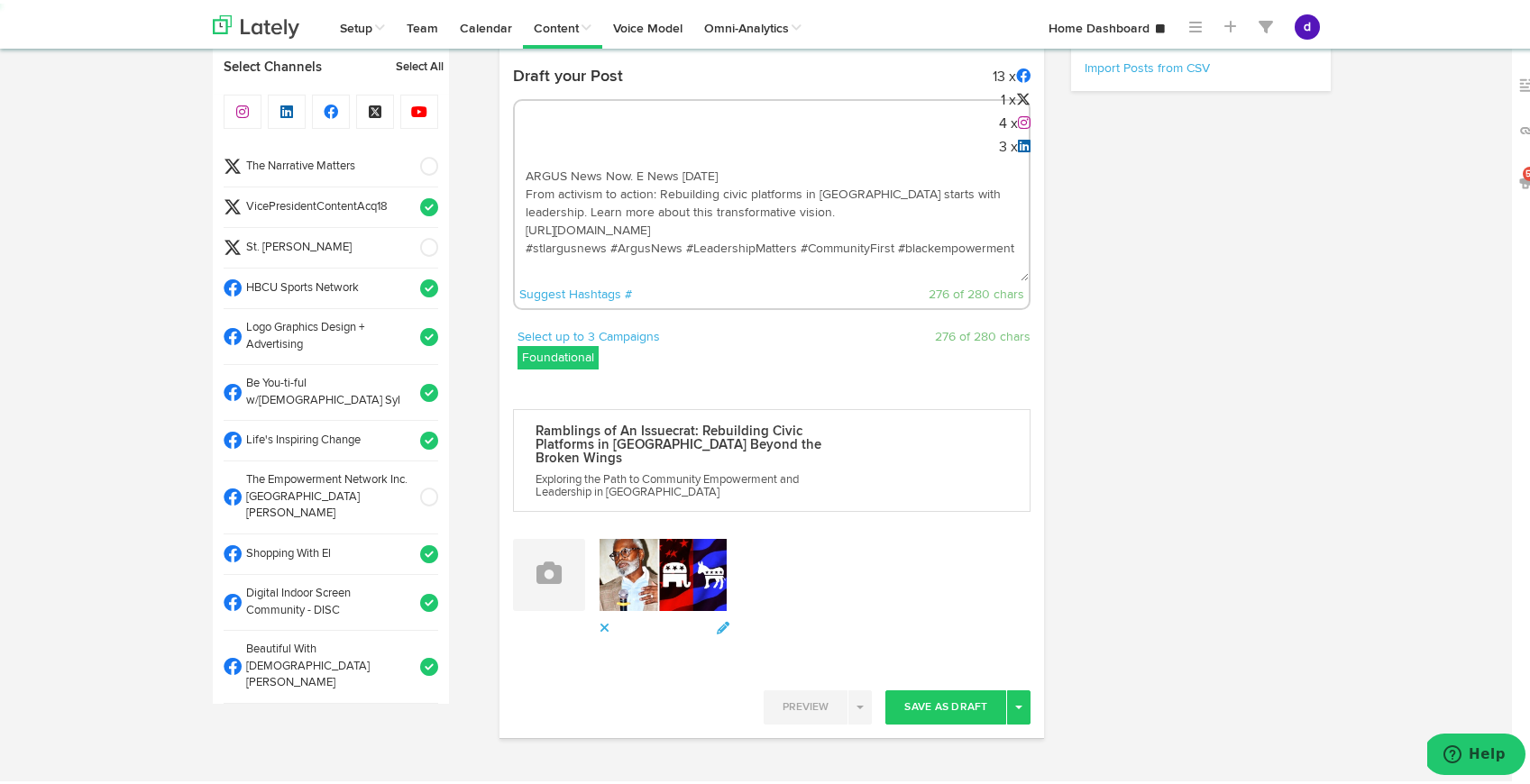
select select "11"
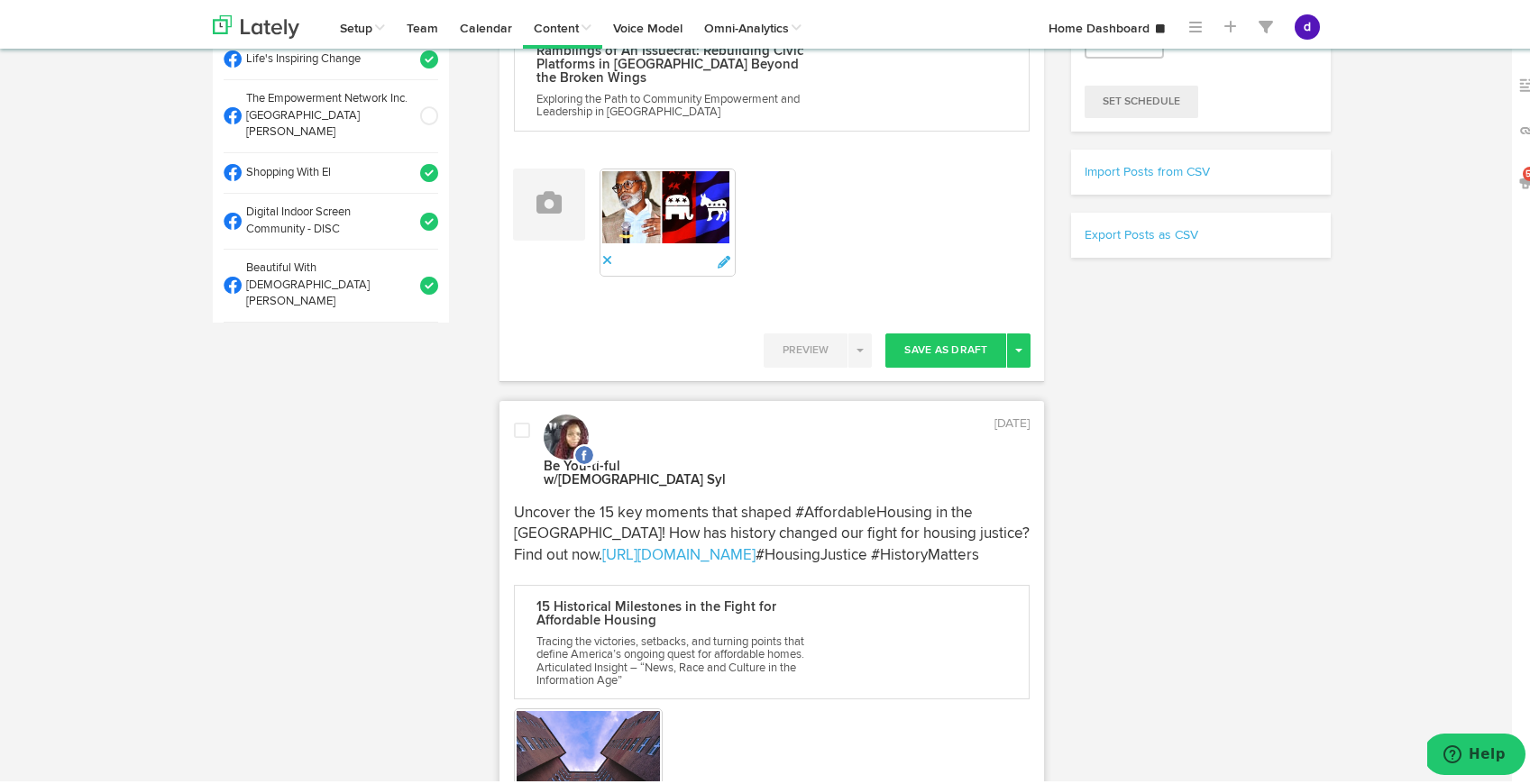
scroll to position [483, 0]
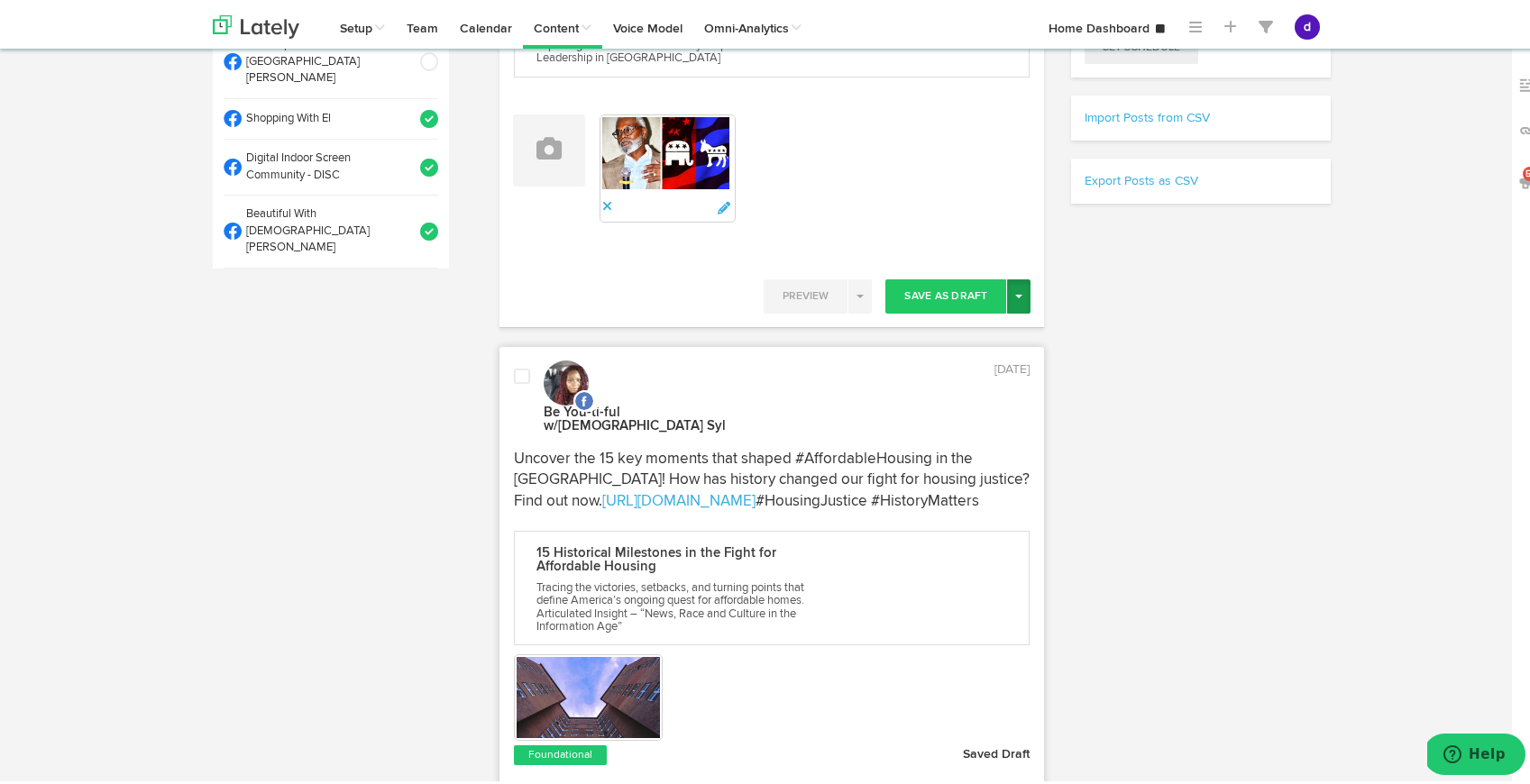
click at [1009, 287] on button "Toggle Dropdown" at bounding box center [1018, 293] width 23 height 34
click at [945, 331] on link "Schedule" at bounding box center [956, 329] width 148 height 29
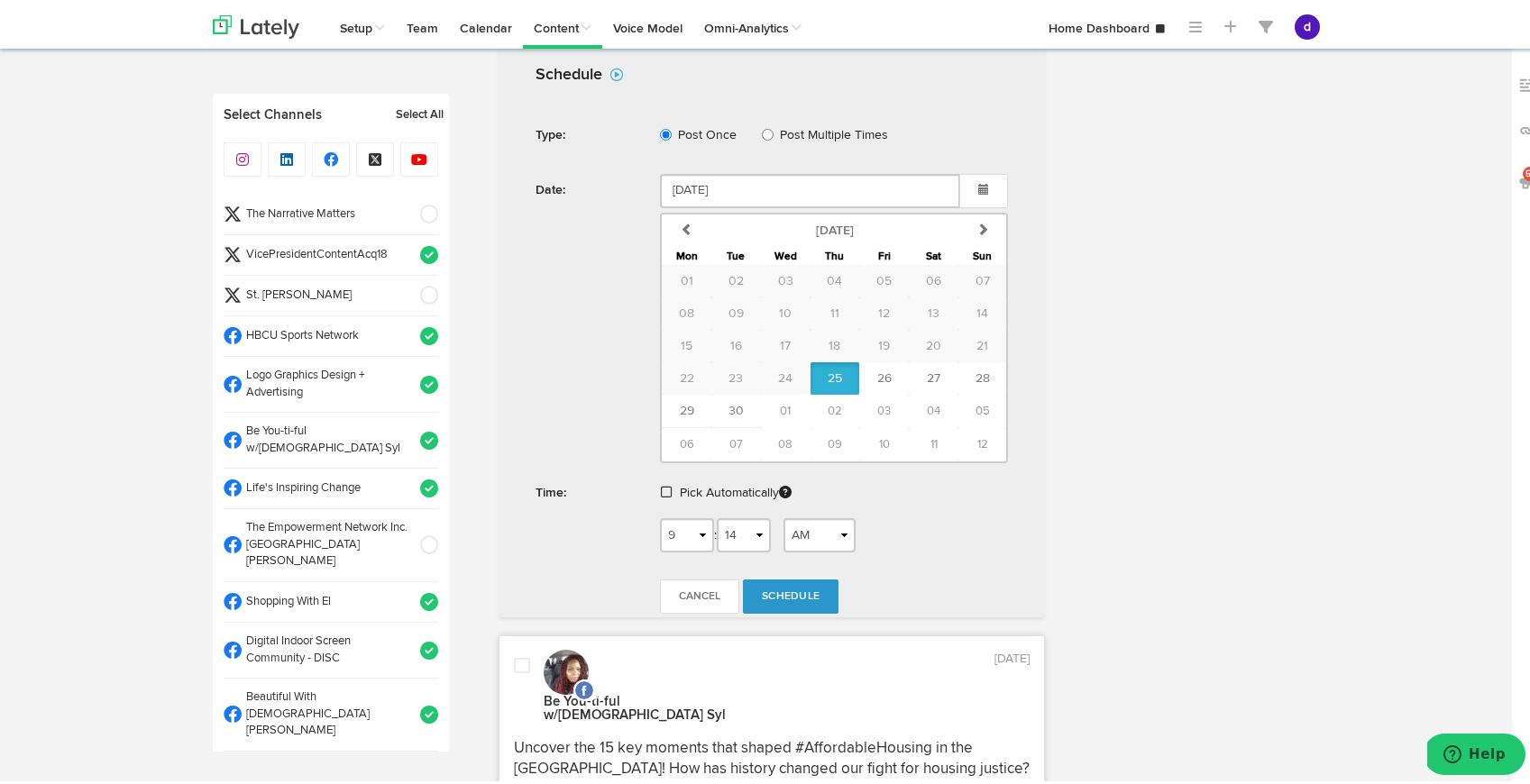
scroll to position [897, 0]
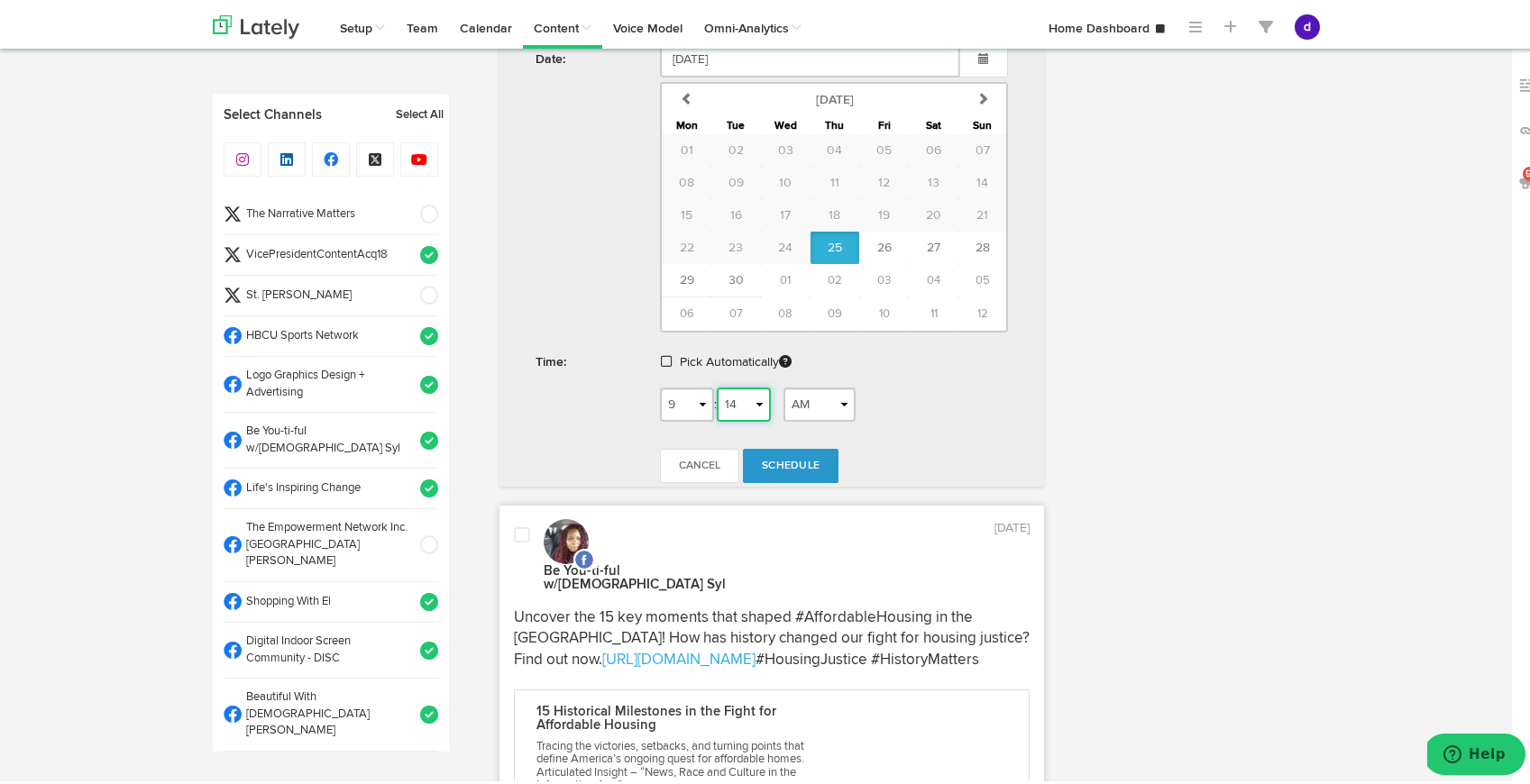
click at [756, 395] on select "00 01 02 03 04 05 06 07 08 09 10 11 12 13 14 15 16 17 18 19 20 21 22 23 24 25 2…" at bounding box center [743, 400] width 54 height 34
select select "16"
click at [716, 384] on select "00 01 02 03 04 05 06 07 08 09 10 11 12 13 14 15 16 17 18 19 20 21 22 23 24 25 2…" at bounding box center [743, 400] width 54 height 34
click at [771, 458] on span "Schedule" at bounding box center [790, 462] width 58 height 11
radio input "true"
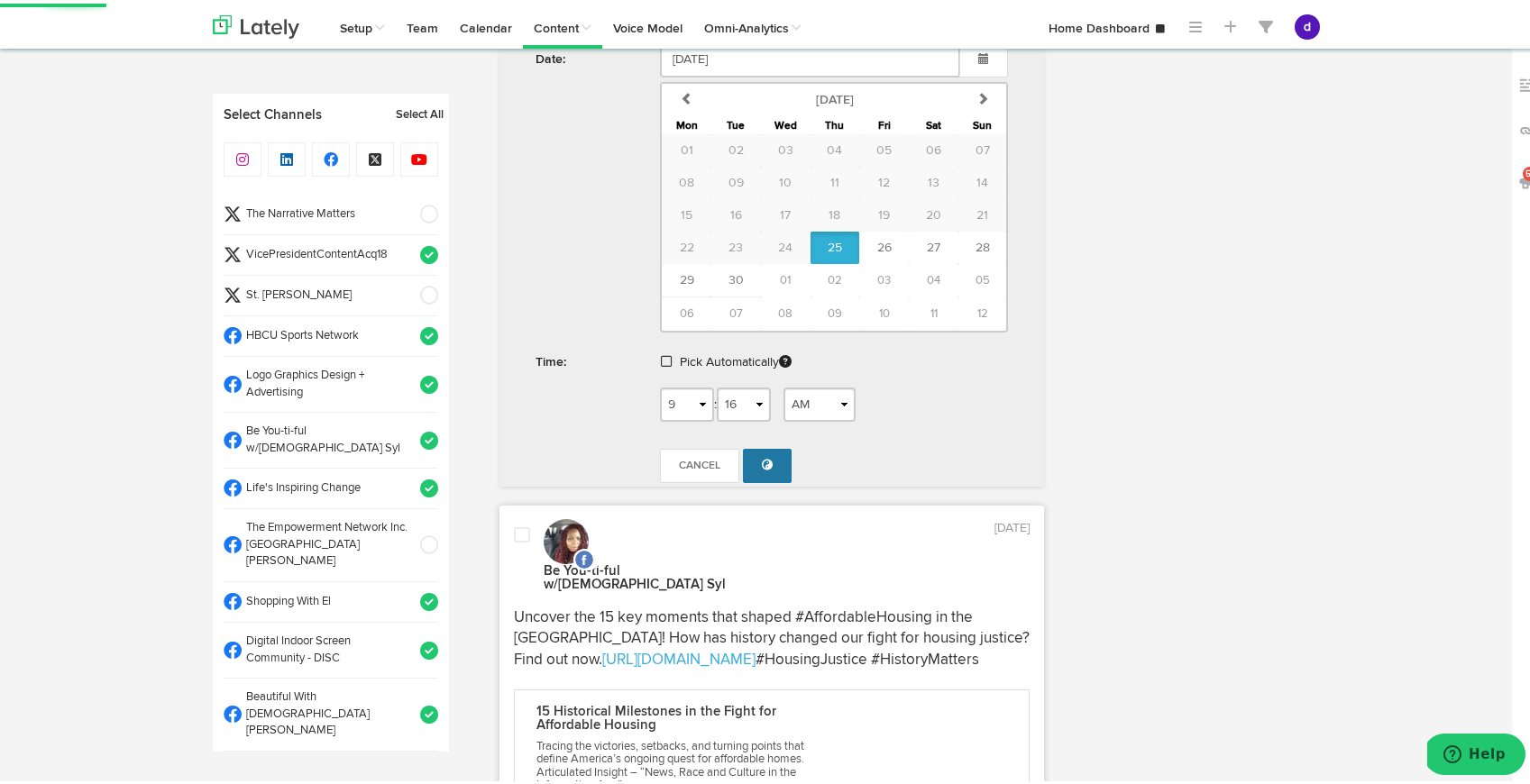
select select "9"
select select "14"
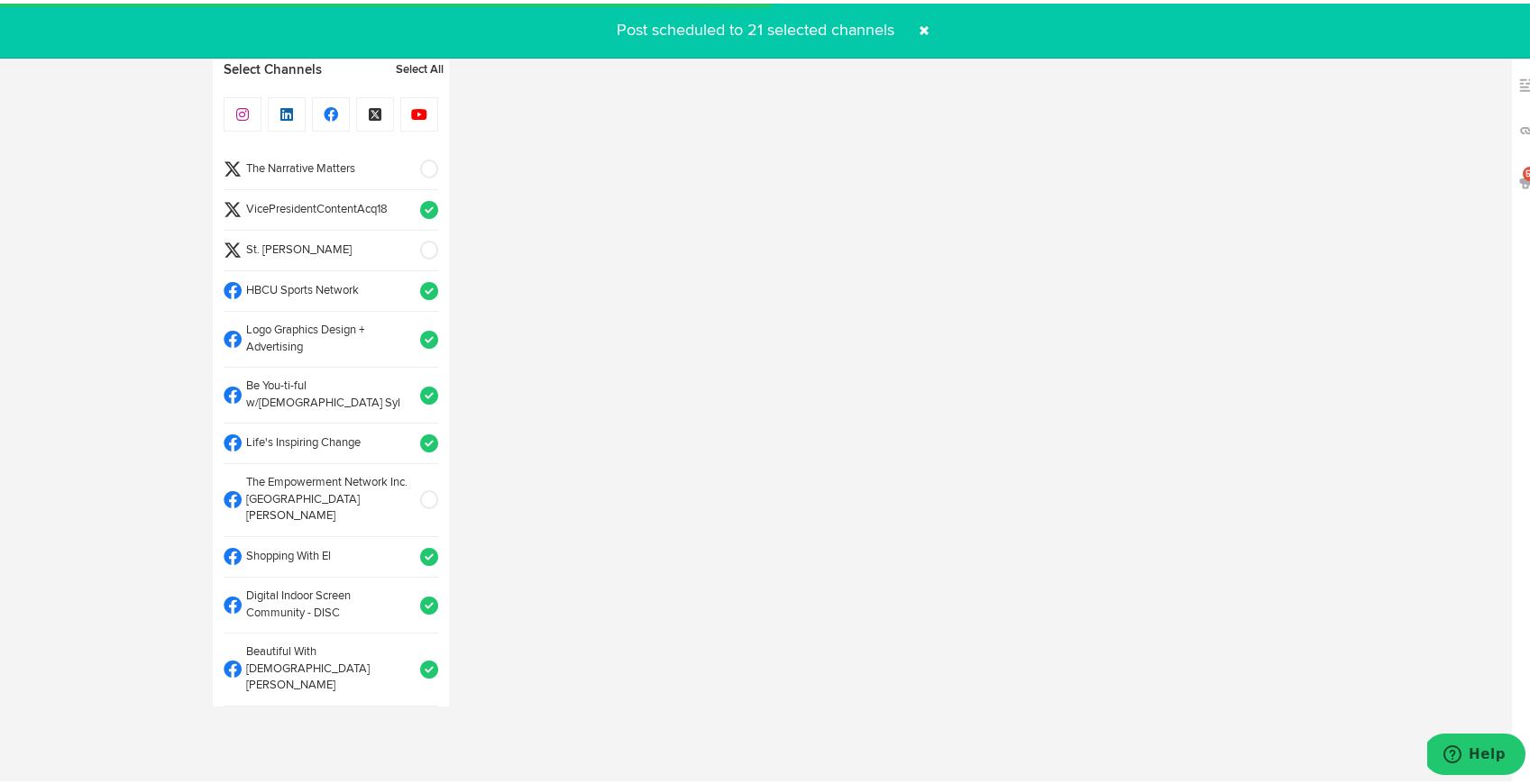
select select "11"
